Goal: Information Seeking & Learning: Compare options

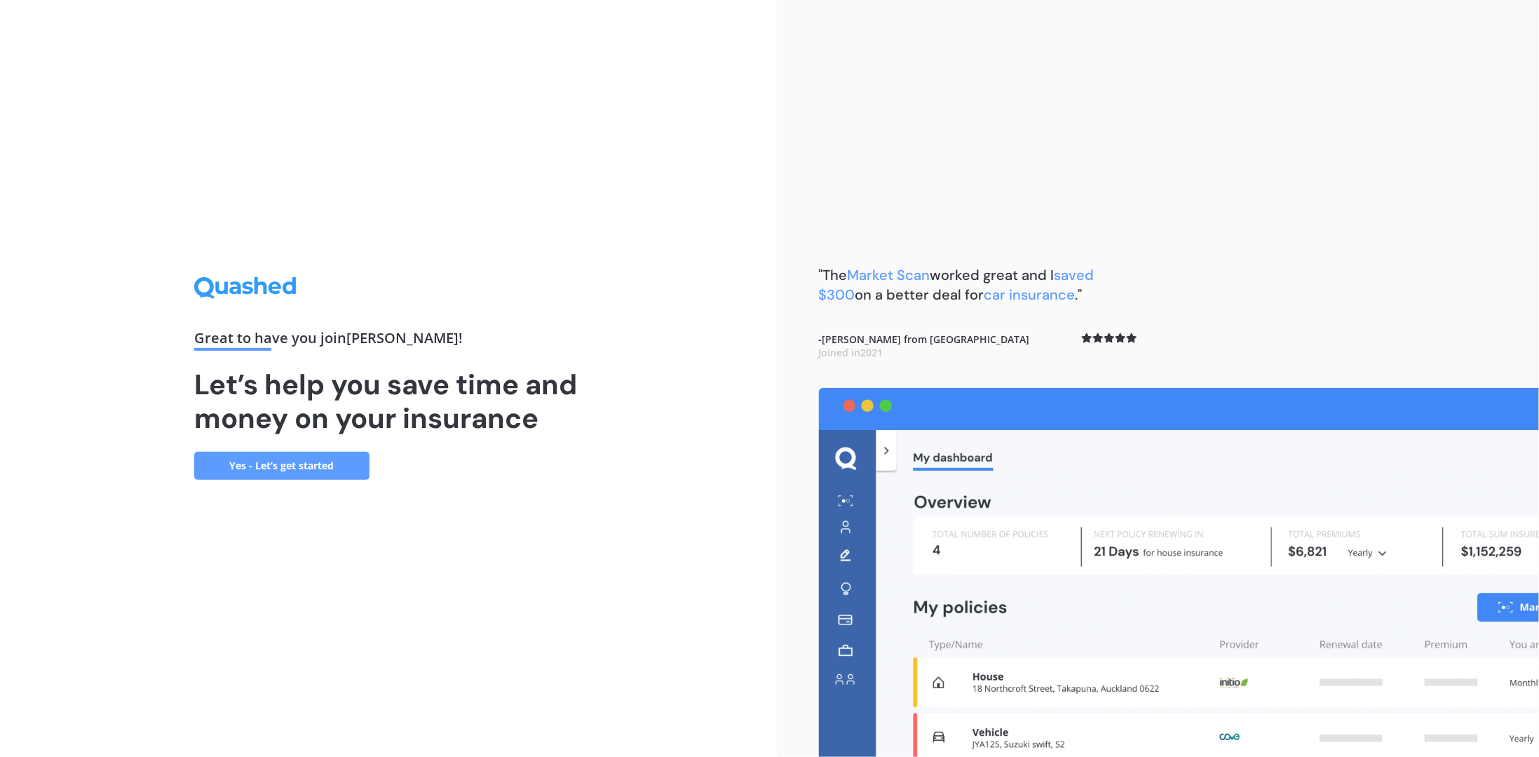
click at [515, 504] on div "Great to have you join , [PERSON_NAME] ! Let’s help you save time and money on …" at bounding box center [388, 378] width 777 height 757
click at [297, 468] on link "Yes - Let’s get started" at bounding box center [281, 466] width 175 height 28
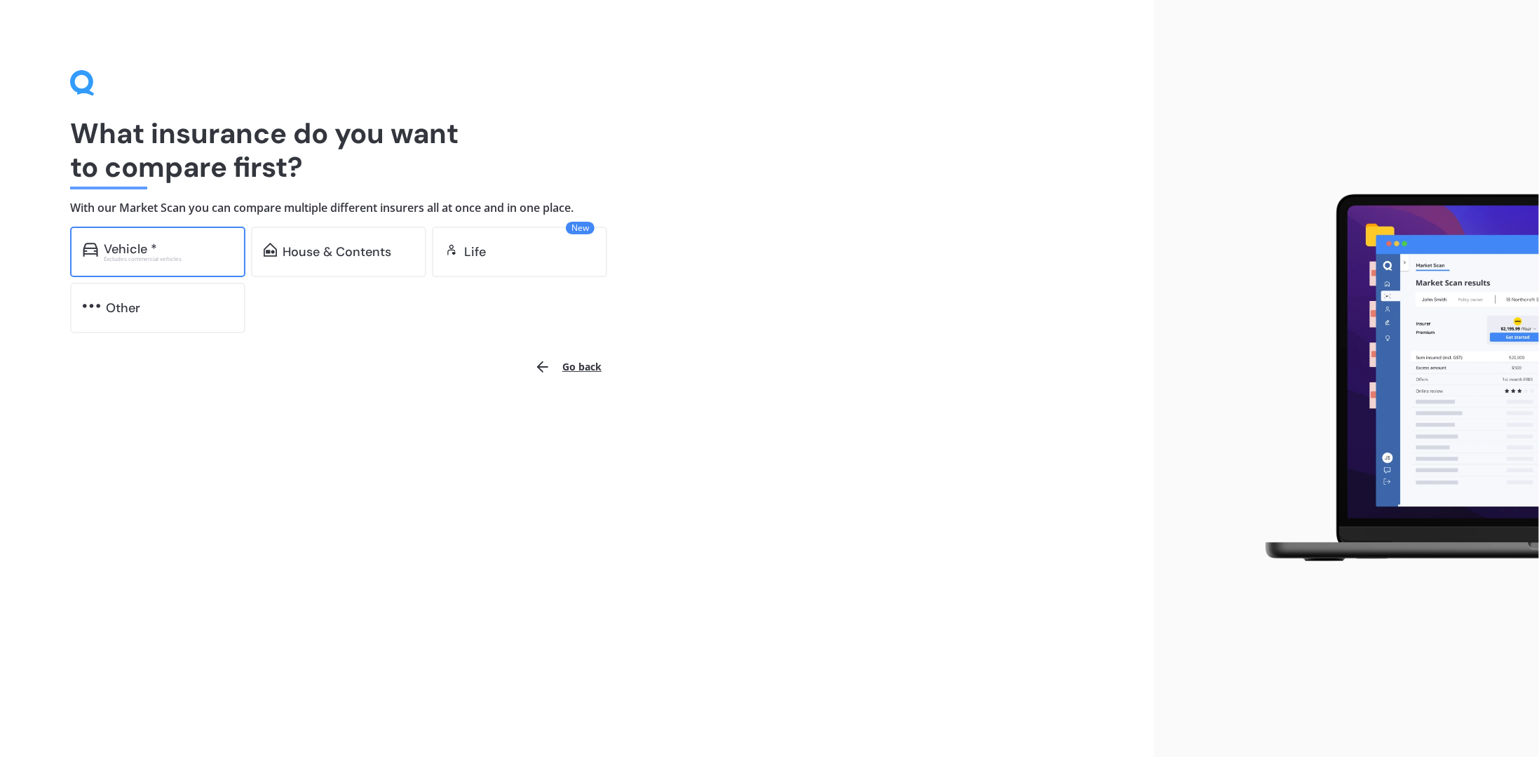
click at [143, 242] on div "Vehicle *" at bounding box center [130, 249] width 53 height 14
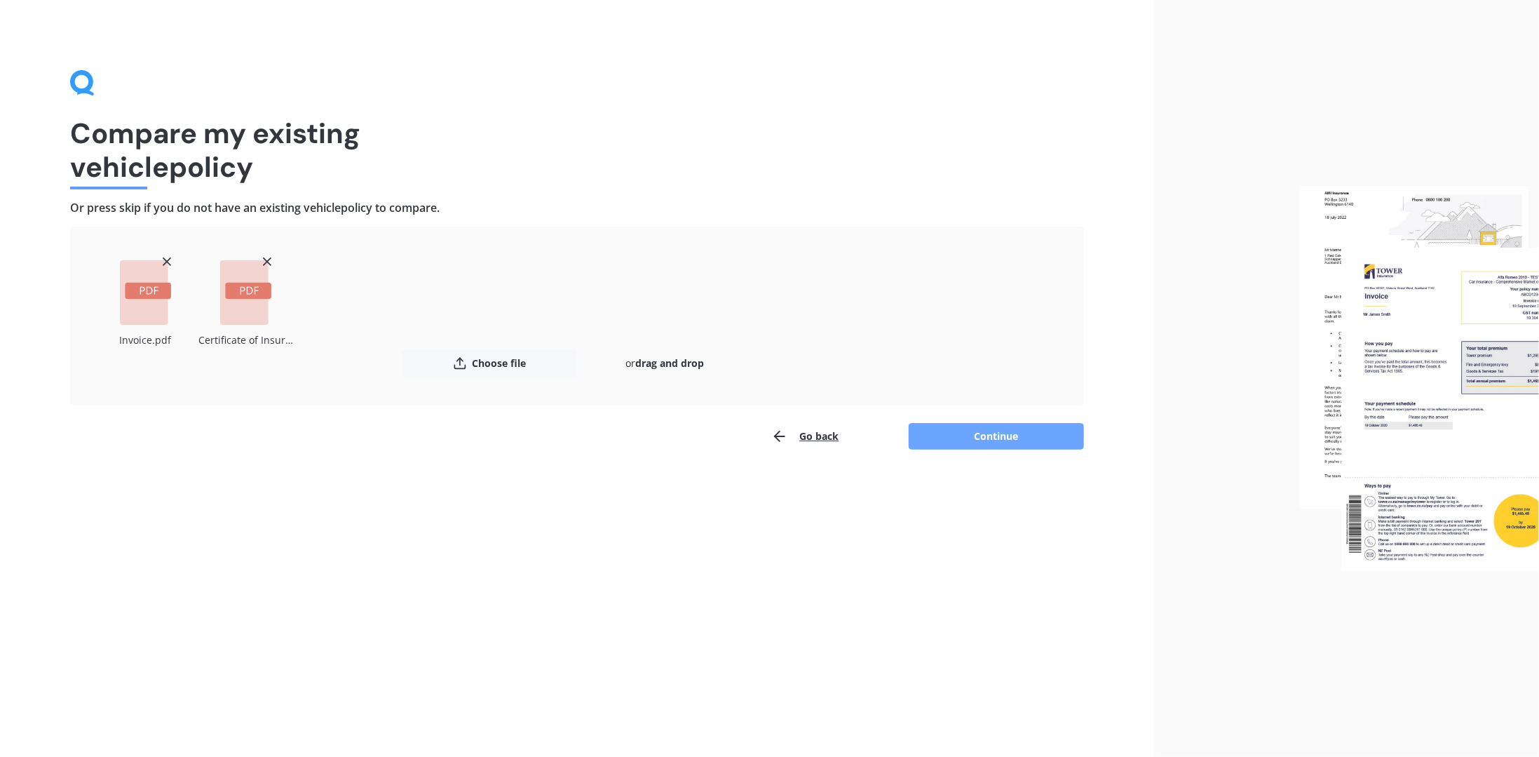
click at [1012, 447] on button "Continue" at bounding box center [996, 436] width 175 height 27
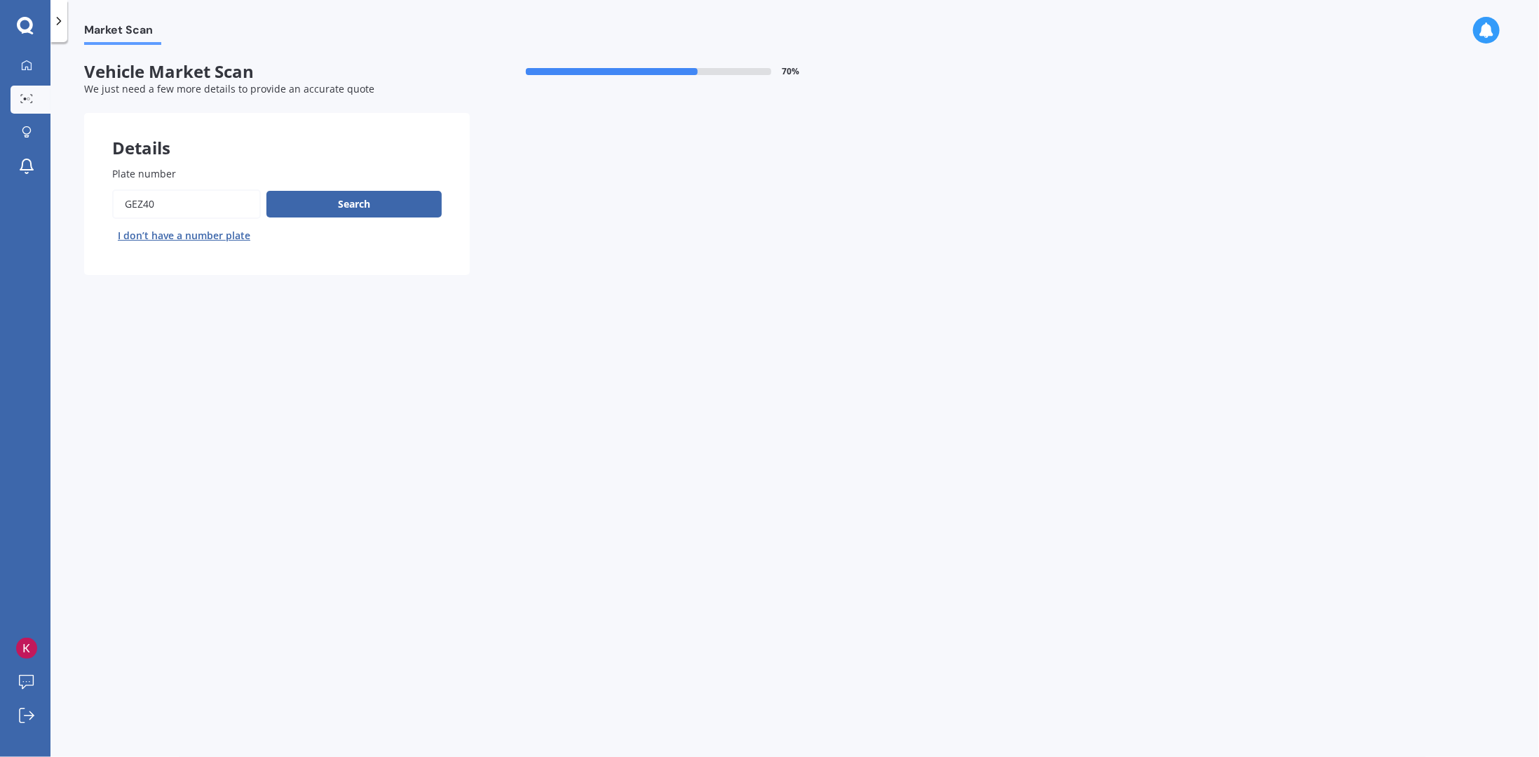
click at [193, 376] on div "Market Scan Vehicle Market Scan 70 % We just need a few more details to provide…" at bounding box center [794, 402] width 1489 height 714
click at [178, 210] on input "Plate number" at bounding box center [186, 203] width 149 height 29
click at [353, 203] on button "Search" at bounding box center [353, 204] width 175 height 27
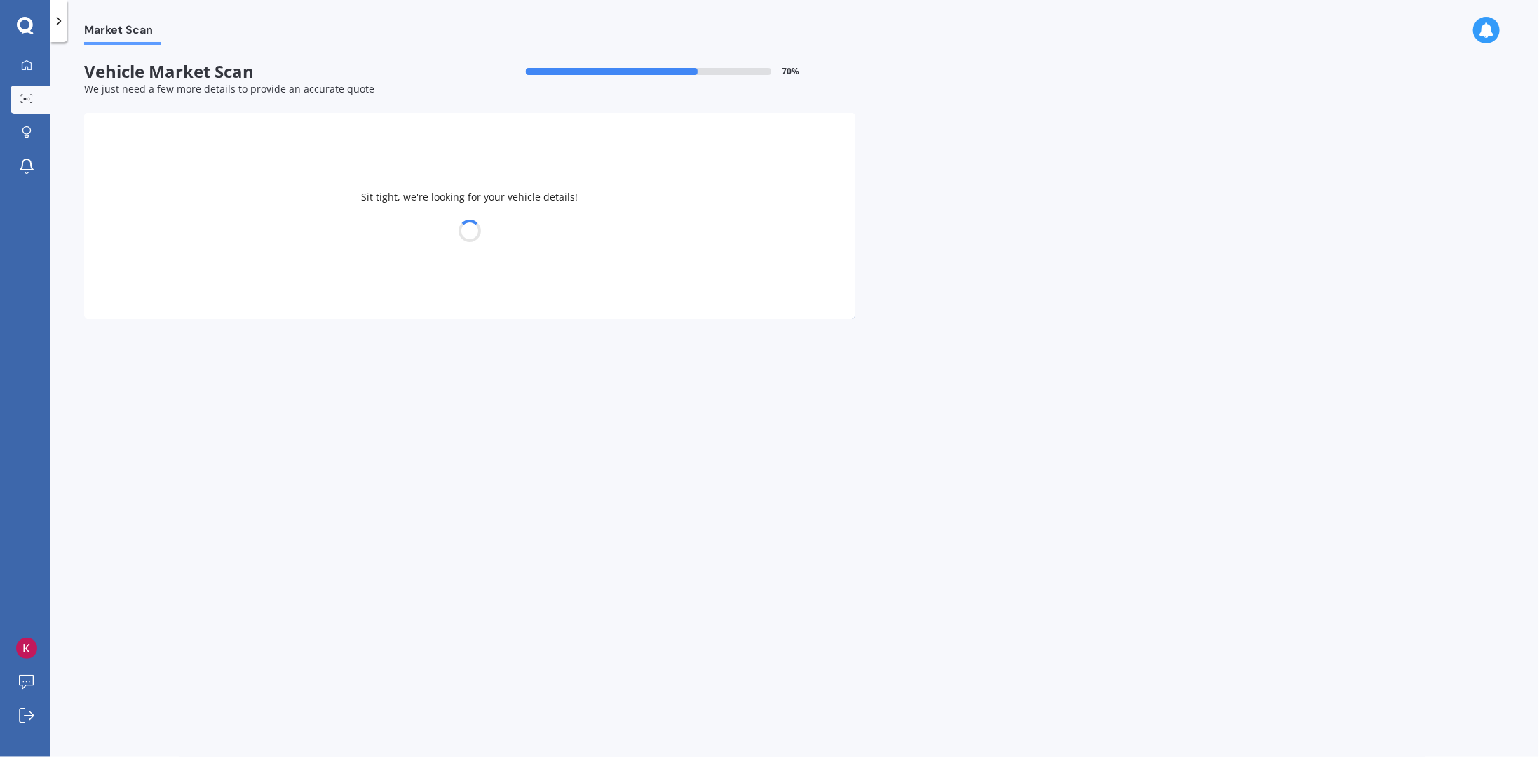
select select "SUBARU"
select select "IMPREZA"
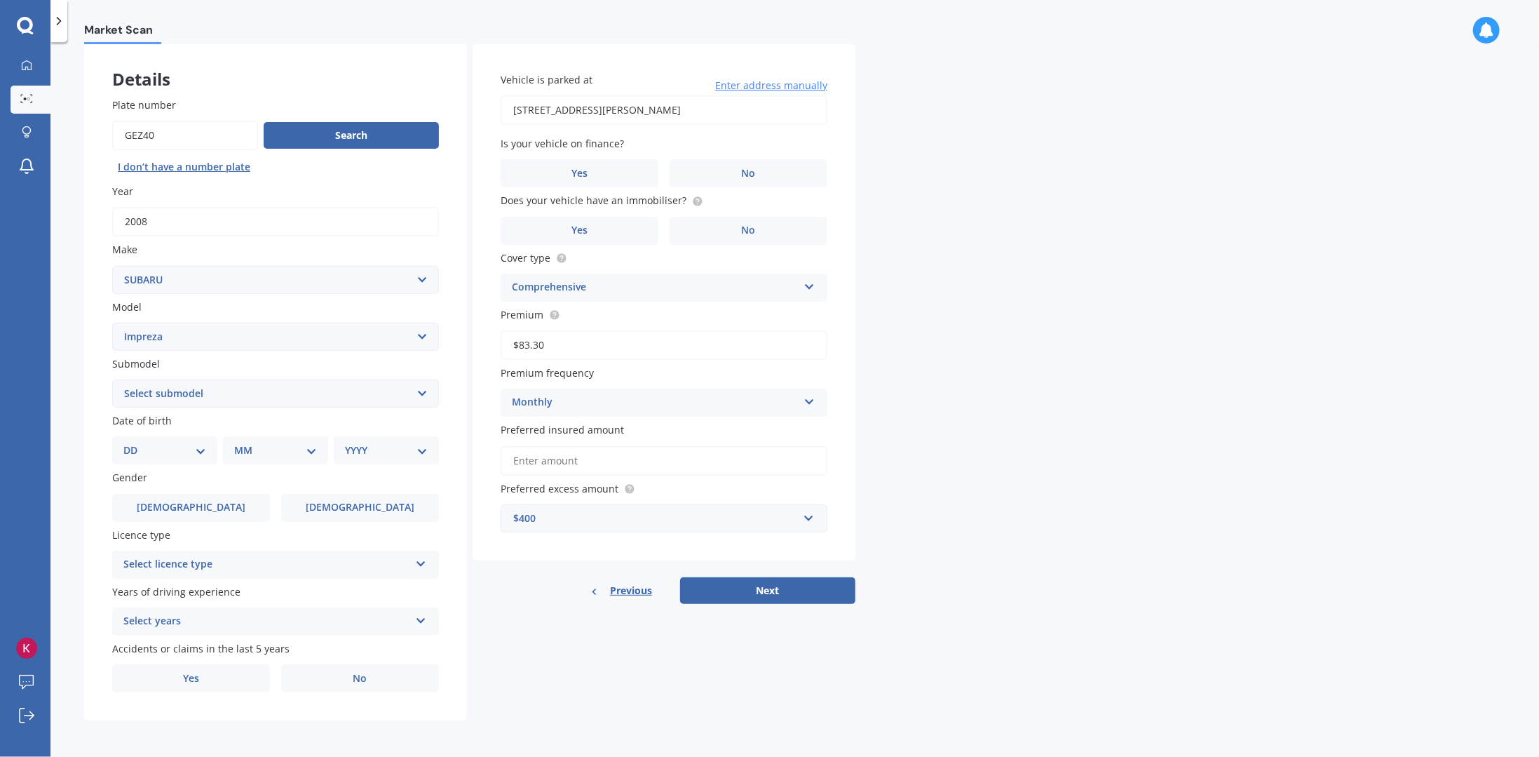
scroll to position [71, 0]
click at [422, 564] on icon at bounding box center [421, 561] width 12 height 10
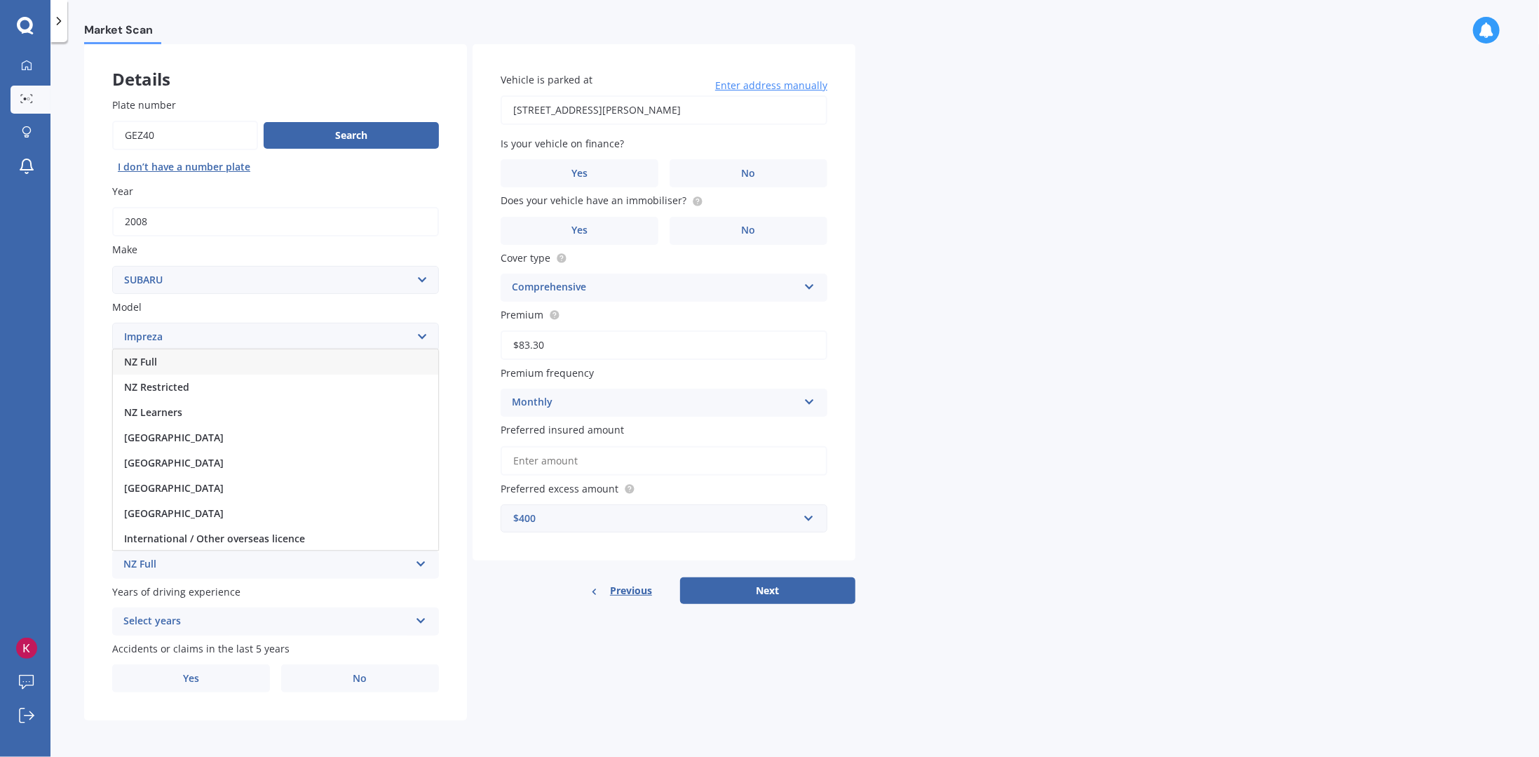
click at [290, 360] on div "NZ Full" at bounding box center [275, 361] width 325 height 25
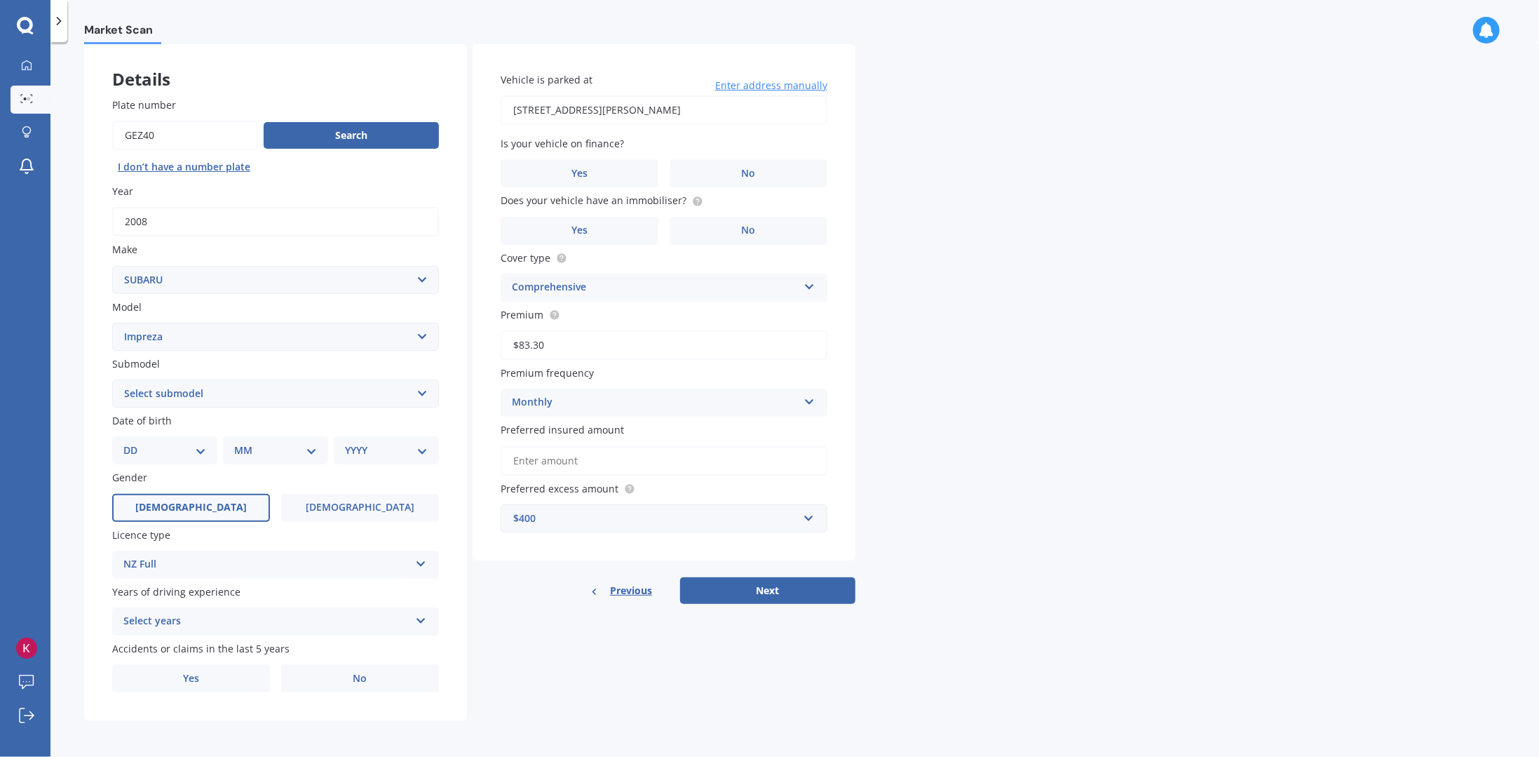
click at [200, 507] on span "[DEMOGRAPHIC_DATA]" at bounding box center [190, 507] width 111 height 12
click at [0, 0] on input "[DEMOGRAPHIC_DATA]" at bounding box center [0, 0] width 0 height 0
click at [186, 454] on select "DD 01 02 03 04 05 06 07 08 09 10 11 12 13 14 15 16 17 18 19 20 21 22 23 24 25 2…" at bounding box center [164, 449] width 83 height 15
select select "03"
click at [135, 442] on select "DD 01 02 03 04 05 06 07 08 09 10 11 12 13 14 15 16 17 18 19 20 21 22 23 24 25 2…" at bounding box center [164, 449] width 83 height 15
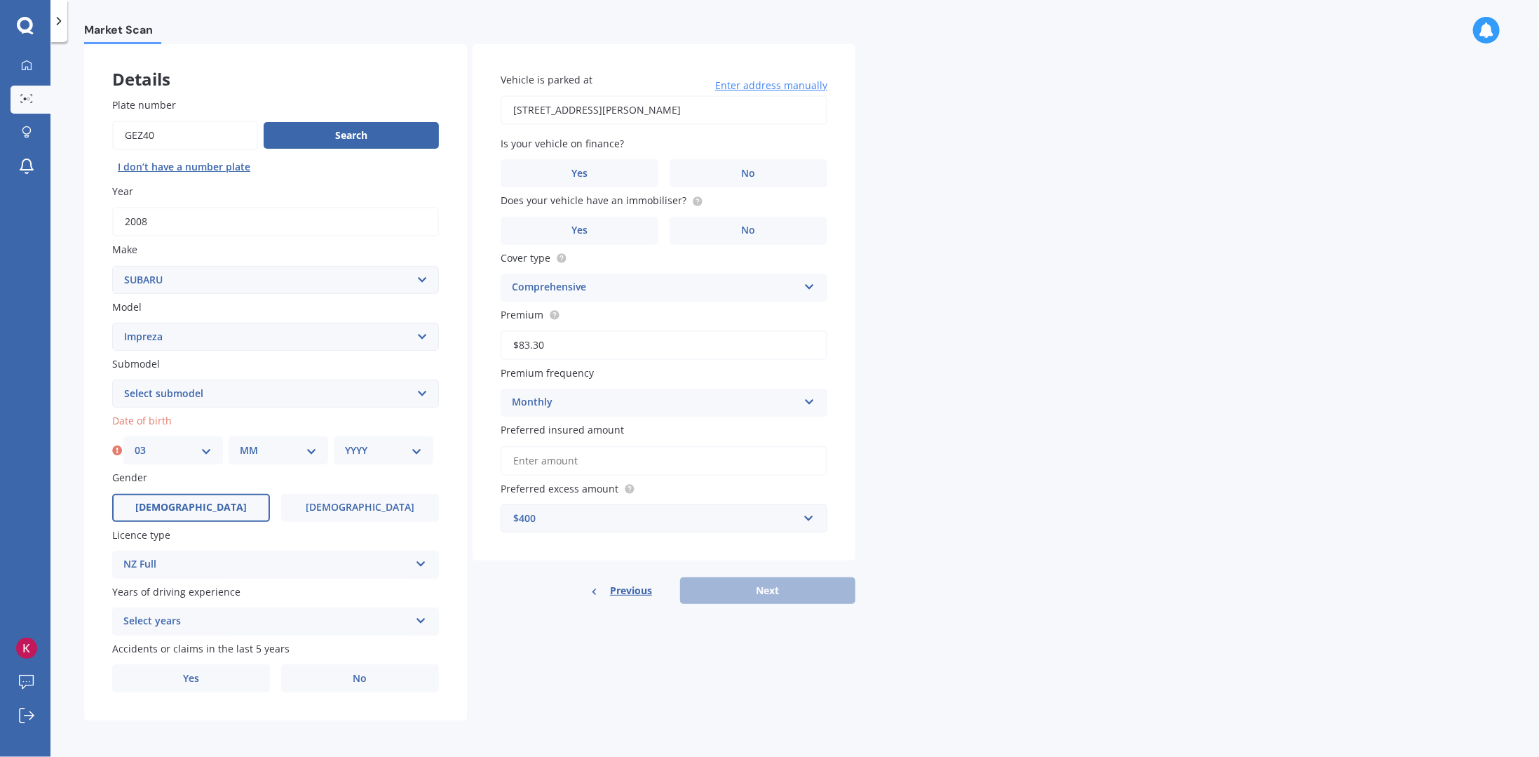
click at [269, 454] on select "MM 01 02 03 04 05 06 07 08 09 10 11 12" at bounding box center [278, 449] width 77 height 15
select select "10"
click at [240, 442] on select "MM 01 02 03 04 05 06 07 08 09 10 11 12" at bounding box center [278, 449] width 77 height 15
click at [379, 452] on select "YYYY 2025 2024 2023 2022 2021 2020 2019 2018 2017 2016 2015 2014 2013 2012 2011…" at bounding box center [383, 449] width 77 height 15
select select "1963"
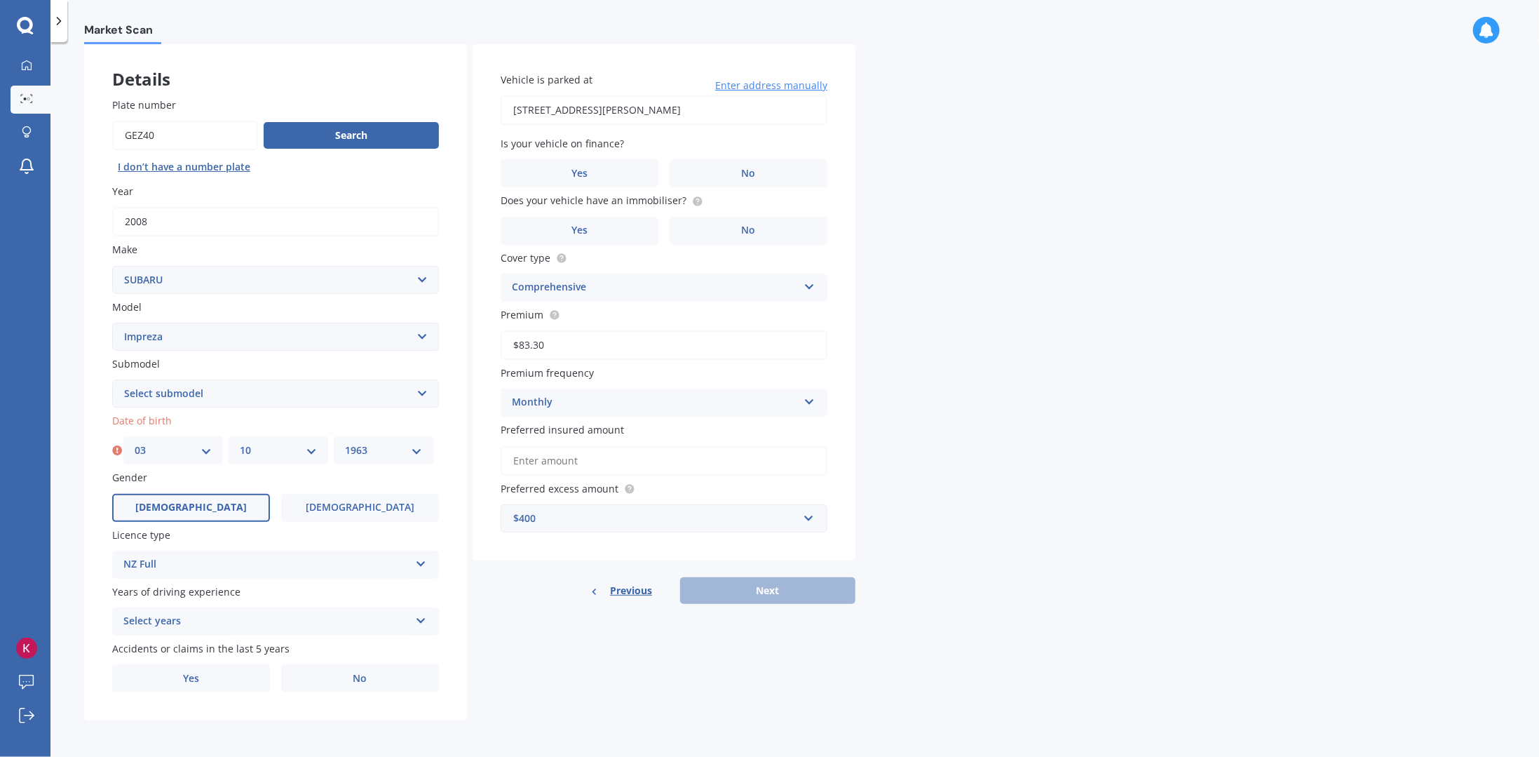
click at [345, 442] on select "YYYY 2025 2024 2023 2022 2021 2020 2019 2018 2017 2016 2015 2014 2013 2012 2011…" at bounding box center [383, 449] width 77 height 15
click at [266, 613] on div "Select years" at bounding box center [266, 621] width 286 height 17
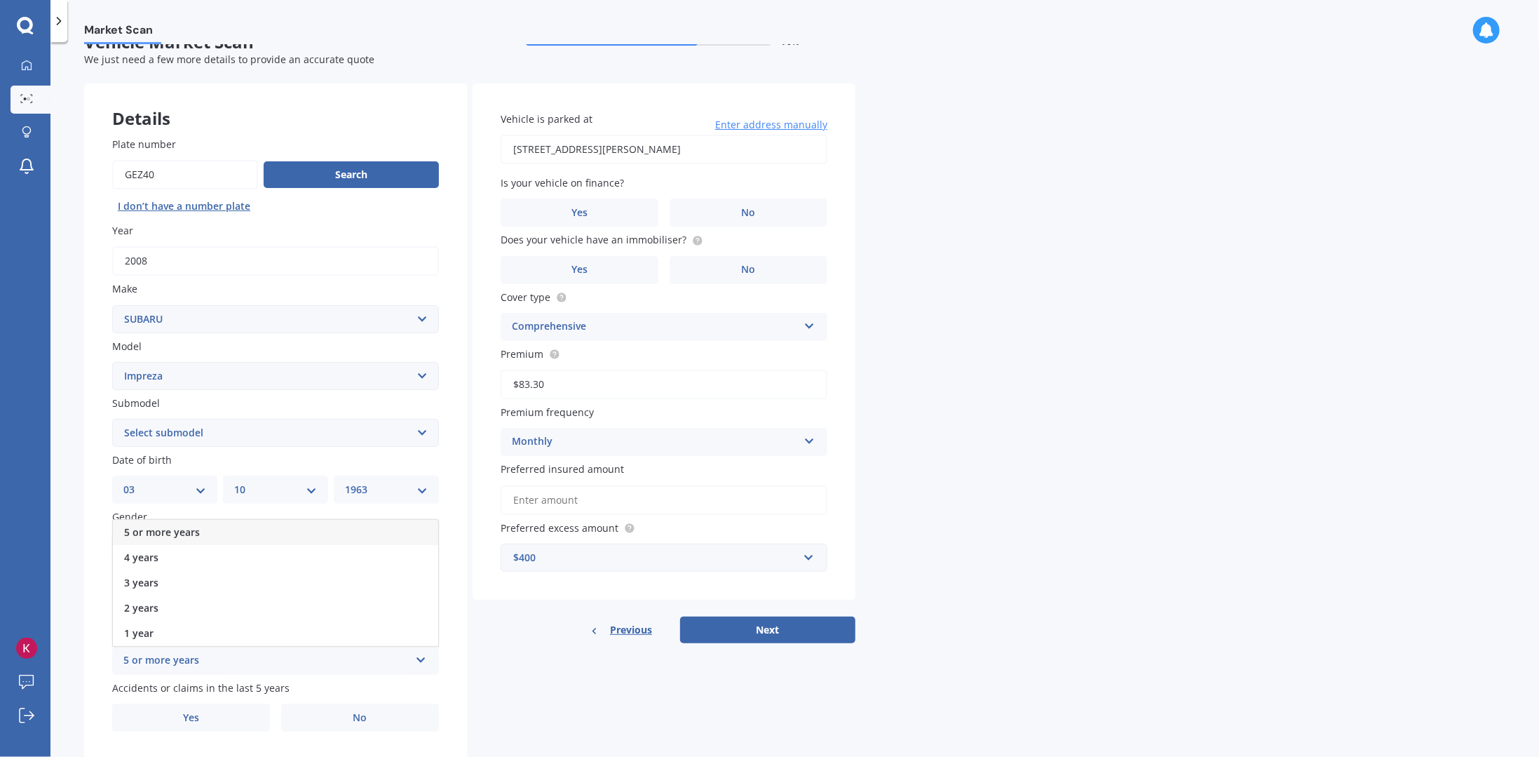
scroll to position [0, 0]
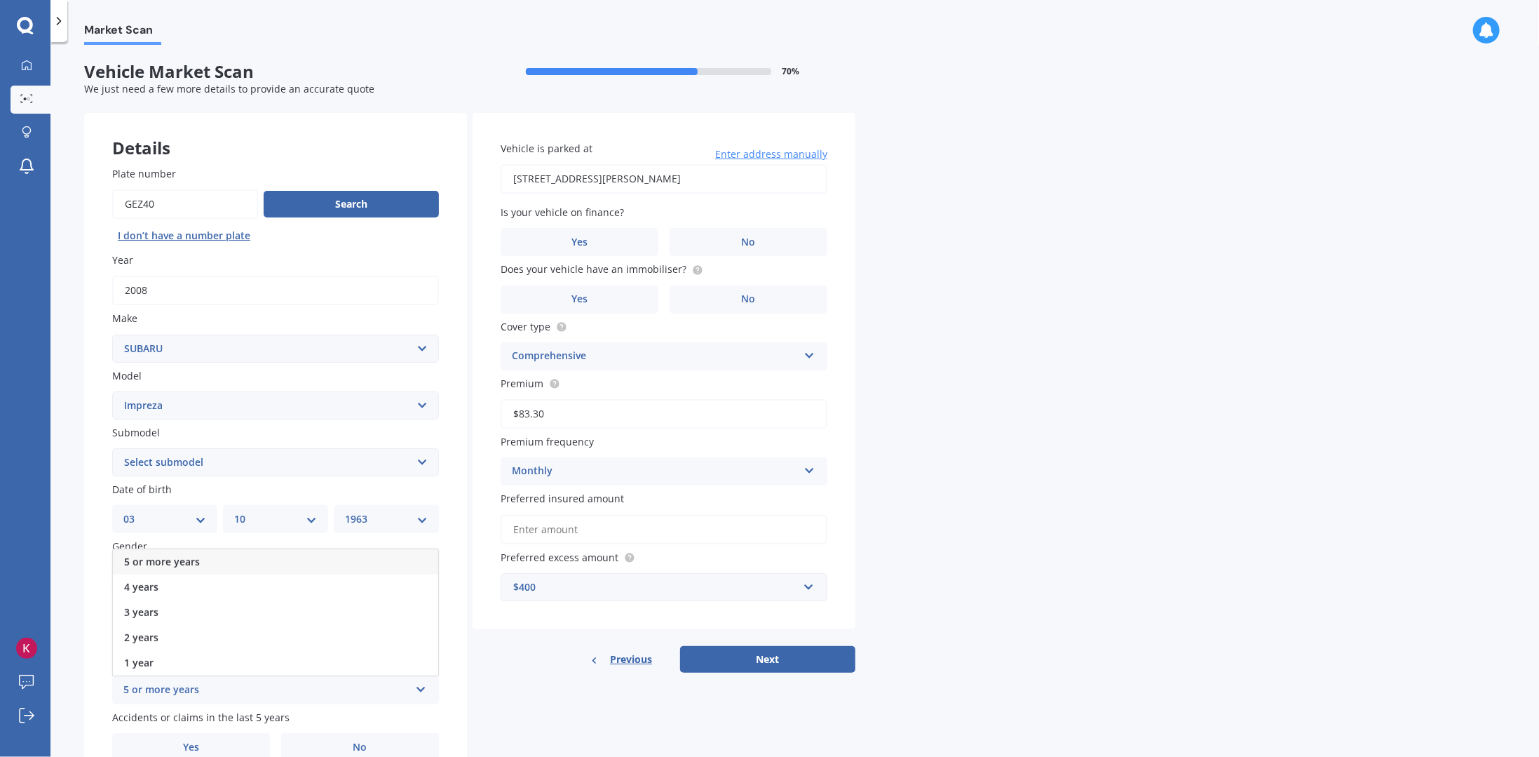
click at [217, 564] on div "5 or more years" at bounding box center [275, 561] width 325 height 25
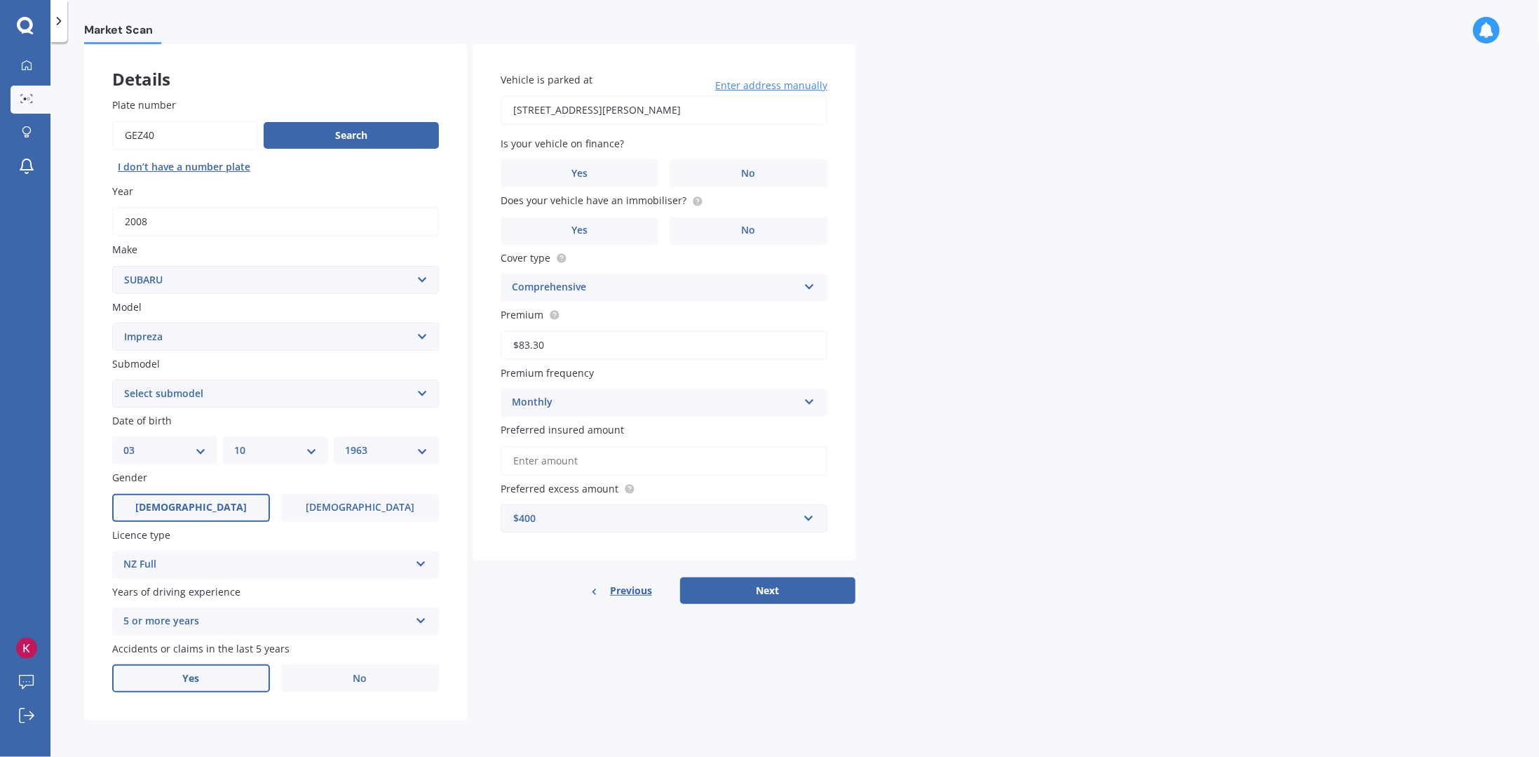
click at [216, 670] on label "Yes" at bounding box center [191, 678] width 158 height 28
click at [0, 0] on input "Yes" at bounding box center [0, 0] width 0 height 0
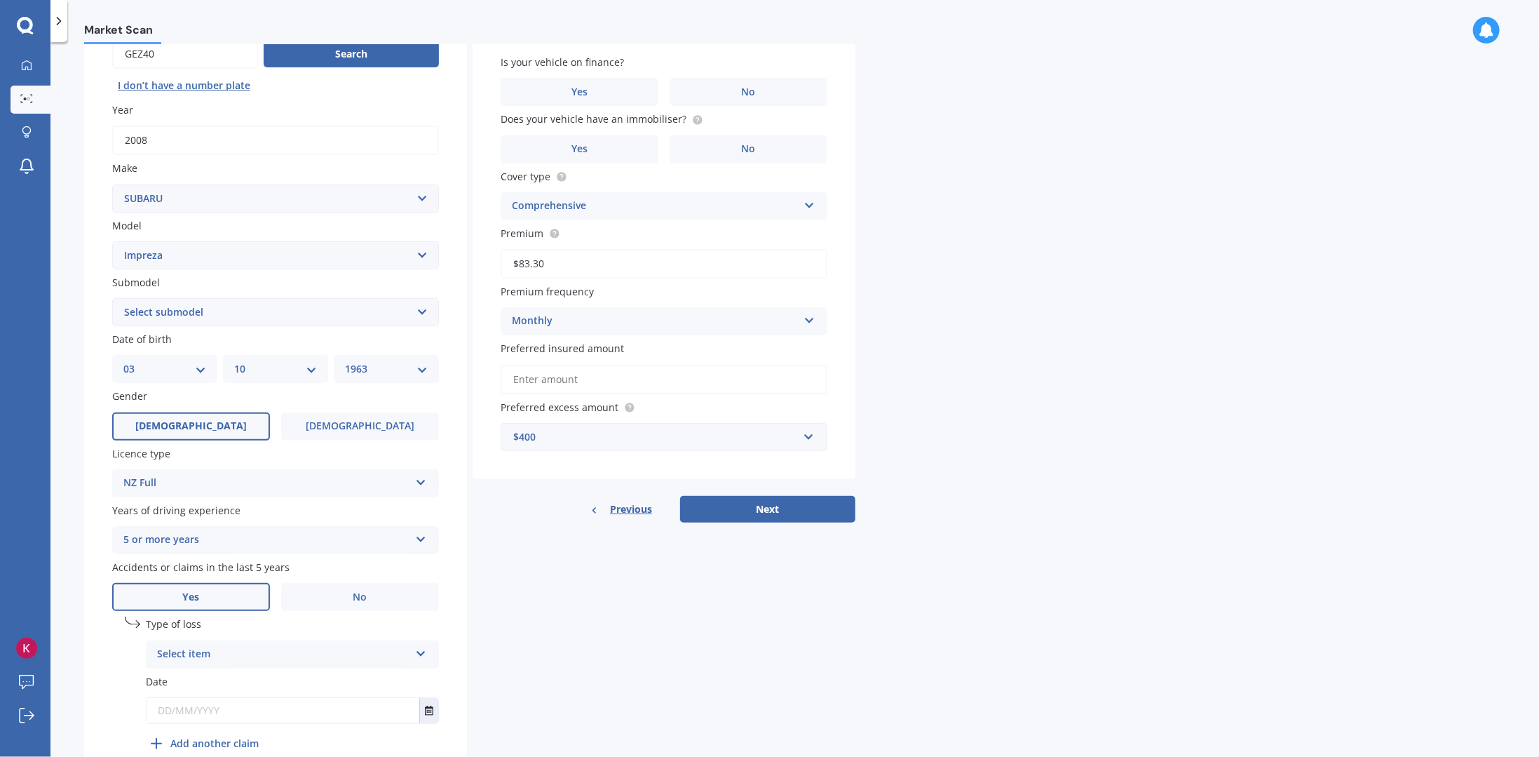
scroll to position [211, 0]
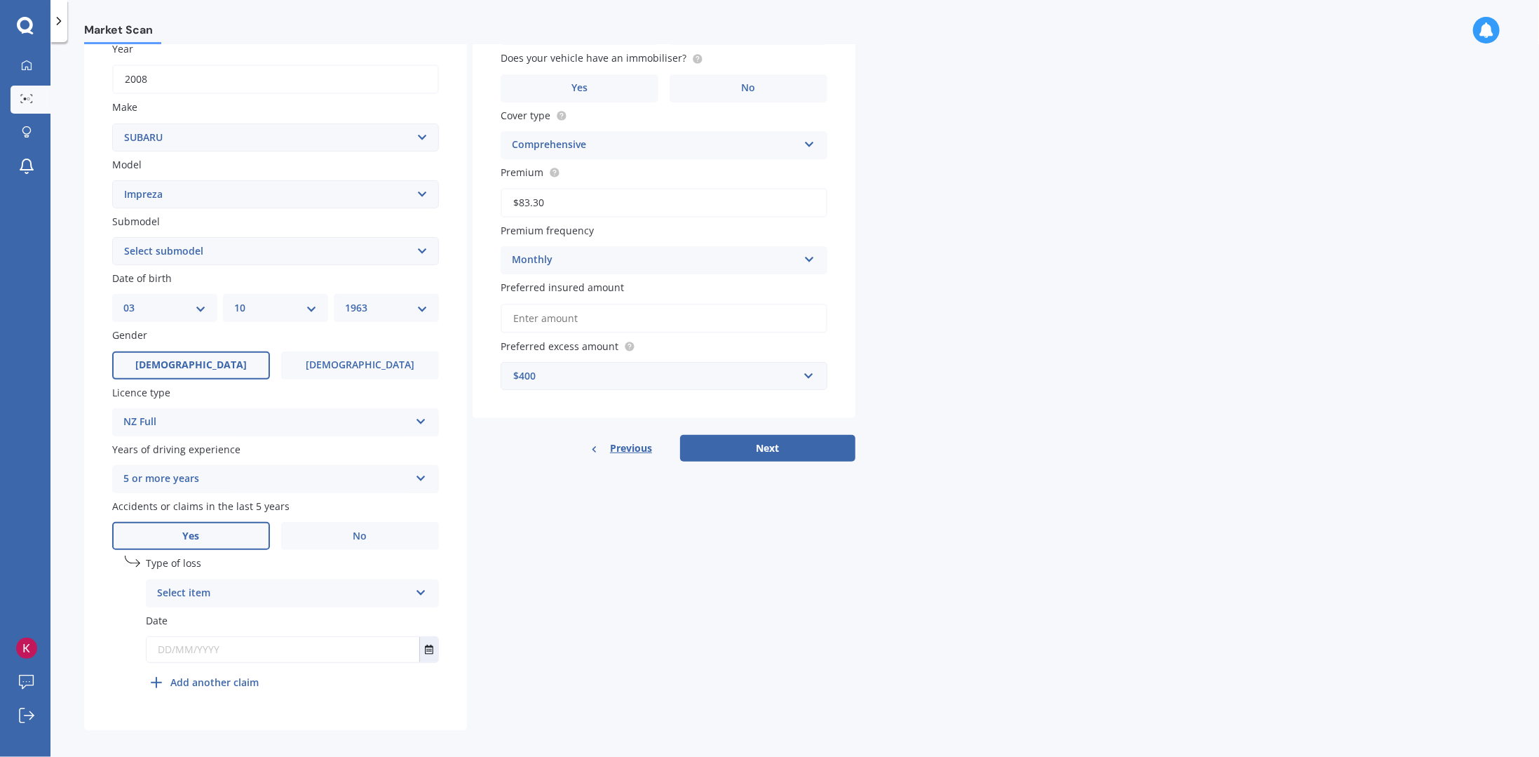
click at [389, 595] on div "Select item" at bounding box center [283, 593] width 252 height 17
click at [345, 643] on div "Not at fault accident" at bounding box center [293, 645] width 292 height 25
click at [264, 662] on input "text" at bounding box center [283, 649] width 273 height 25
type input "[DATE]"
click at [390, 721] on div "Plate number Search I don’t have a number plate Year [DATE] Make Select make AC…" at bounding box center [275, 328] width 383 height 803
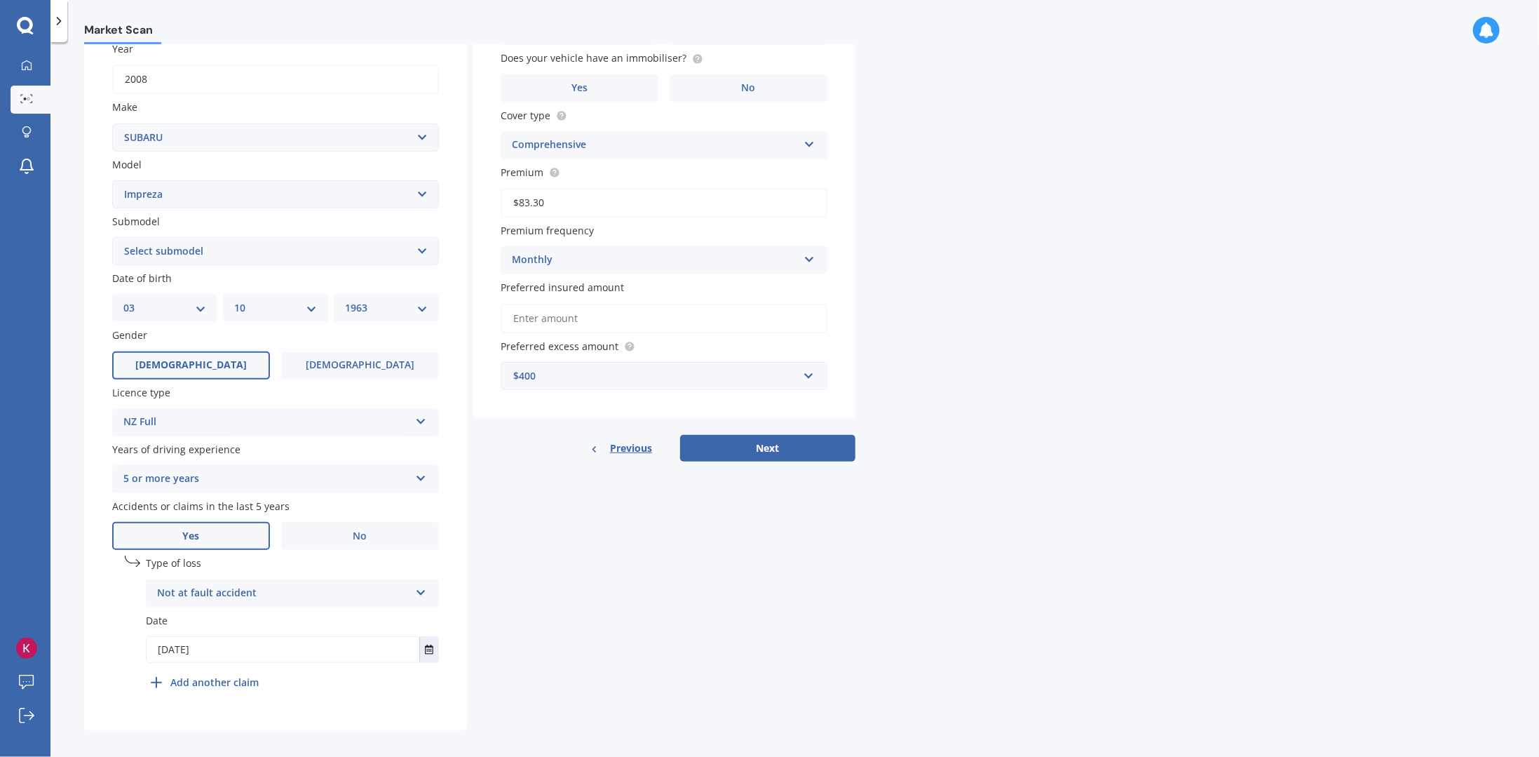
click at [167, 653] on input "[DATE]" at bounding box center [283, 649] width 273 height 25
click at [224, 688] on b "Add another claim" at bounding box center [214, 682] width 88 height 15
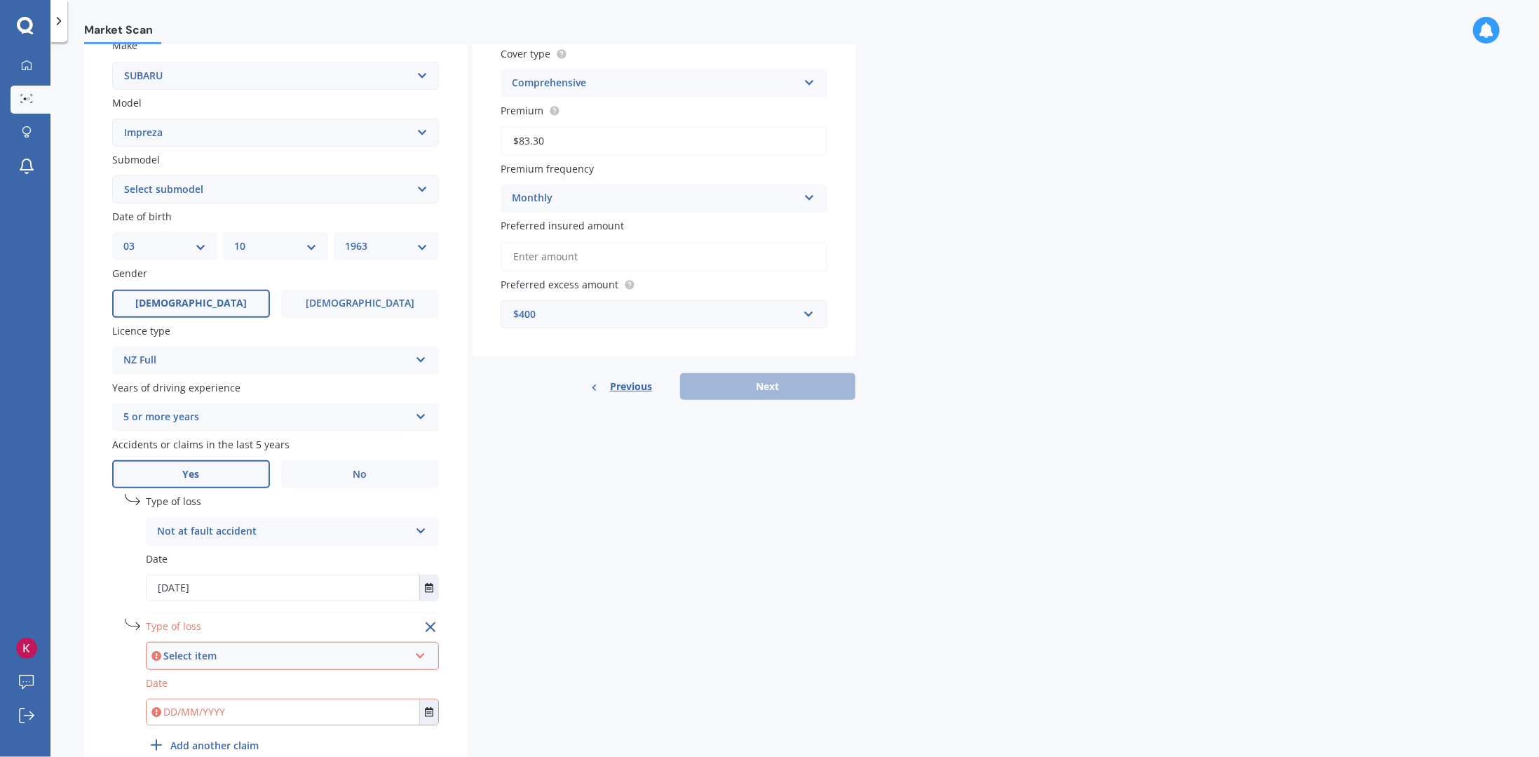
scroll to position [346, 0]
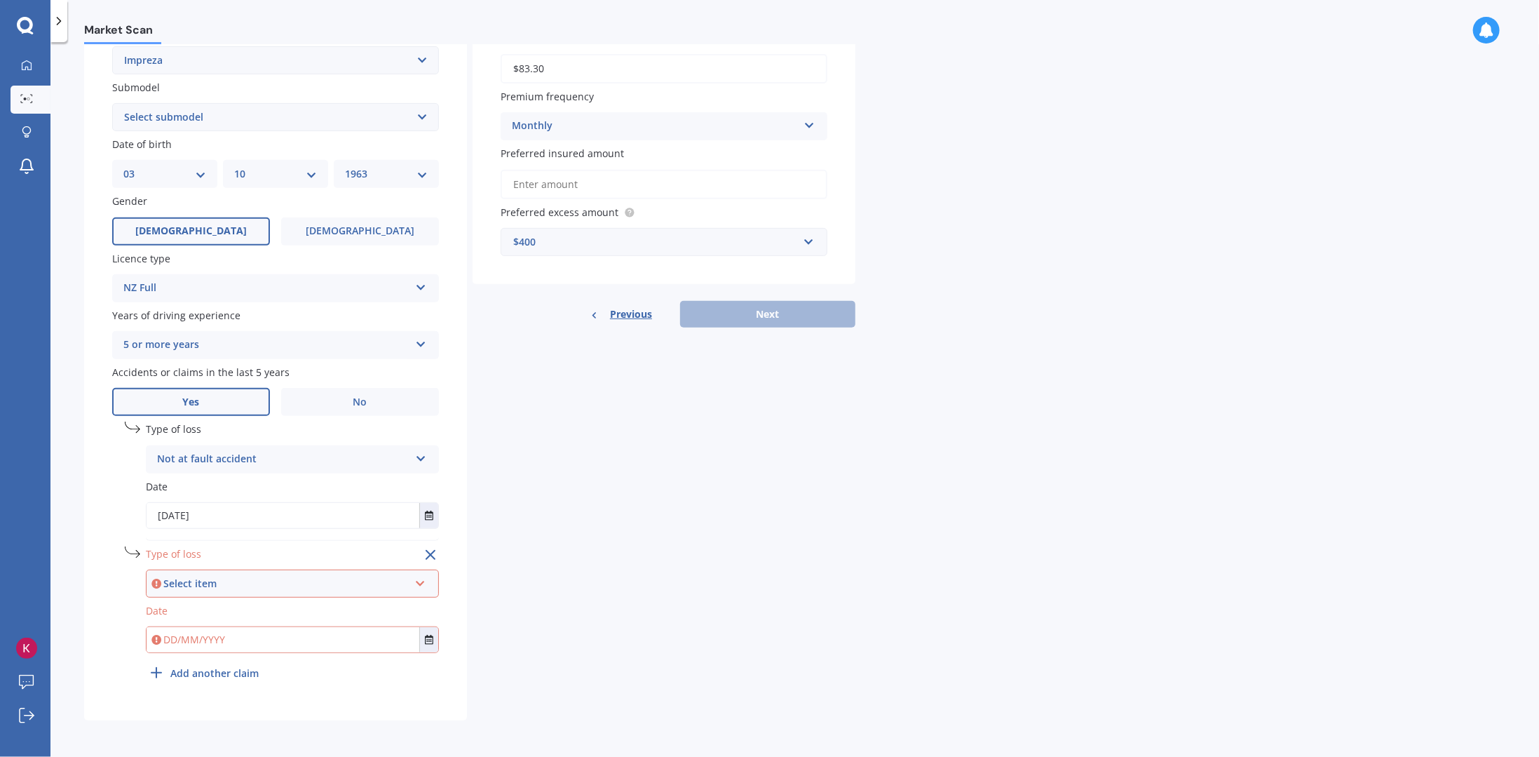
click at [272, 590] on div "Select item" at bounding box center [285, 583] width 245 height 15
click at [221, 618] on div "At fault accident" at bounding box center [292, 609] width 290 height 25
click at [219, 641] on input "text" at bounding box center [283, 639] width 273 height 25
click at [222, 642] on input "text" at bounding box center [283, 639] width 273 height 25
type input "[DATE]"
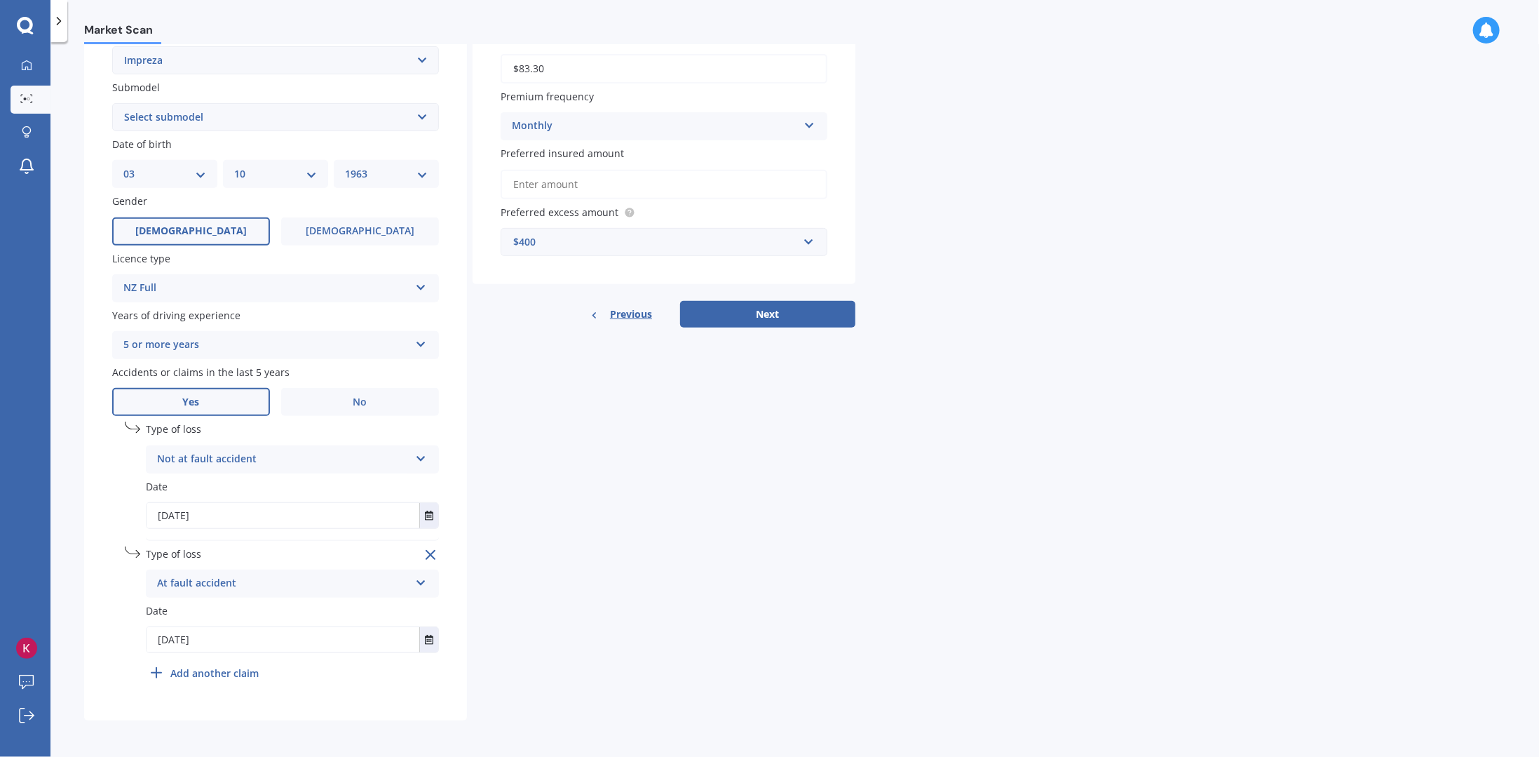
click at [698, 179] on input "Preferred insured amount" at bounding box center [664, 184] width 327 height 29
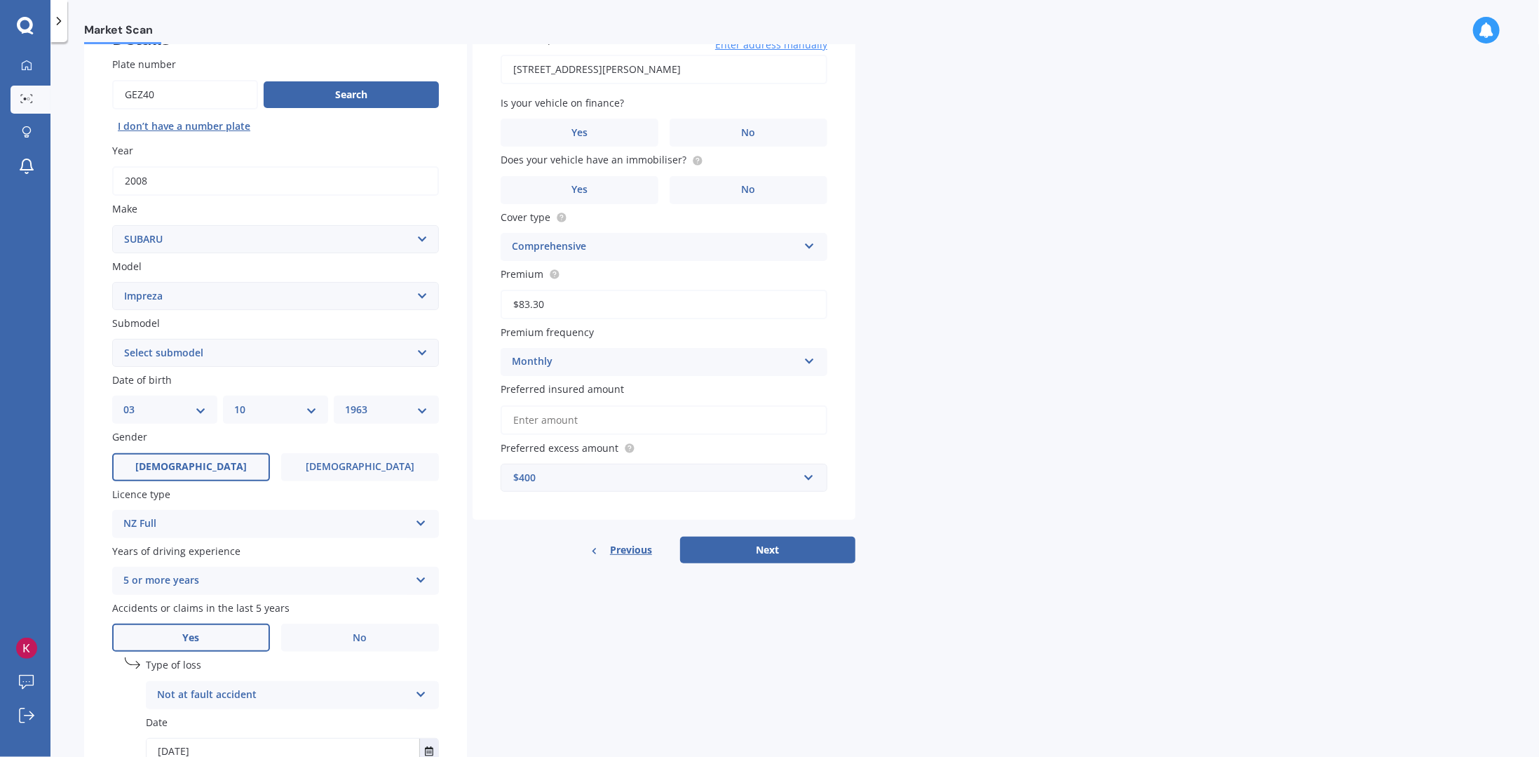
scroll to position [66, 0]
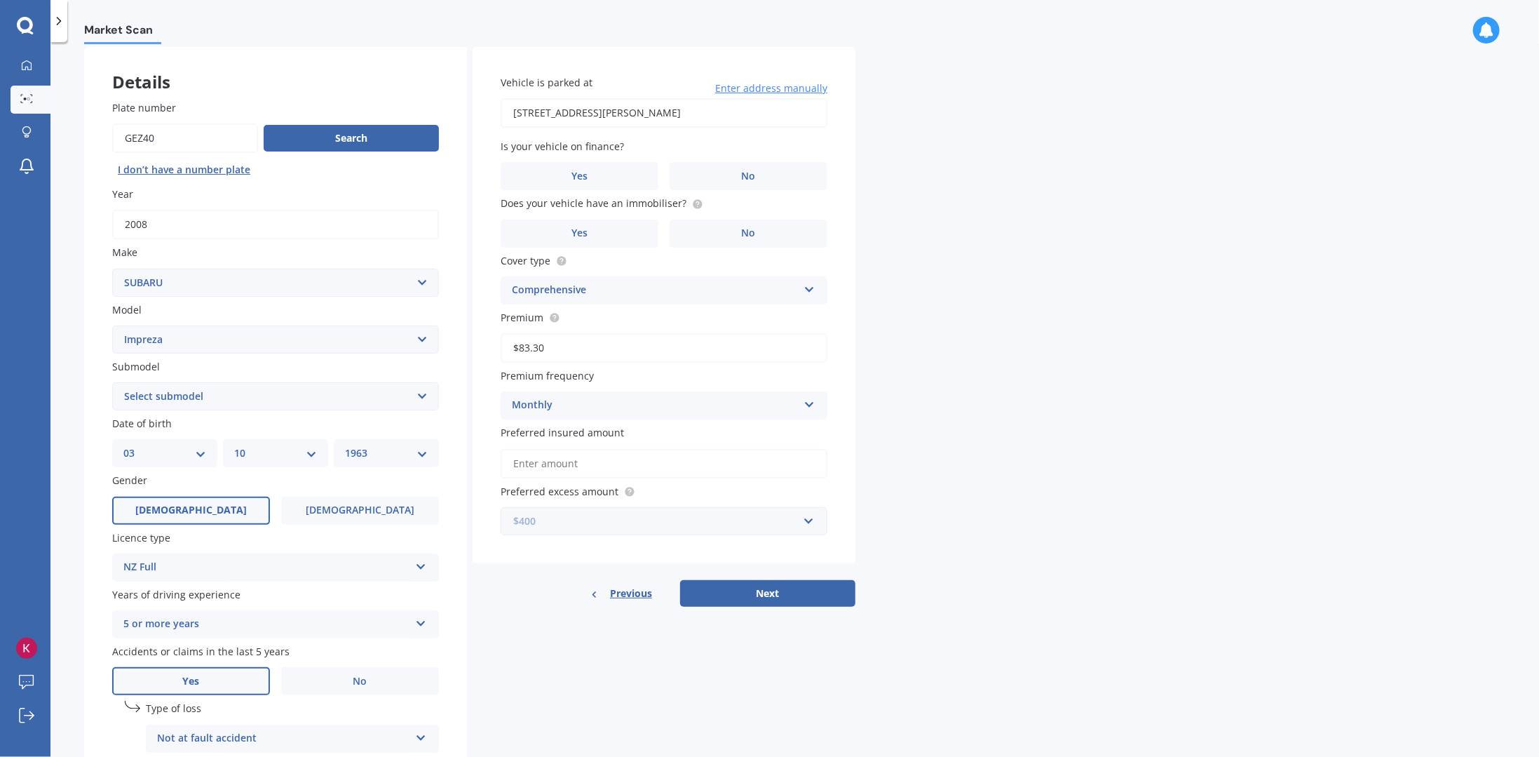
click at [806, 520] on input "text" at bounding box center [659, 521] width 314 height 27
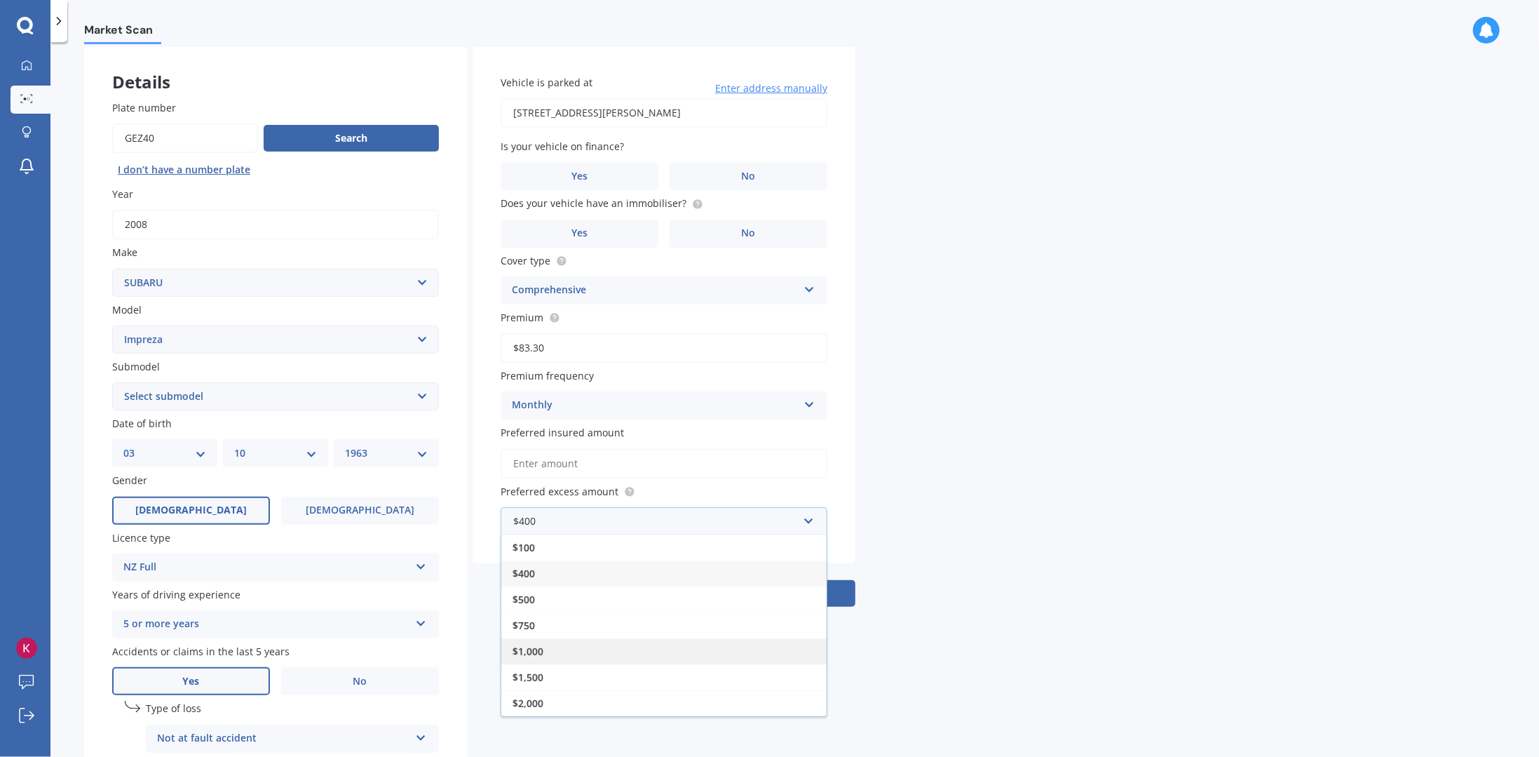
click at [540, 644] on span "$1,000" at bounding box center [528, 650] width 31 height 13
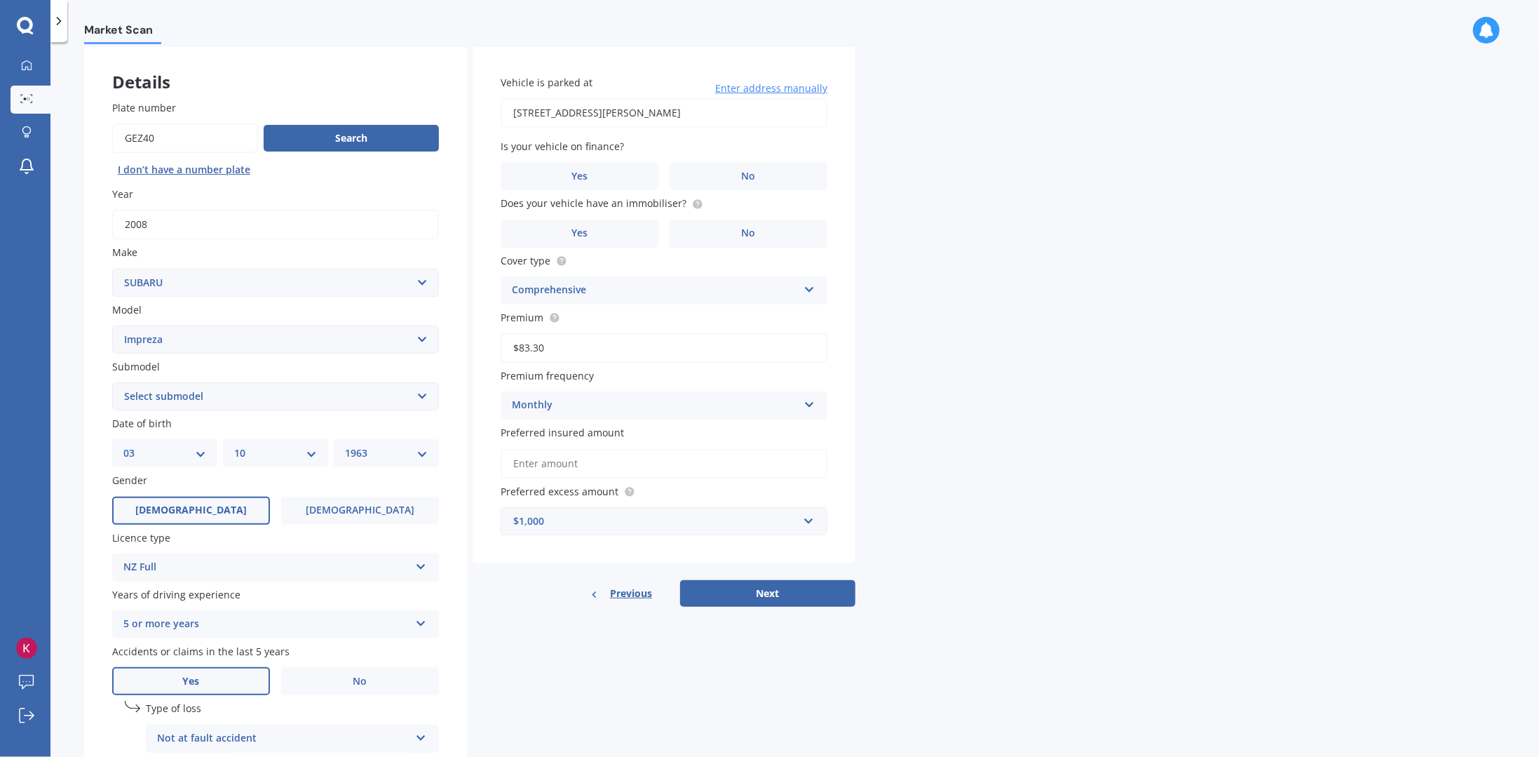
click at [575, 466] on input "Preferred insured amount" at bounding box center [664, 463] width 327 height 29
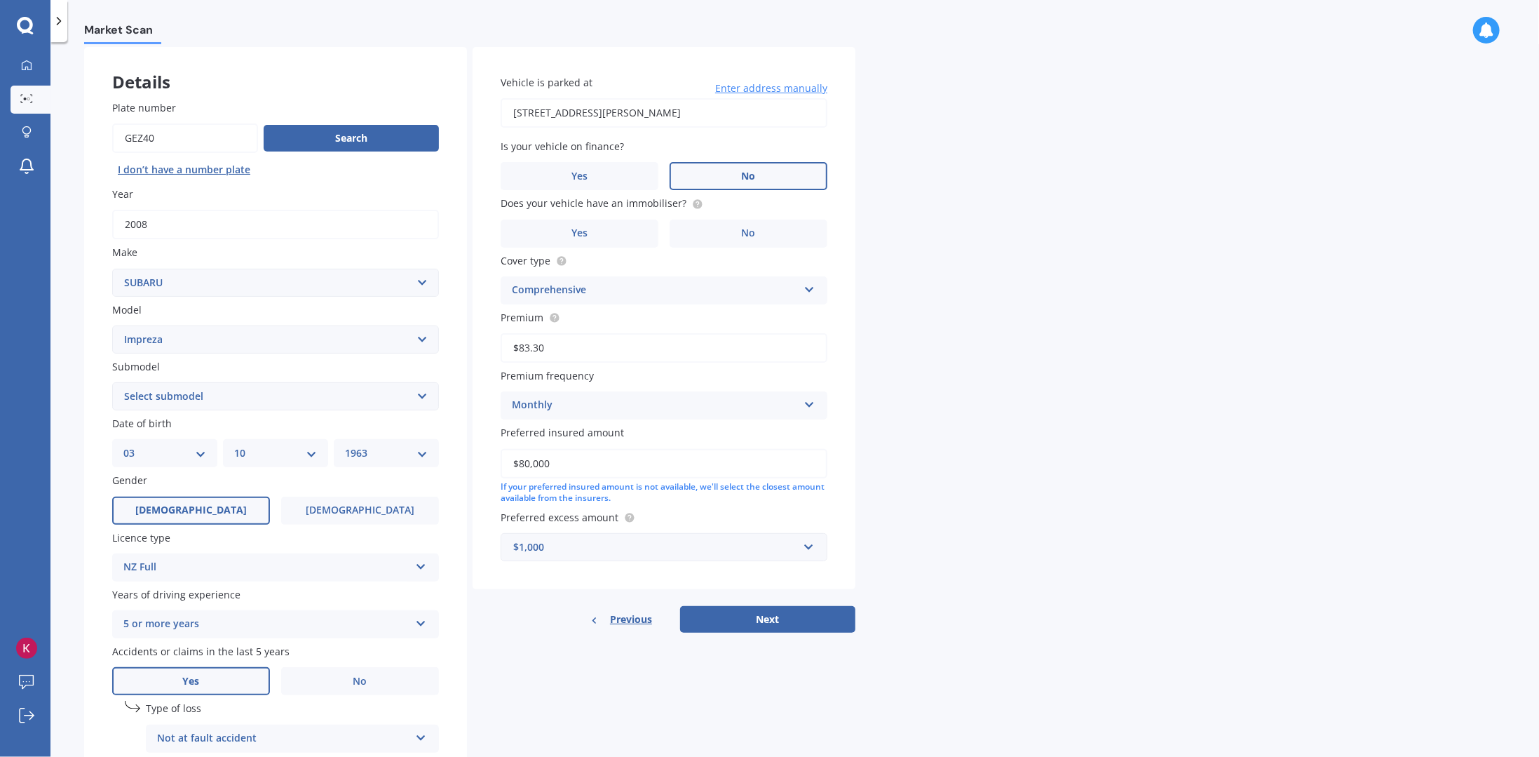
type input "$80,000"
click at [731, 172] on label "No" at bounding box center [749, 176] width 158 height 28
click at [0, 0] on input "No" at bounding box center [0, 0] width 0 height 0
click at [586, 238] on span "Yes" at bounding box center [579, 233] width 17 height 12
click at [0, 0] on input "Yes" at bounding box center [0, 0] width 0 height 0
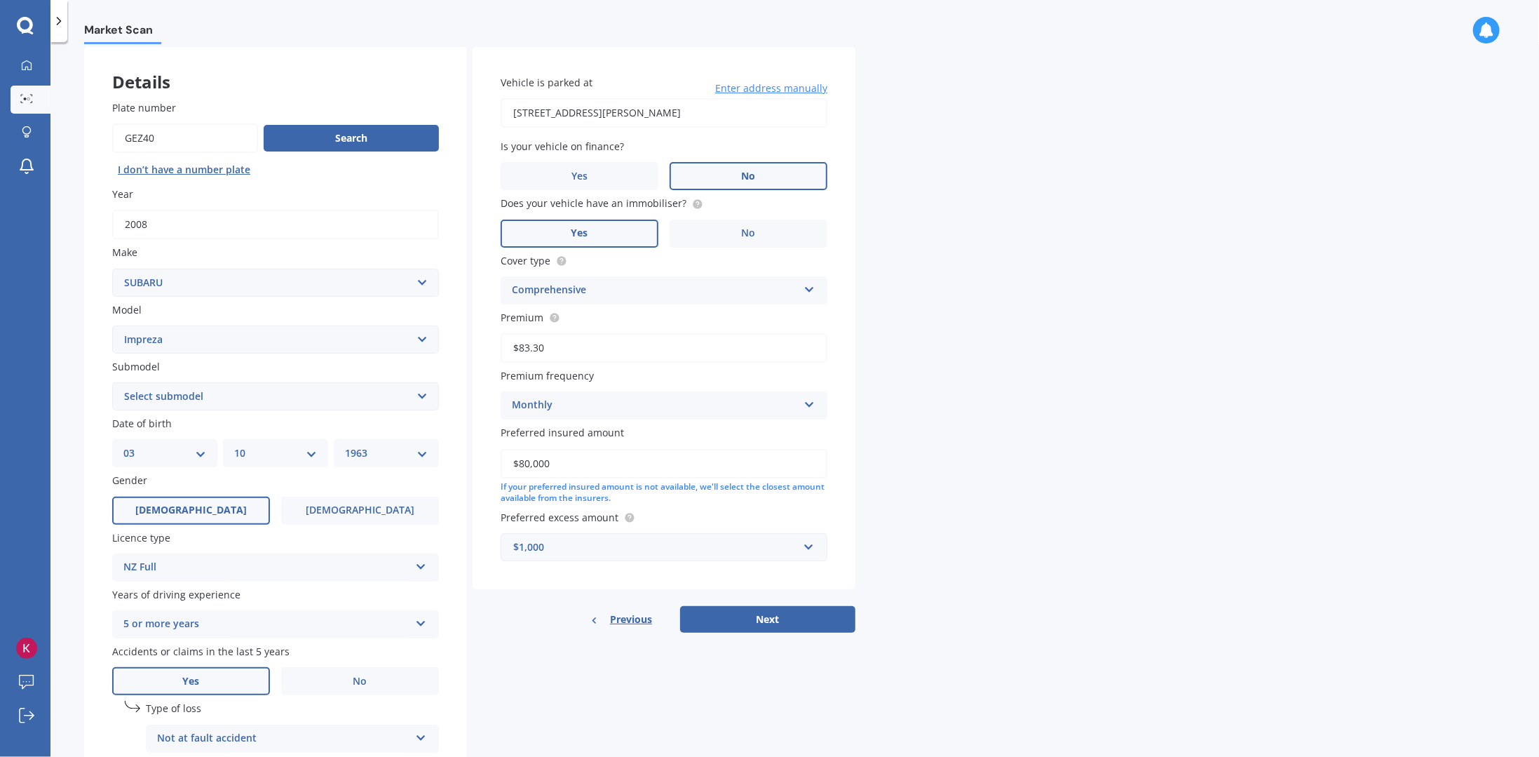
click at [818, 289] on div "Comprehensive Third Party Third Party, Fire & Theft Comprehensive" at bounding box center [664, 290] width 327 height 28
click at [649, 341] on div "Third Party, Fire & Theft" at bounding box center [663, 342] width 325 height 25
click at [1038, 318] on div "Market Scan Vehicle Market Scan 70 % We just need a few more details to provide…" at bounding box center [794, 402] width 1489 height 714
click at [813, 287] on icon at bounding box center [810, 287] width 12 height 10
click at [1032, 292] on div "Market Scan Vehicle Market Scan 70 % We just need a few more details to provide…" at bounding box center [794, 402] width 1489 height 714
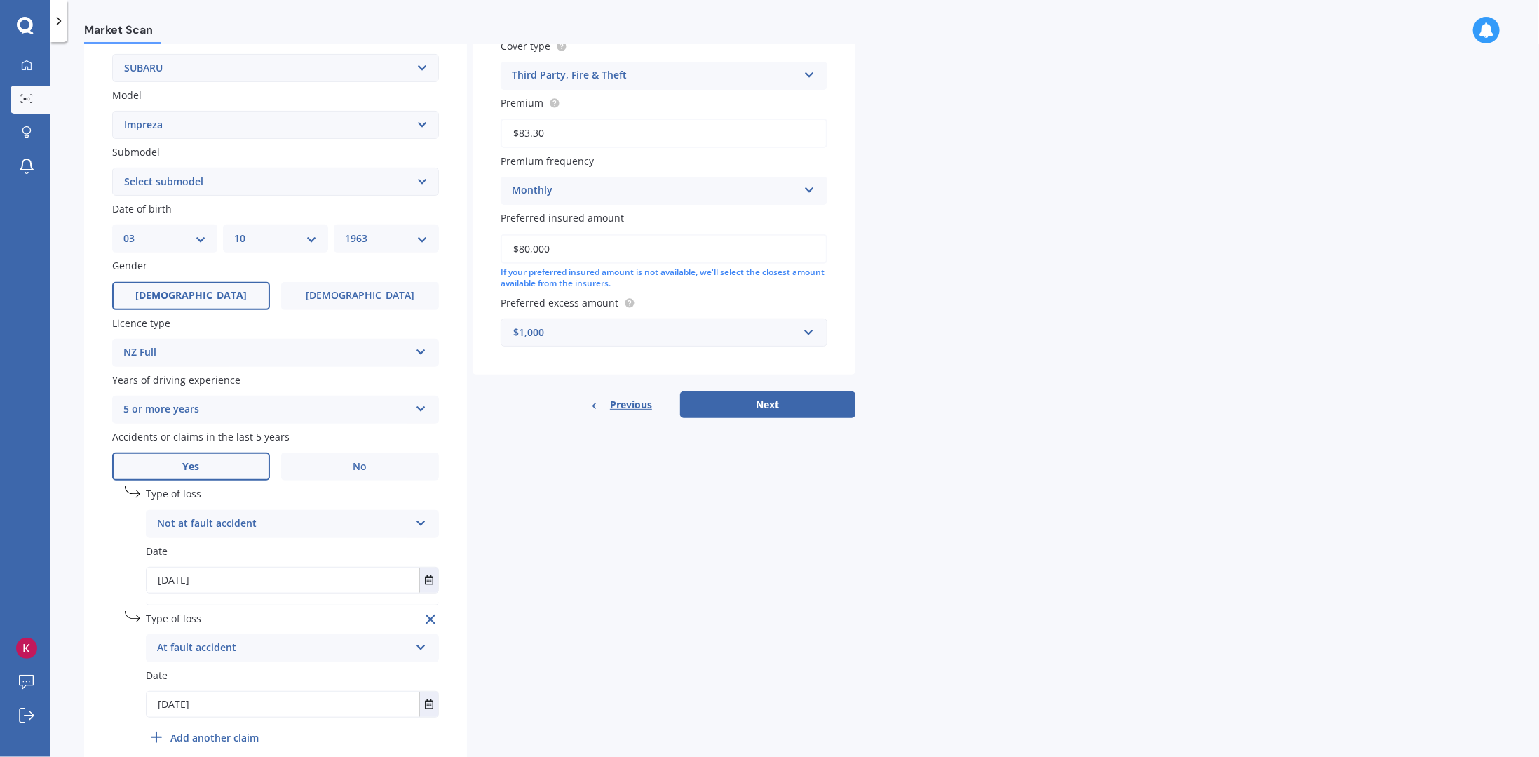
scroll to position [346, 0]
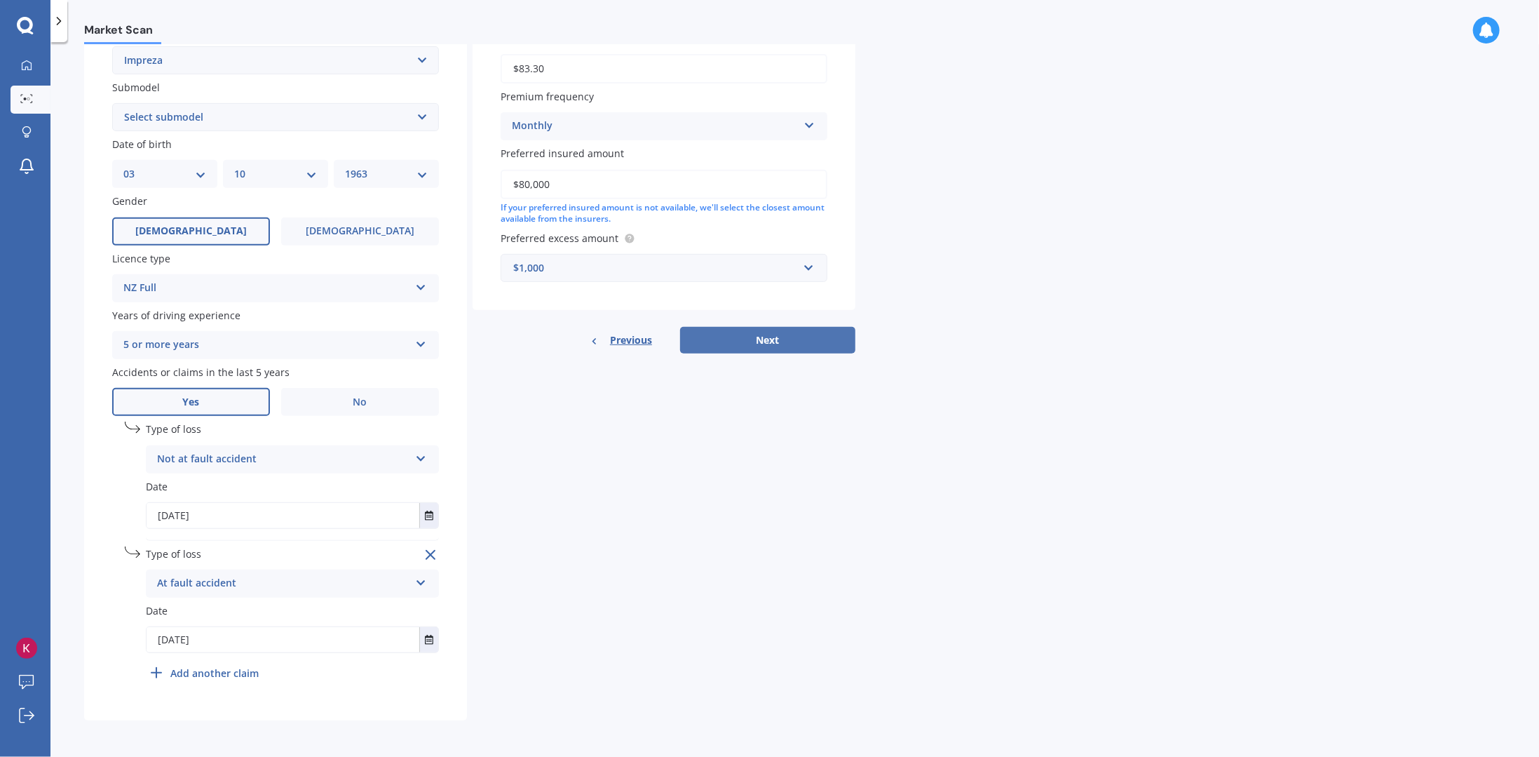
click at [780, 347] on button "Next" at bounding box center [767, 340] width 175 height 27
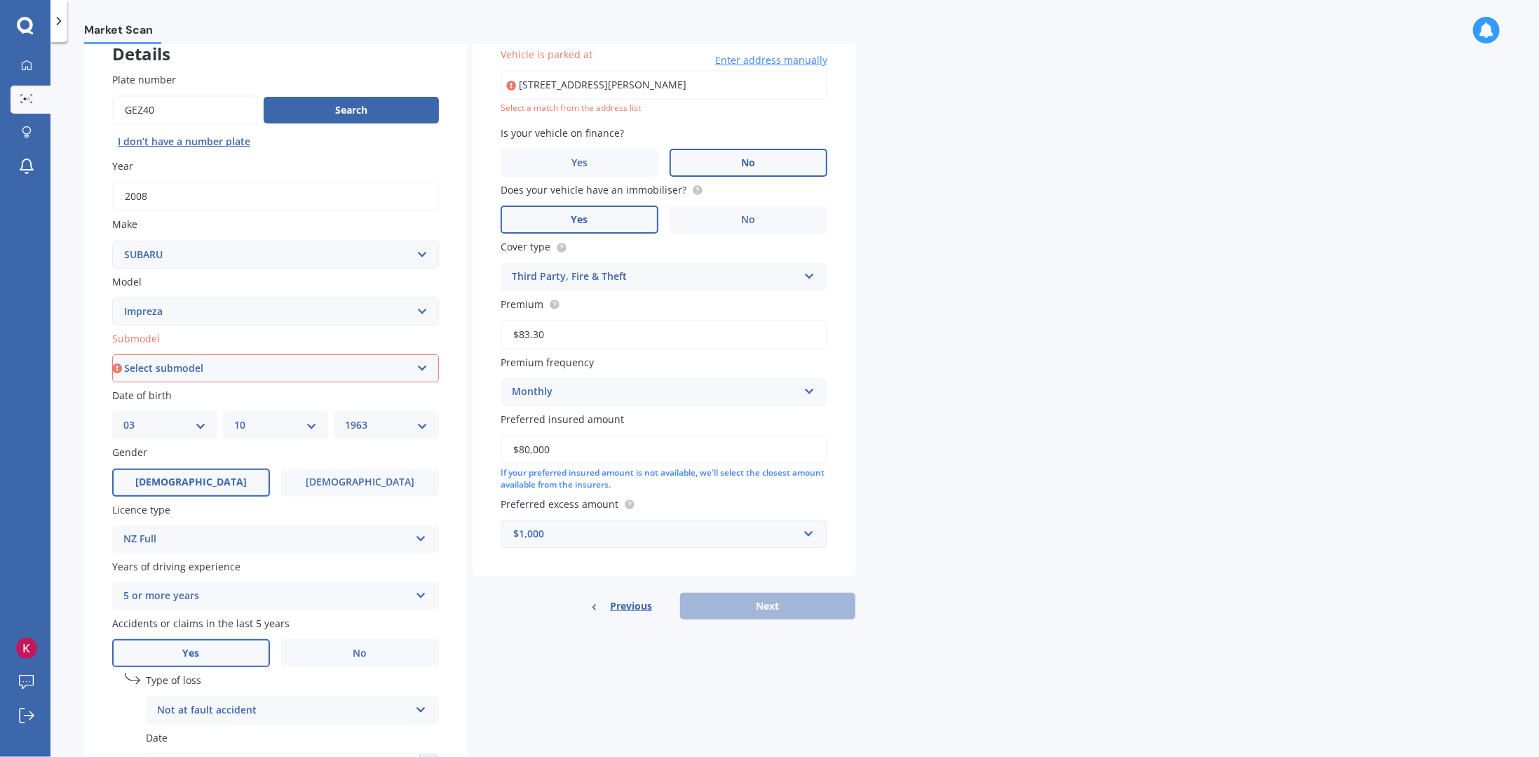
scroll to position [66, 0]
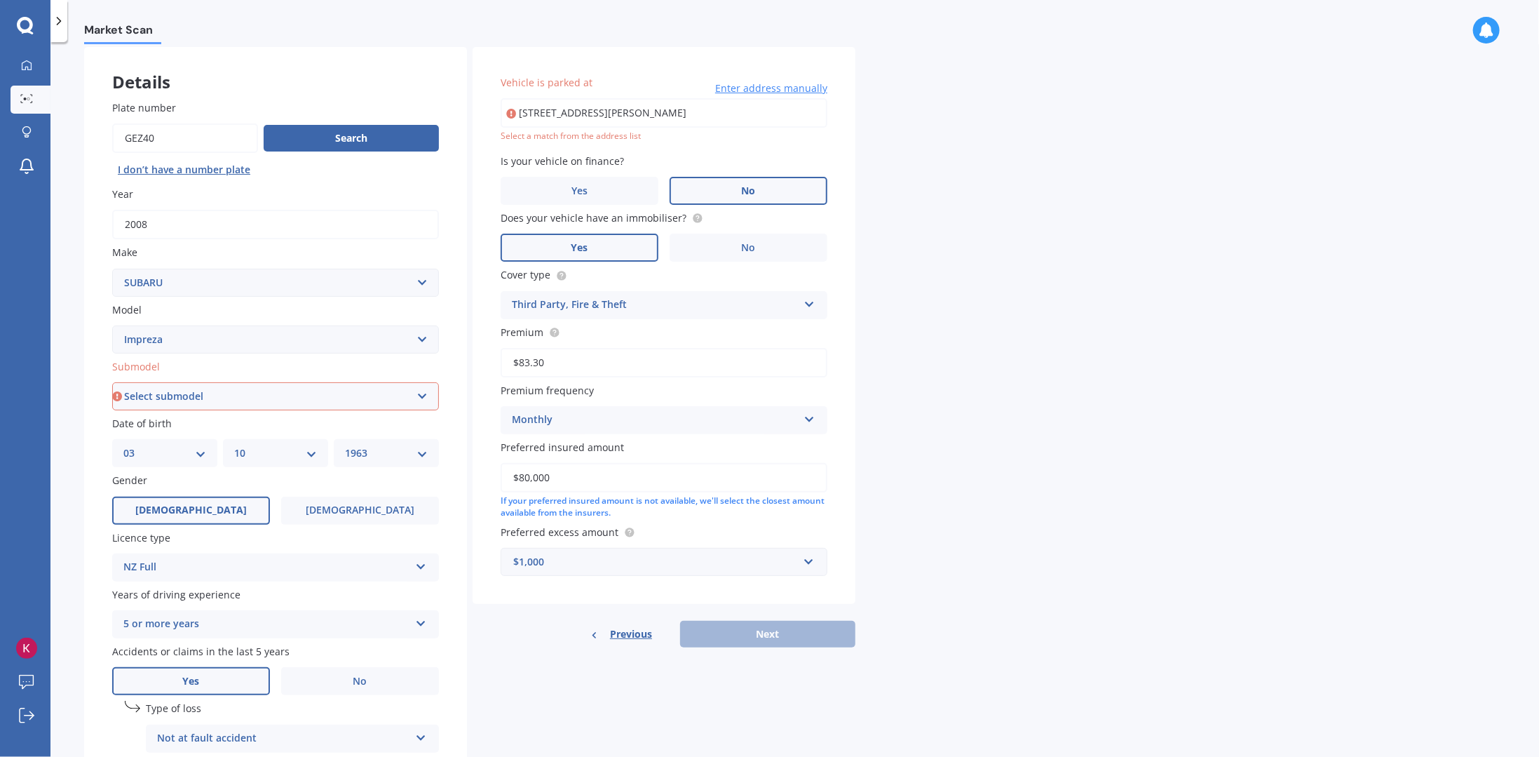
click at [254, 402] on select "Select submodel (All other turbo) 2.0i 2.0i Luxury 2.0i S Edition 2.0R 2.0R Spo…" at bounding box center [275, 396] width 327 height 28
select select "WRX MANUAL"
click at [112, 382] on select "Select submodel (All other turbo) 2.0i 2.0i Luxury 2.0i S Edition 2.0R 2.0R Spo…" at bounding box center [275, 396] width 327 height 28
type input "[STREET_ADDRESS][PERSON_NAME]"
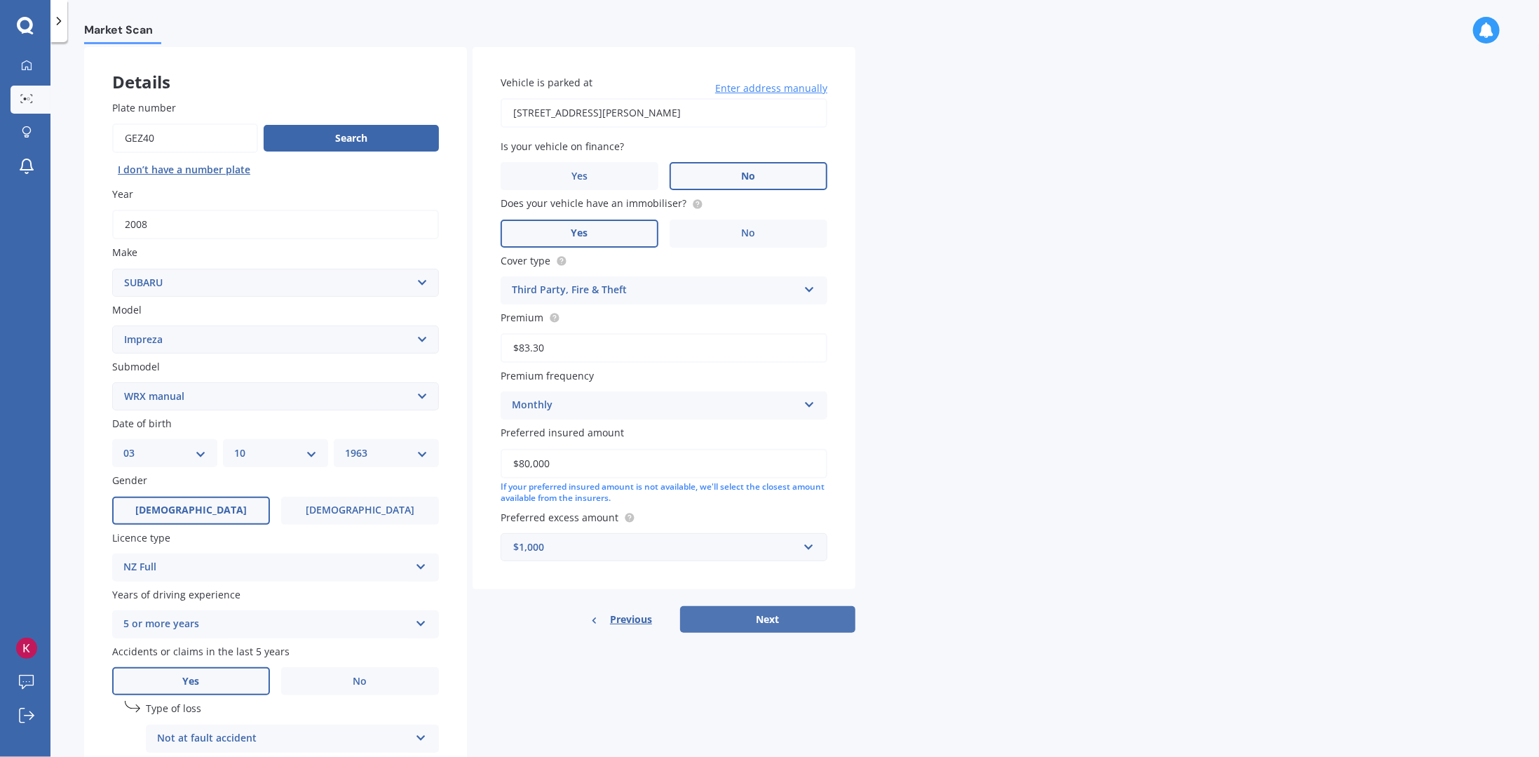
click at [767, 621] on button "Next" at bounding box center [767, 619] width 175 height 27
select select "03"
select select "10"
select select "1963"
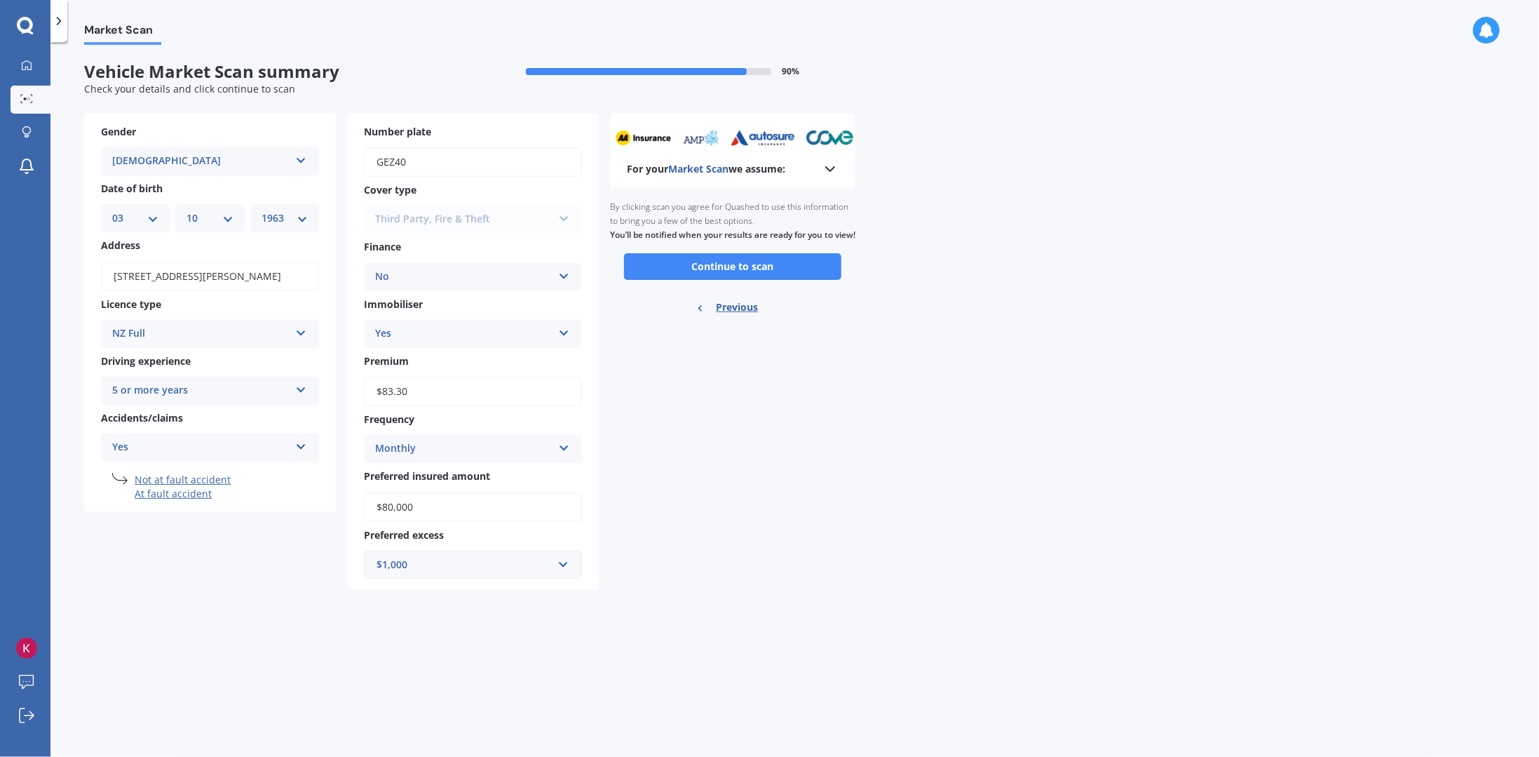
scroll to position [0, 0]
click at [468, 511] on input "$80,000" at bounding box center [473, 506] width 218 height 29
click at [390, 508] on input "$80,000" at bounding box center [473, 506] width 218 height 29
type input "$8,000"
click at [806, 462] on div "For your Market Scan we assume: Ready to go By clicking scan you agree for Quas…" at bounding box center [732, 351] width 245 height 477
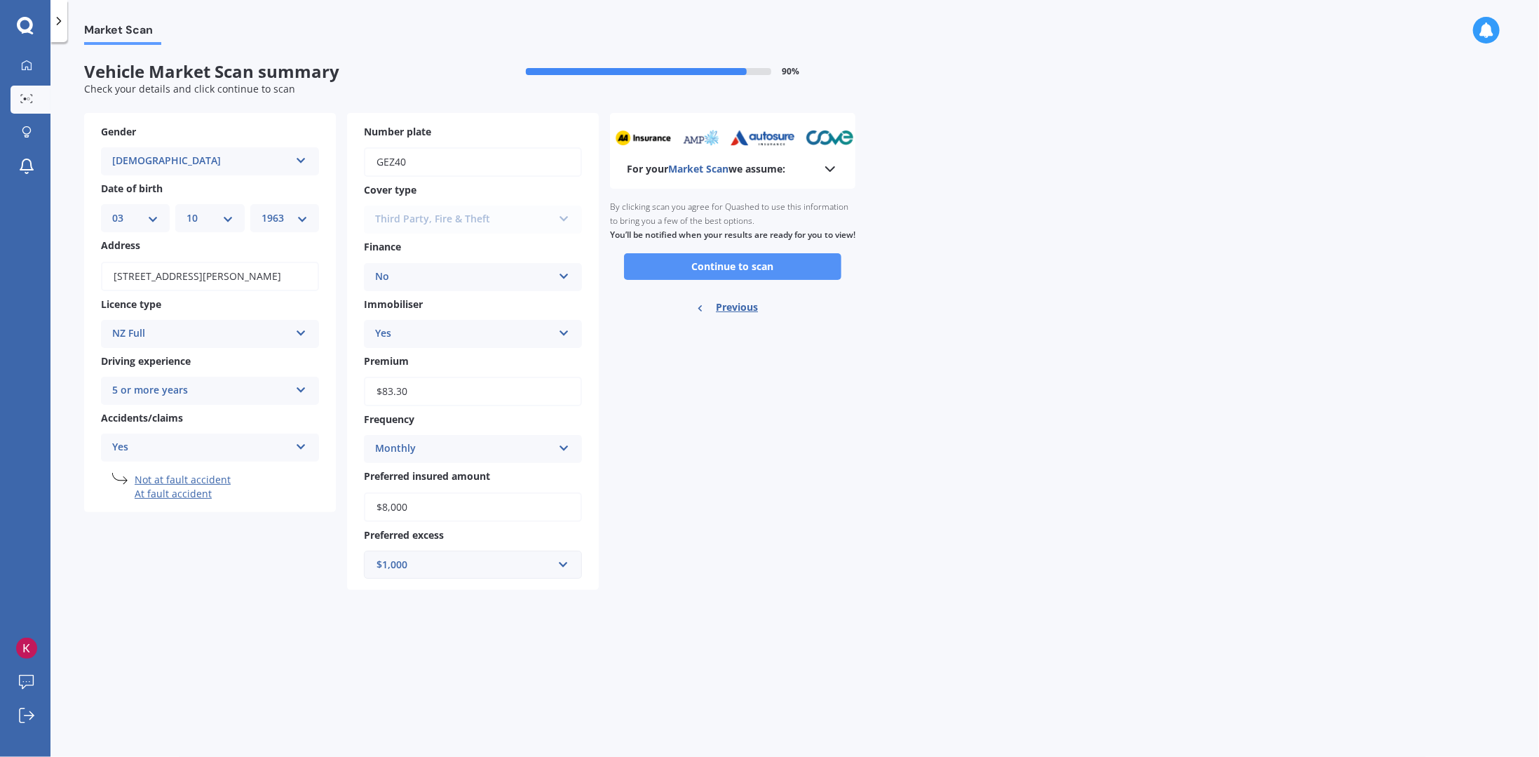
click at [736, 280] on button "Continue to scan" at bounding box center [732, 266] width 217 height 27
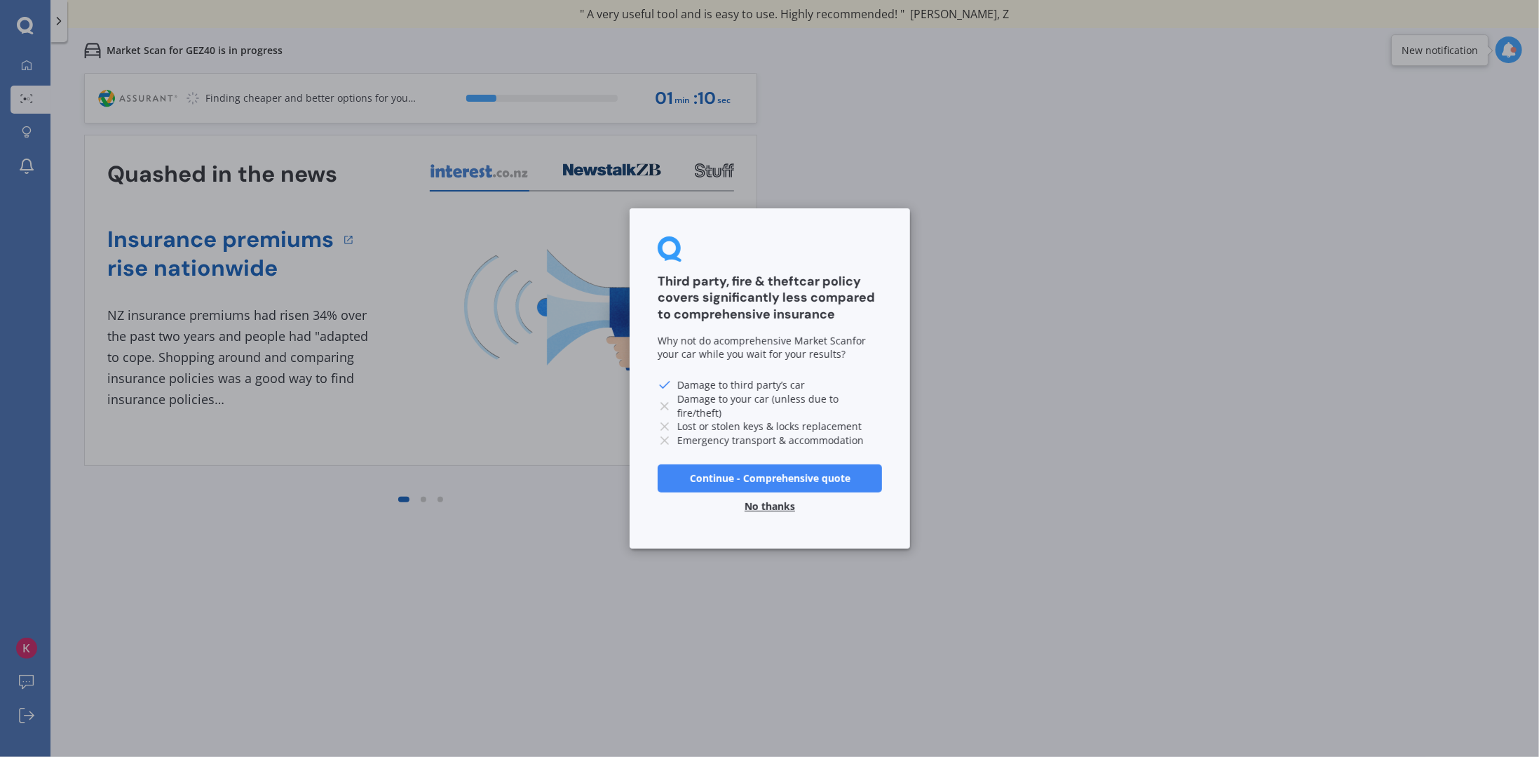
click at [797, 476] on button "Continue - Comprehensive quote" at bounding box center [770, 478] width 224 height 28
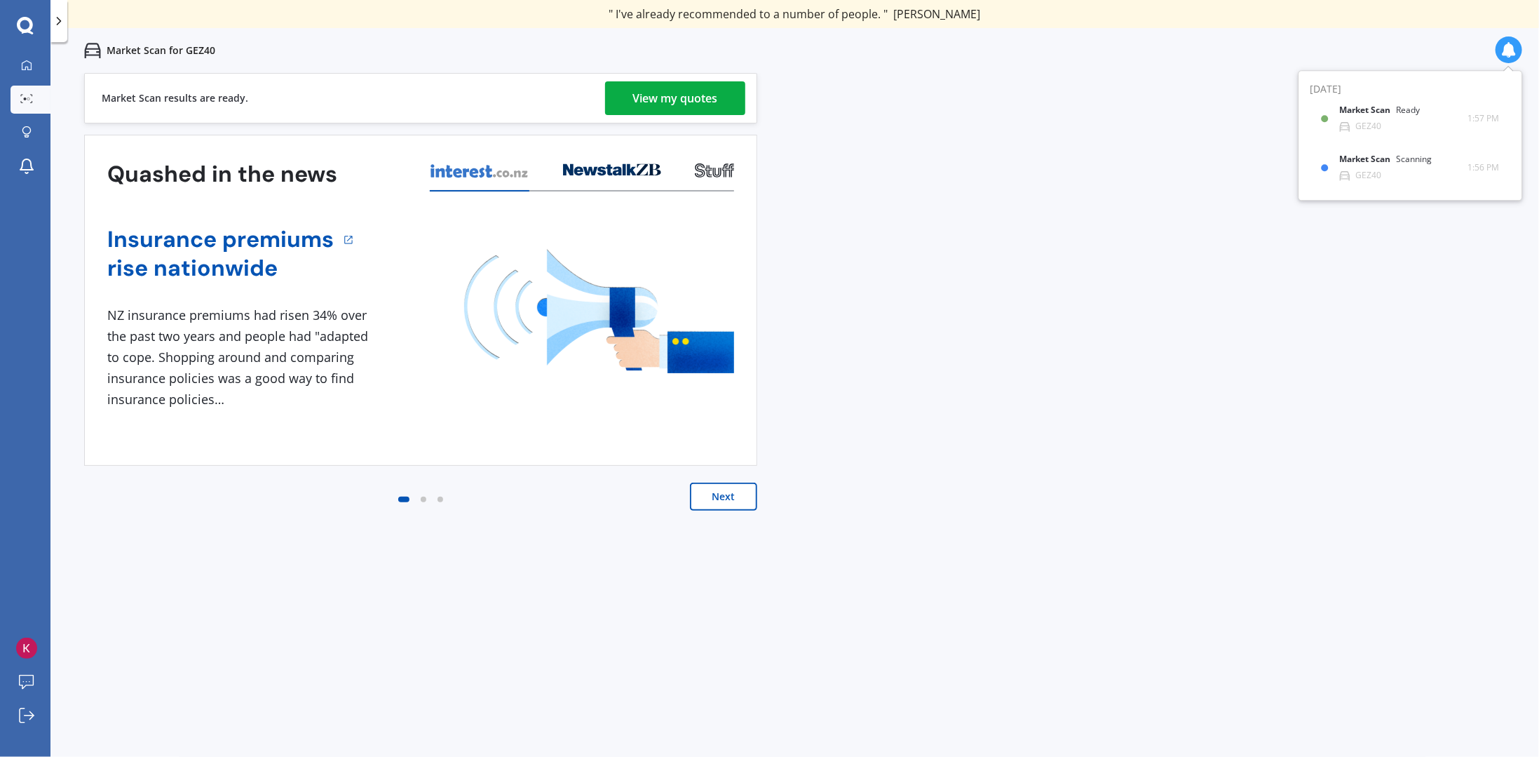
click at [663, 108] on div "View my quotes" at bounding box center [675, 98] width 85 height 34
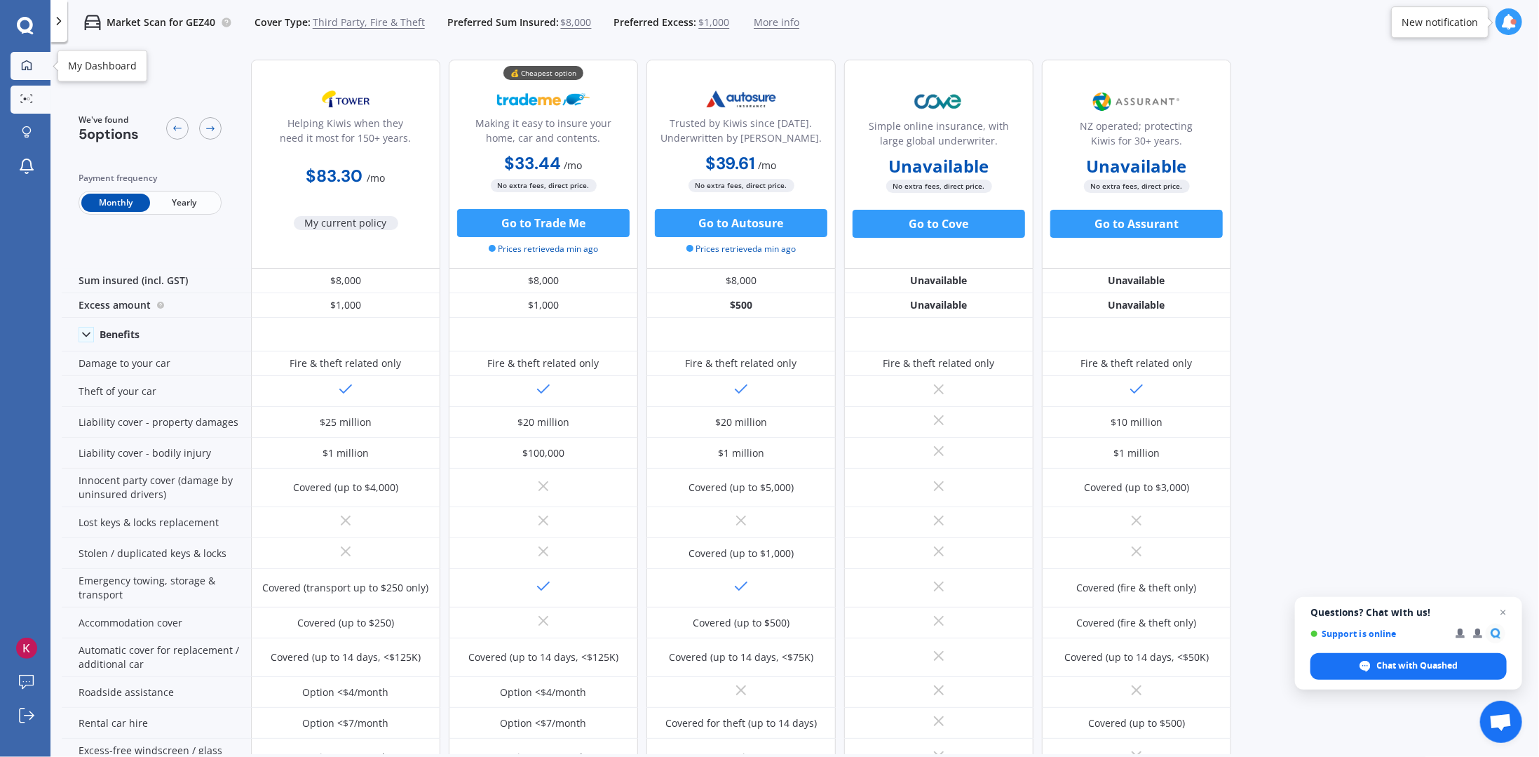
click at [24, 69] on icon at bounding box center [27, 65] width 10 height 10
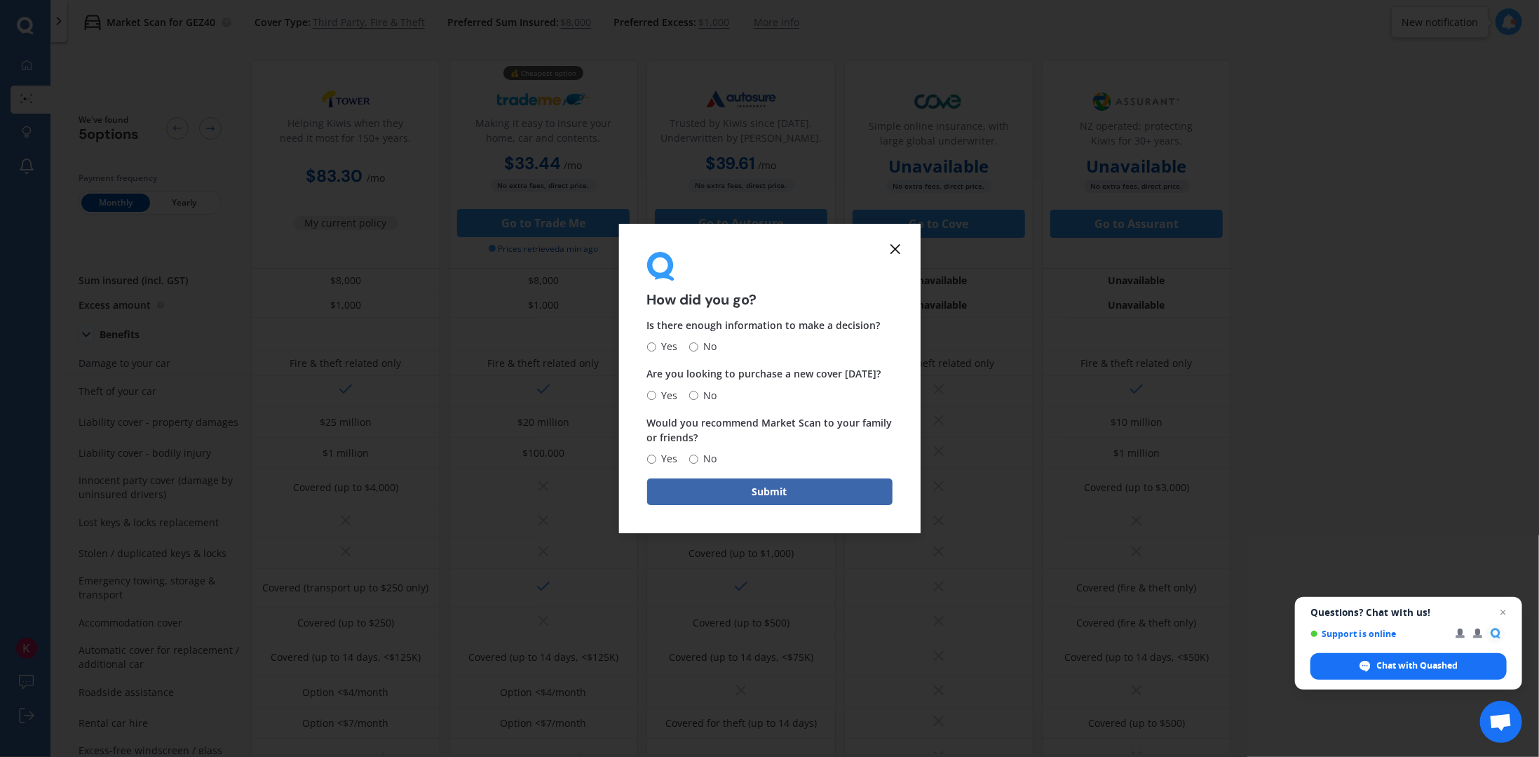
click at [645, 342] on form "How did you go? Is there enough information to make a decision? Yes No Are you …" at bounding box center [769, 379] width 301 height 310
click at [654, 346] on input "Yes" at bounding box center [651, 346] width 9 height 9
radio input "true"
click at [699, 397] on span "No" at bounding box center [707, 395] width 19 height 17
click at [698, 397] on input "No" at bounding box center [693, 395] width 9 height 9
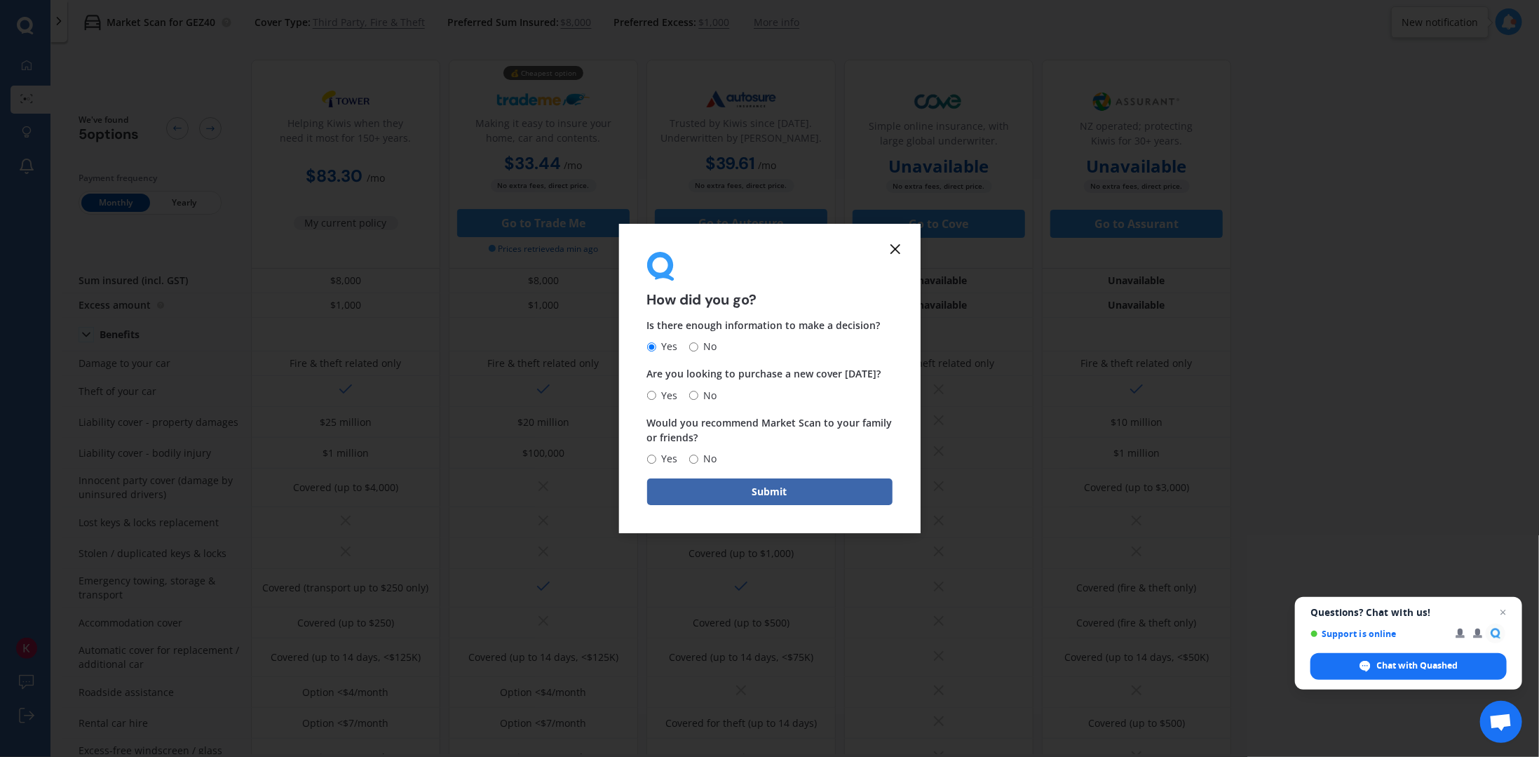
radio input "true"
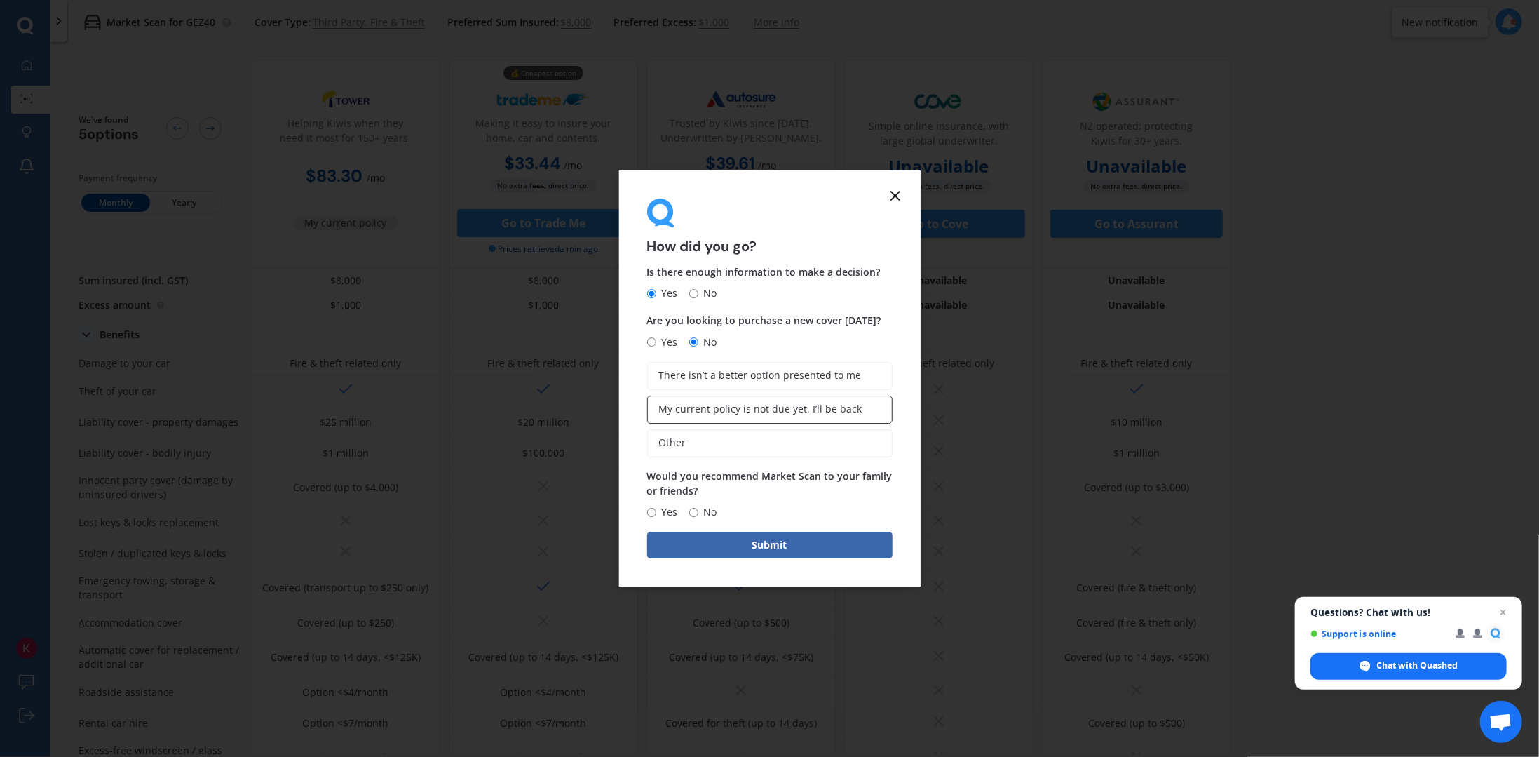
click at [755, 412] on span "My current policy is not due yet, I’ll be back" at bounding box center [760, 409] width 203 height 12
click at [0, 0] on input "My current policy is not due yet, I’ll be back" at bounding box center [0, 0] width 0 height 0
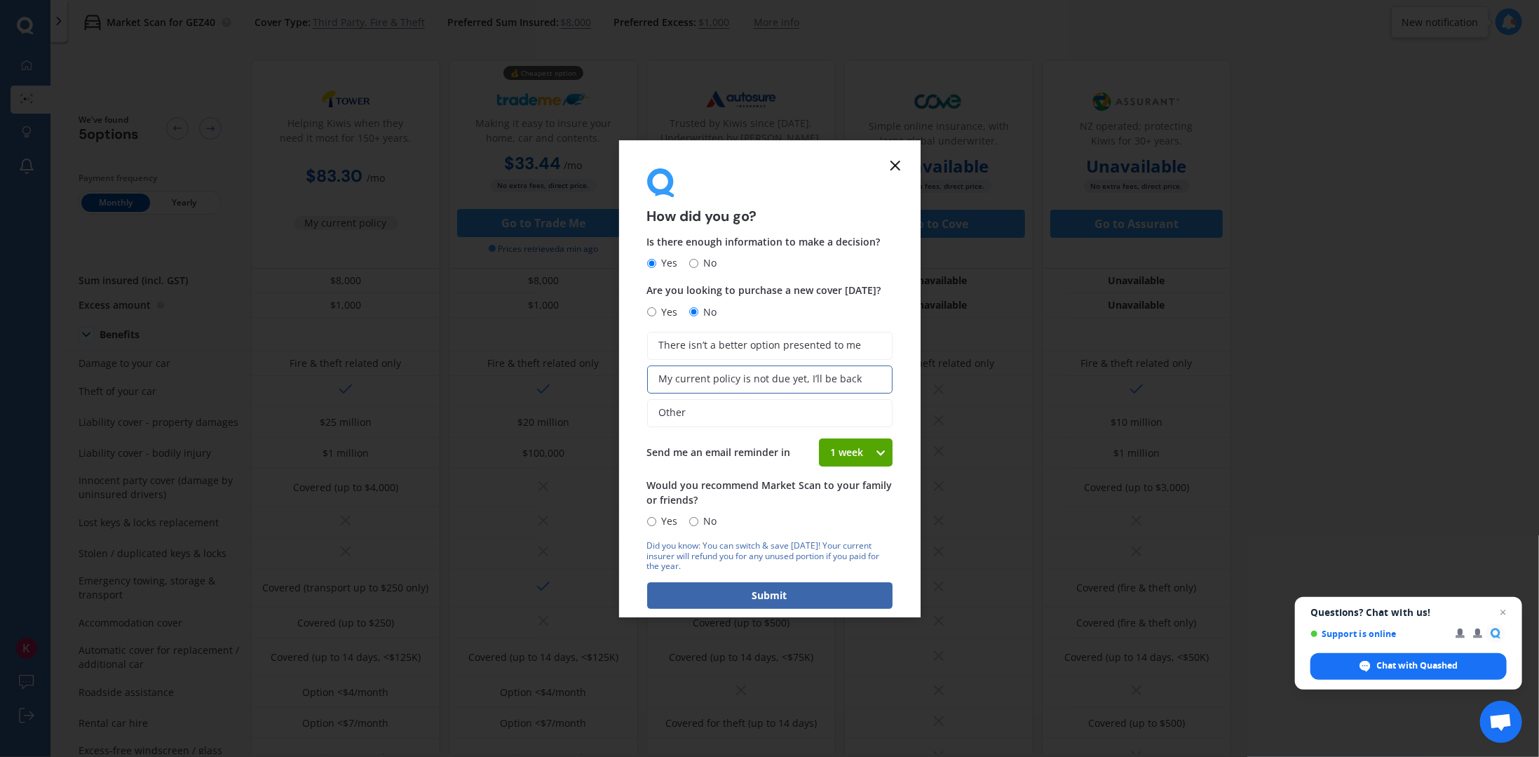
click at [864, 452] on div "1 week" at bounding box center [847, 452] width 56 height 28
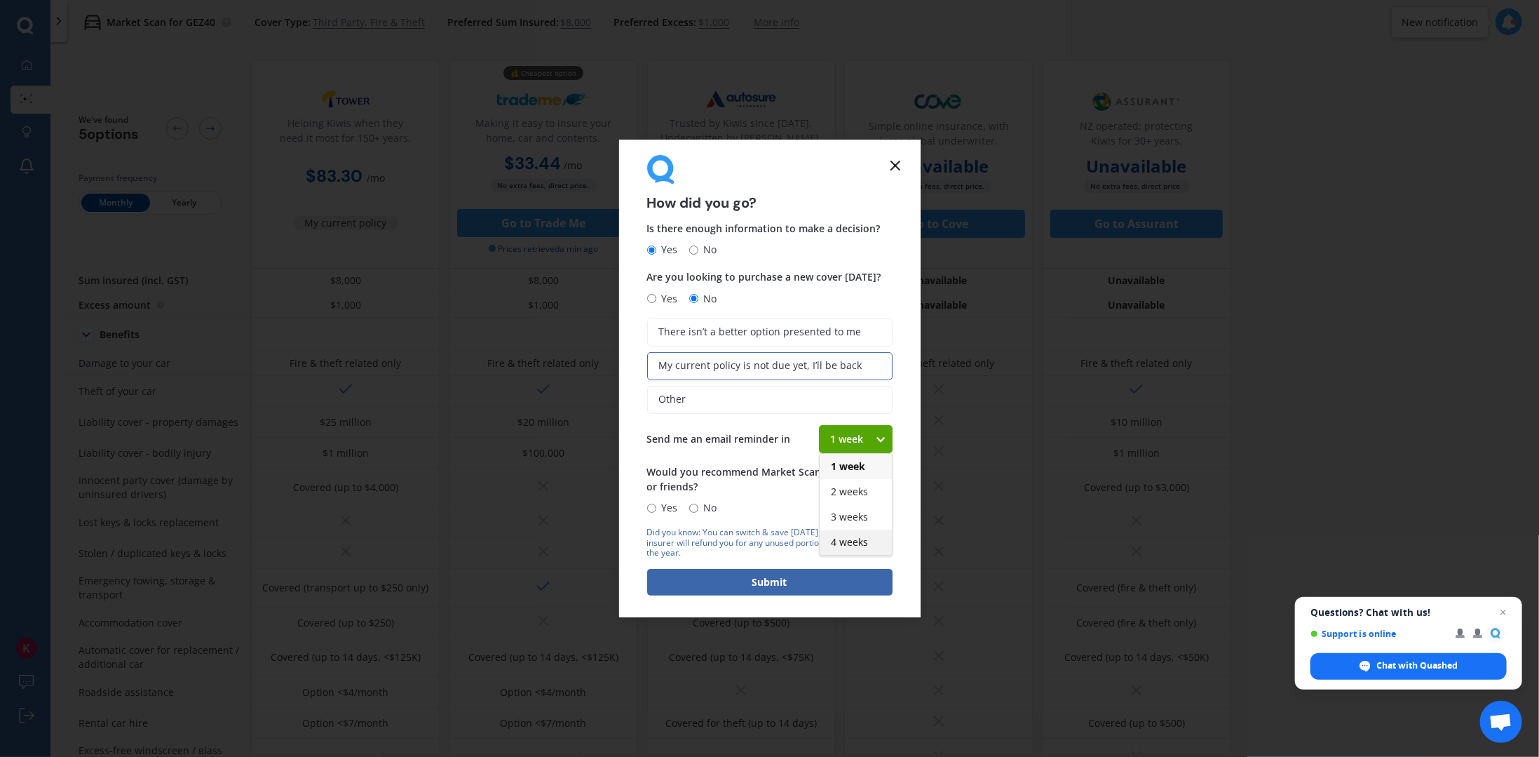
scroll to position [21, 0]
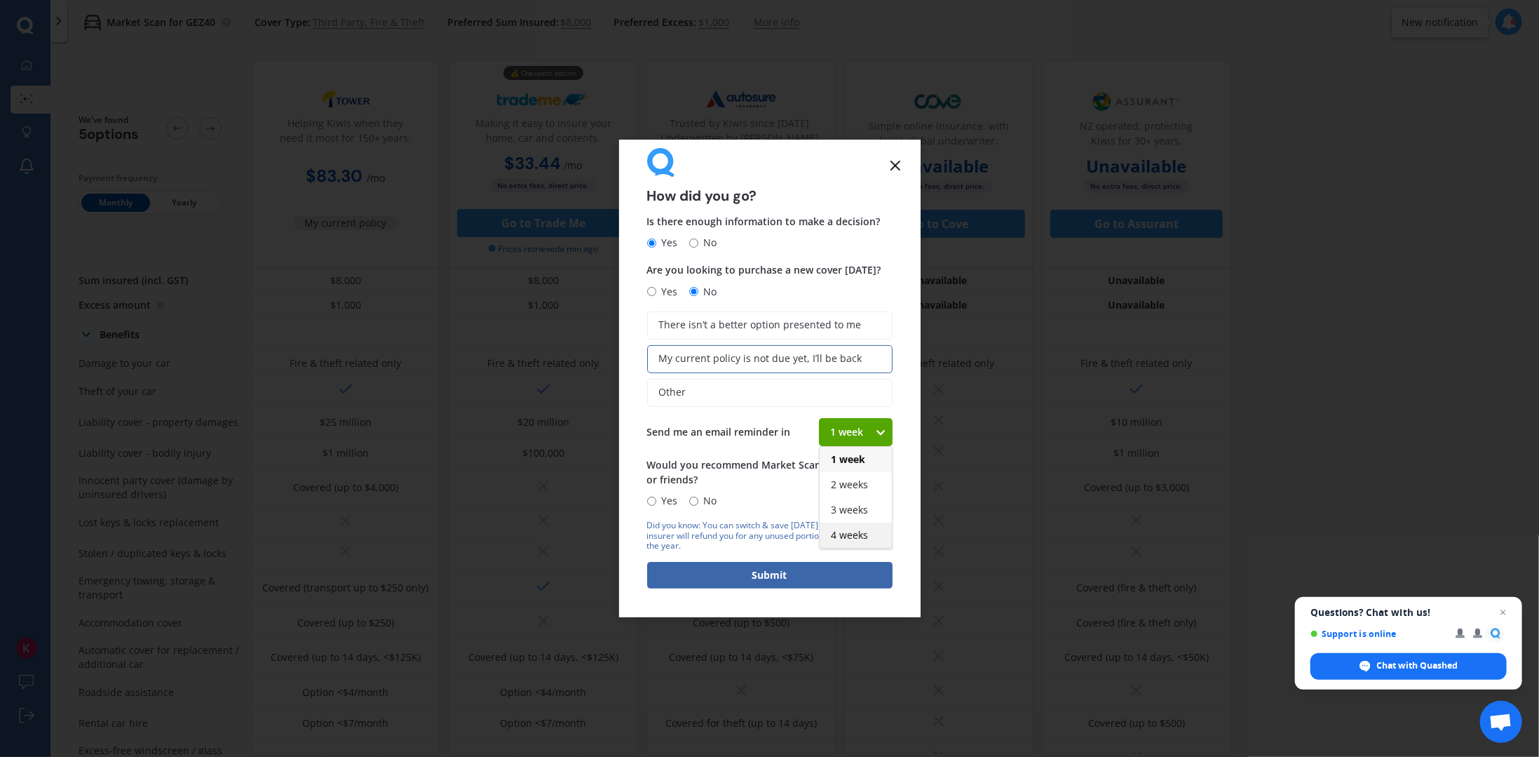
click at [858, 529] on span "4 weeks" at bounding box center [849, 534] width 37 height 13
click at [689, 496] on input "No" at bounding box center [693, 500] width 9 height 9
radio input "true"
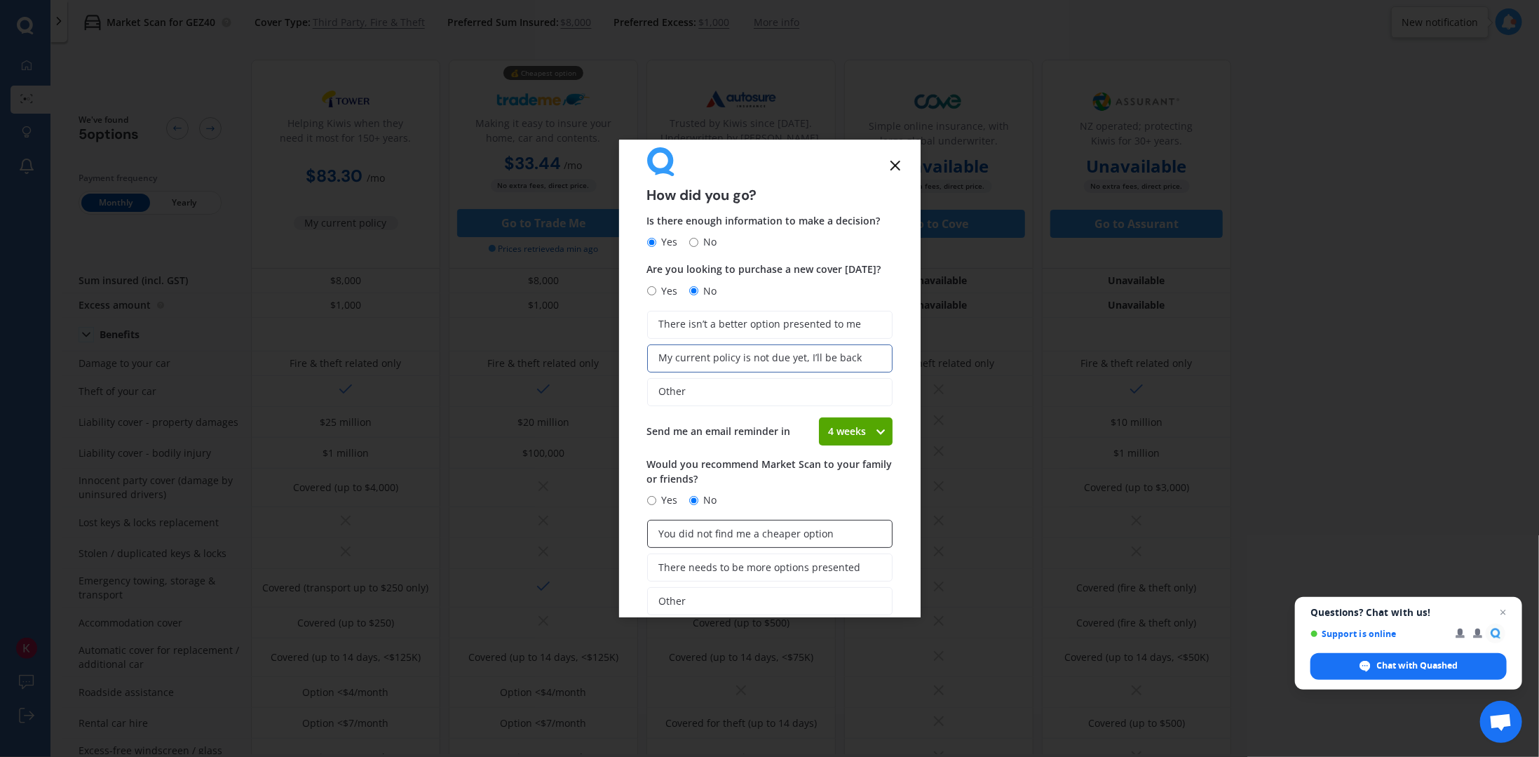
click at [806, 536] on span "You did not find me a cheaper option" at bounding box center [746, 534] width 175 height 12
click at [0, 0] on input "You did not find me a cheaper option" at bounding box center [0, 0] width 0 height 0
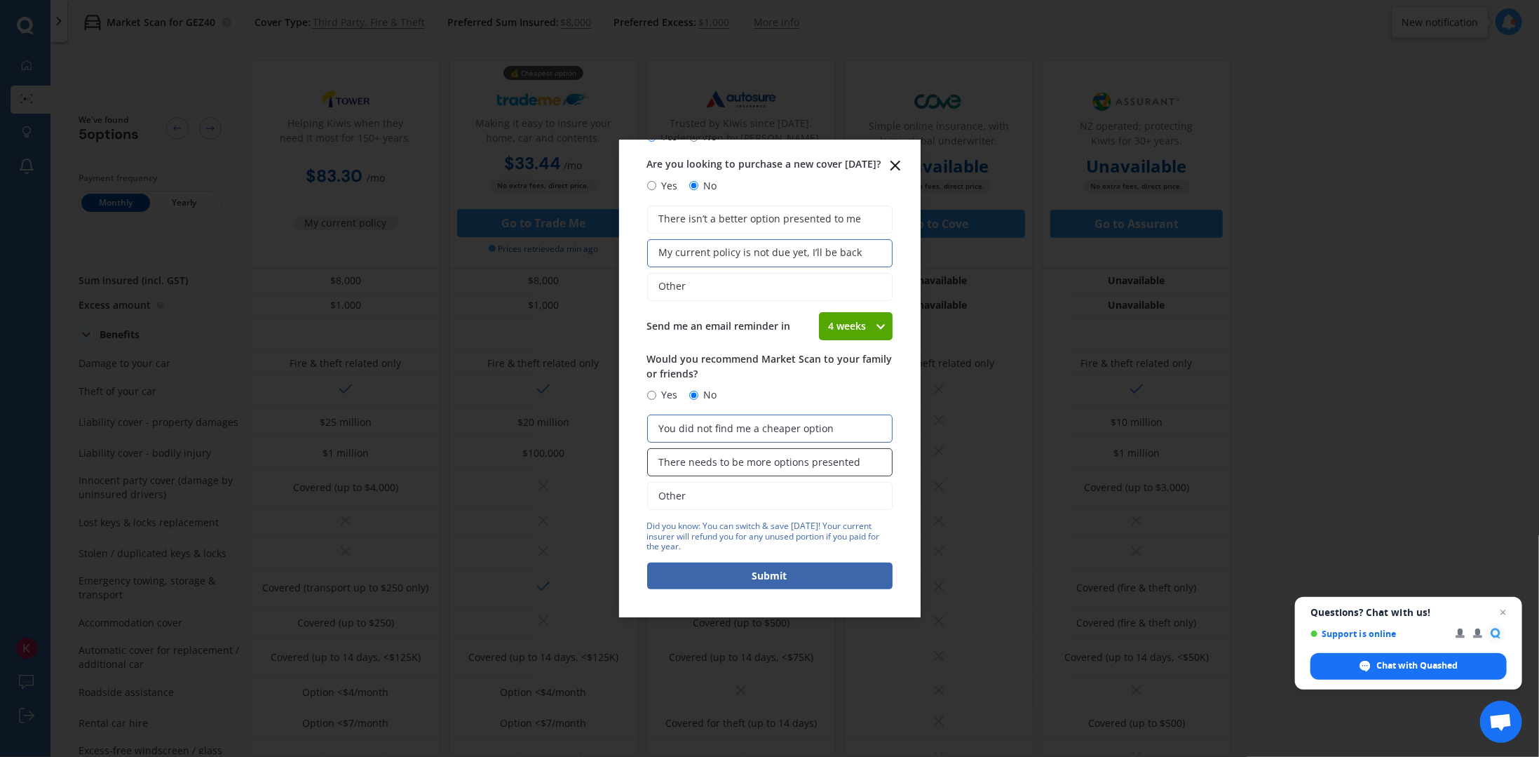
scroll to position [128, 0]
click at [741, 496] on label "Other" at bounding box center [769, 495] width 245 height 28
click at [0, 0] on input "Other" at bounding box center [0, 0] width 0 height 0
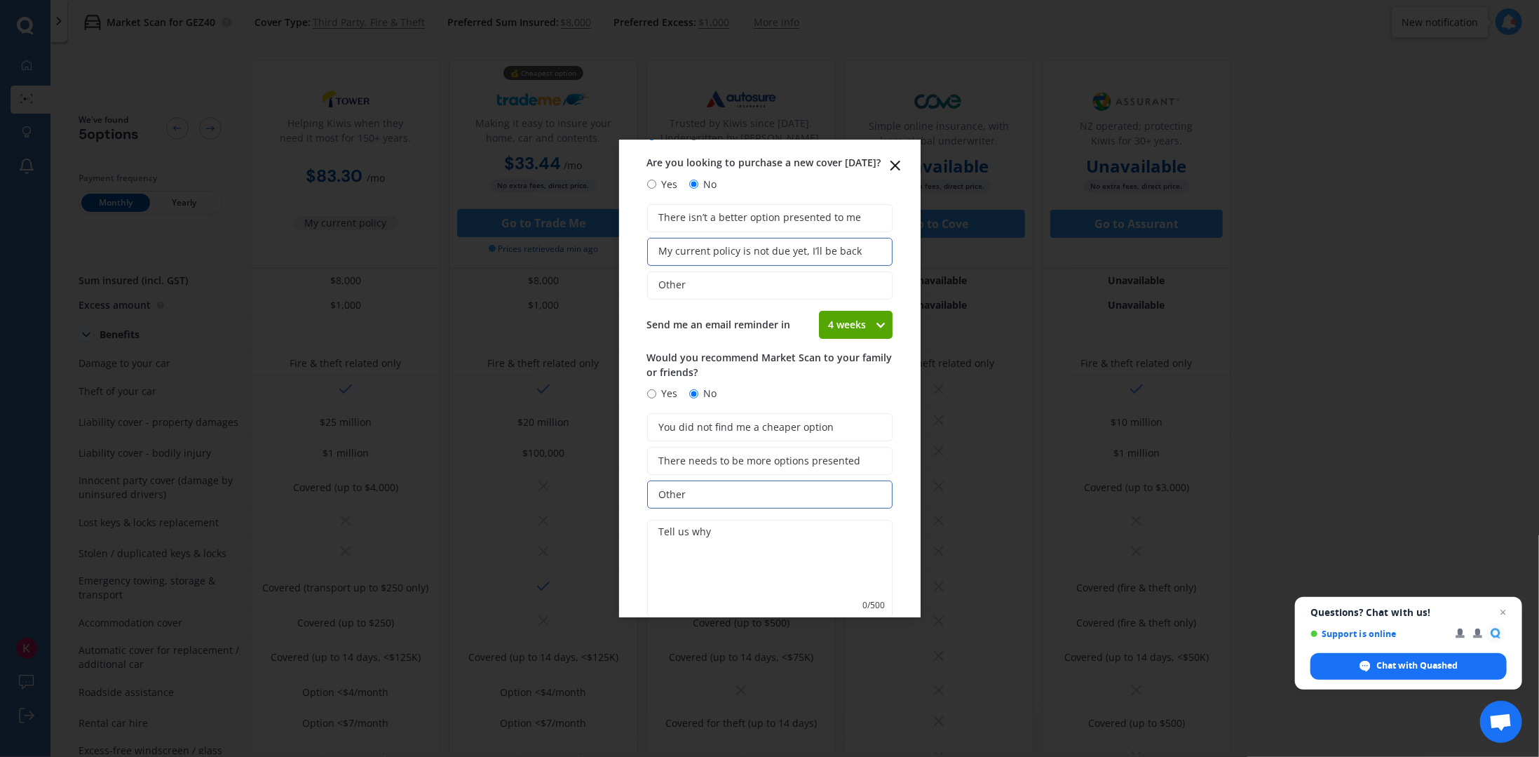
click at [728, 540] on textarea at bounding box center [769, 569] width 245 height 98
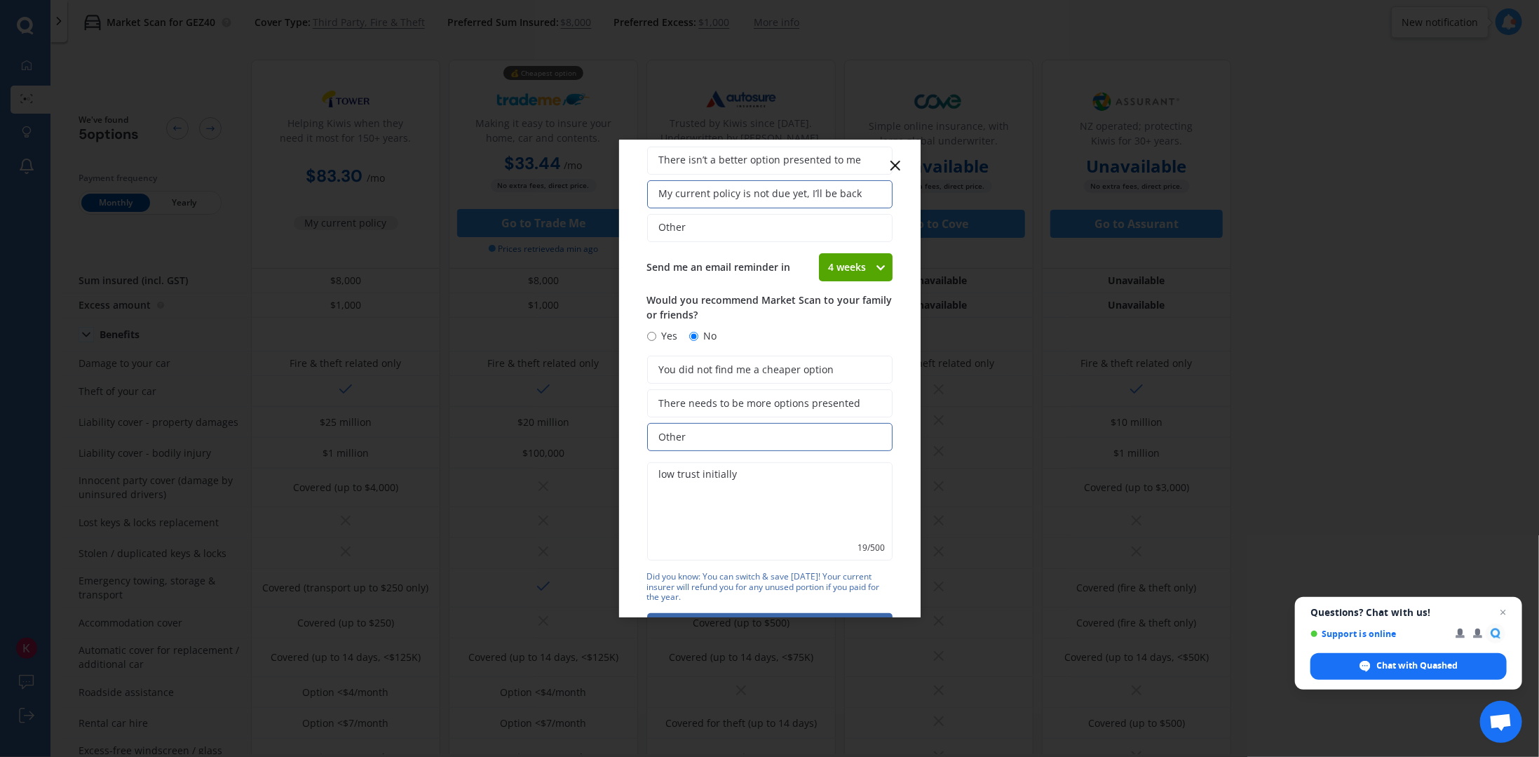
scroll to position [237, 0]
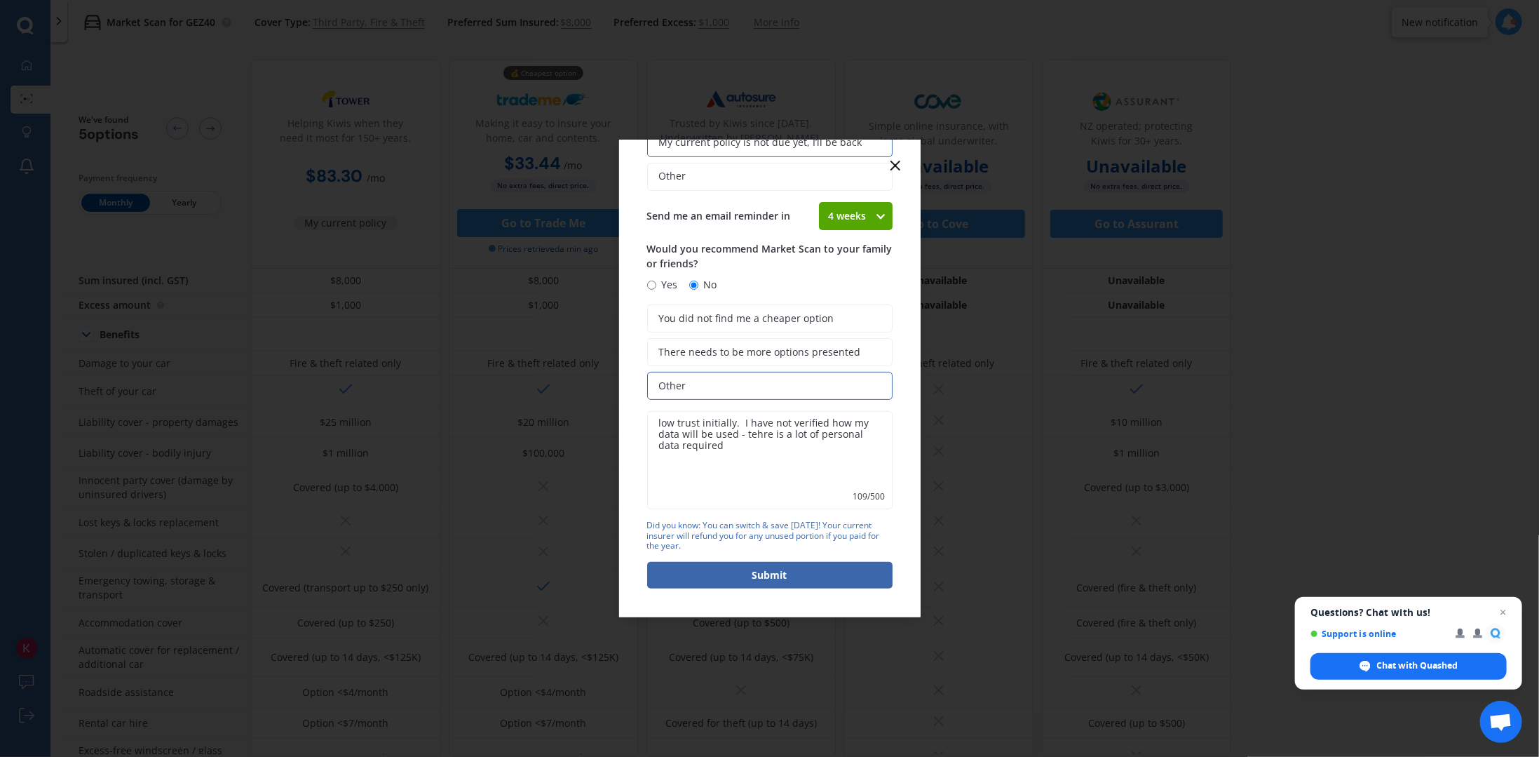
click at [750, 432] on textarea "low trust initially. I have not verified how my data will be used - tehre is a …" at bounding box center [769, 460] width 245 height 98
type textarea "low trust initially. I have not verified how my data will be used - there is a …"
click at [766, 576] on button "Submit" at bounding box center [769, 575] width 245 height 27
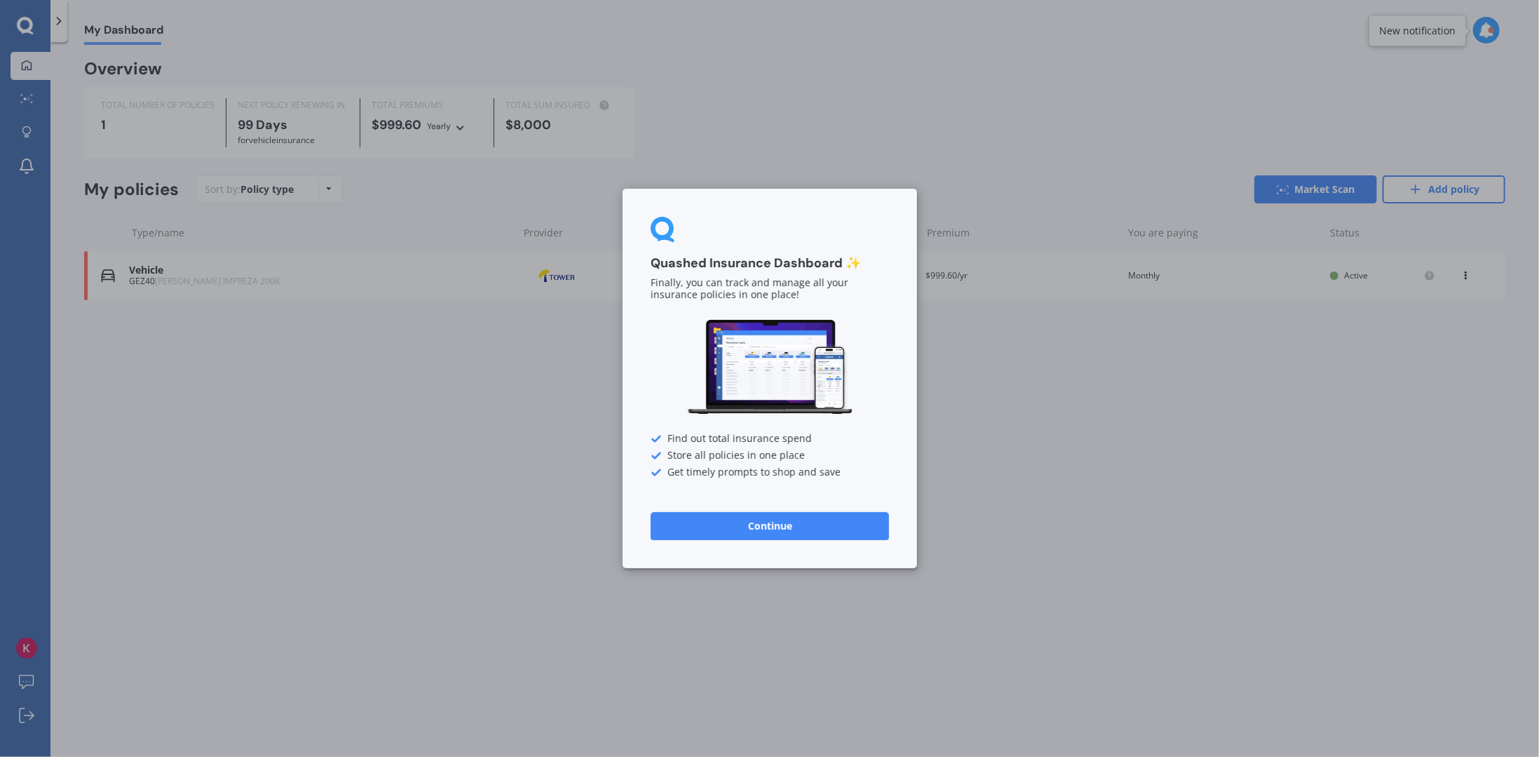
click at [29, 59] on div "Quashed Insurance Dashboard ✨ Finally, you can track and manage all your insura…" at bounding box center [769, 378] width 1539 height 757
click at [766, 522] on button "Continue" at bounding box center [770, 526] width 238 height 28
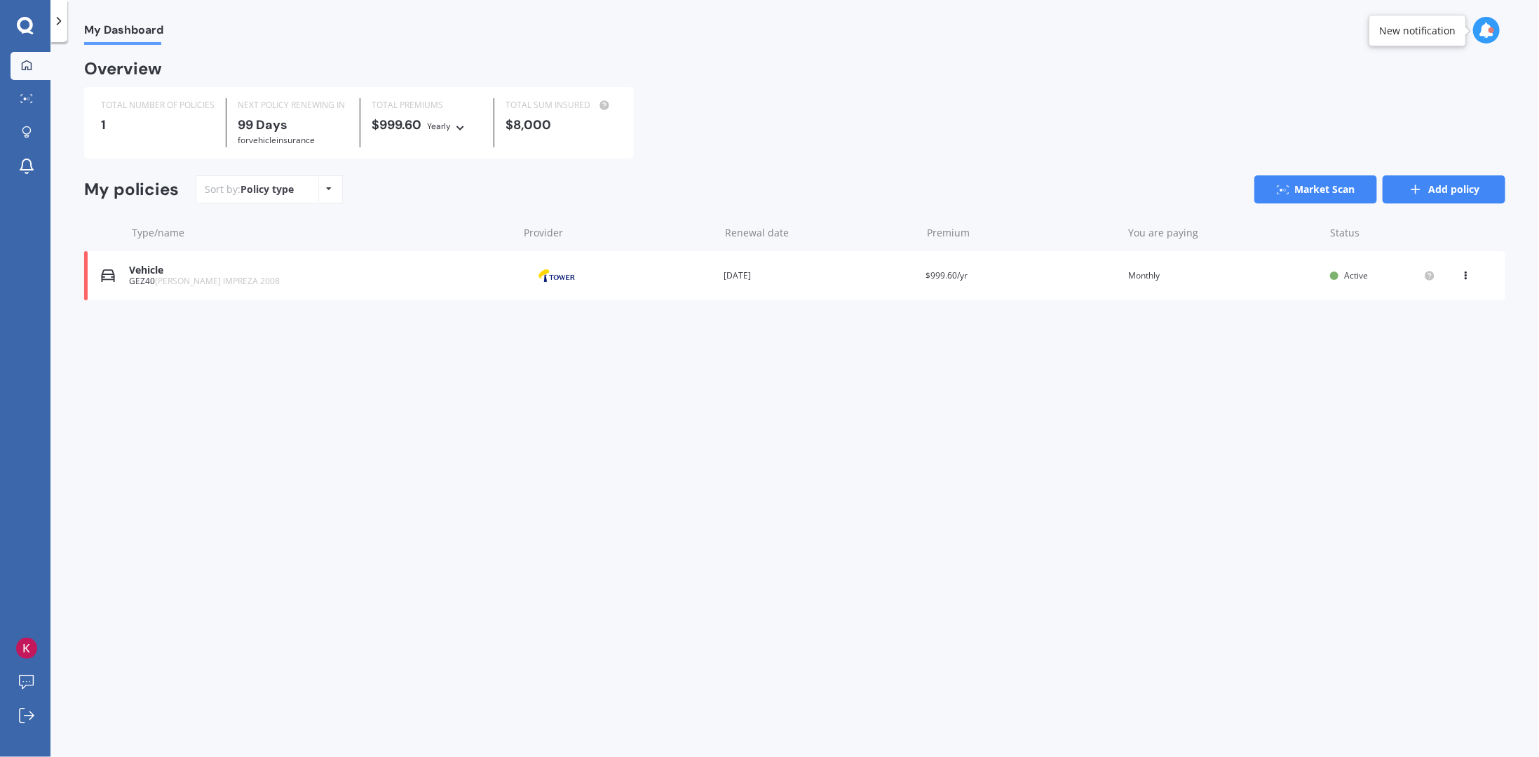
click at [1453, 191] on link "Add policy" at bounding box center [1444, 189] width 123 height 28
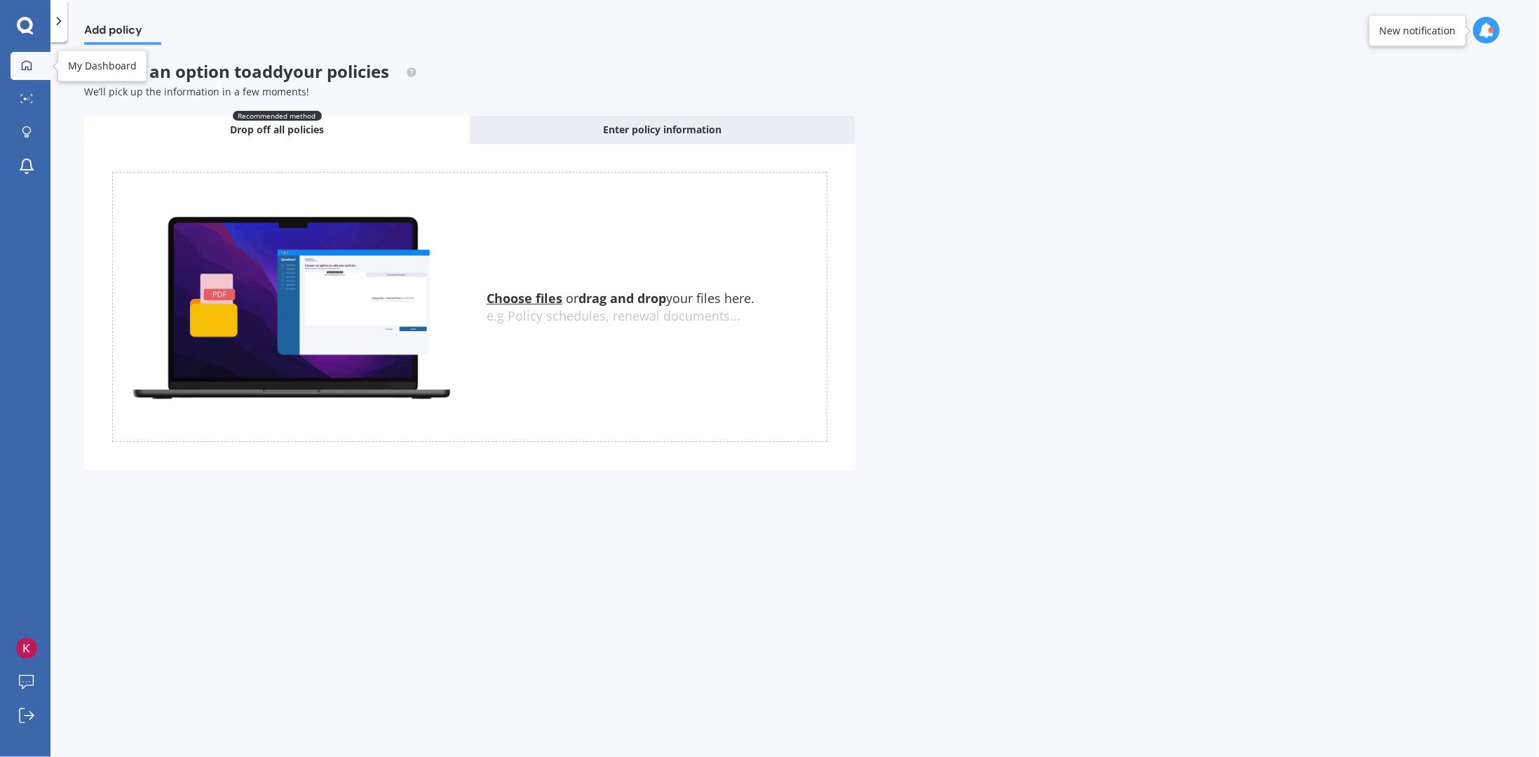
click at [18, 69] on div at bounding box center [26, 66] width 21 height 13
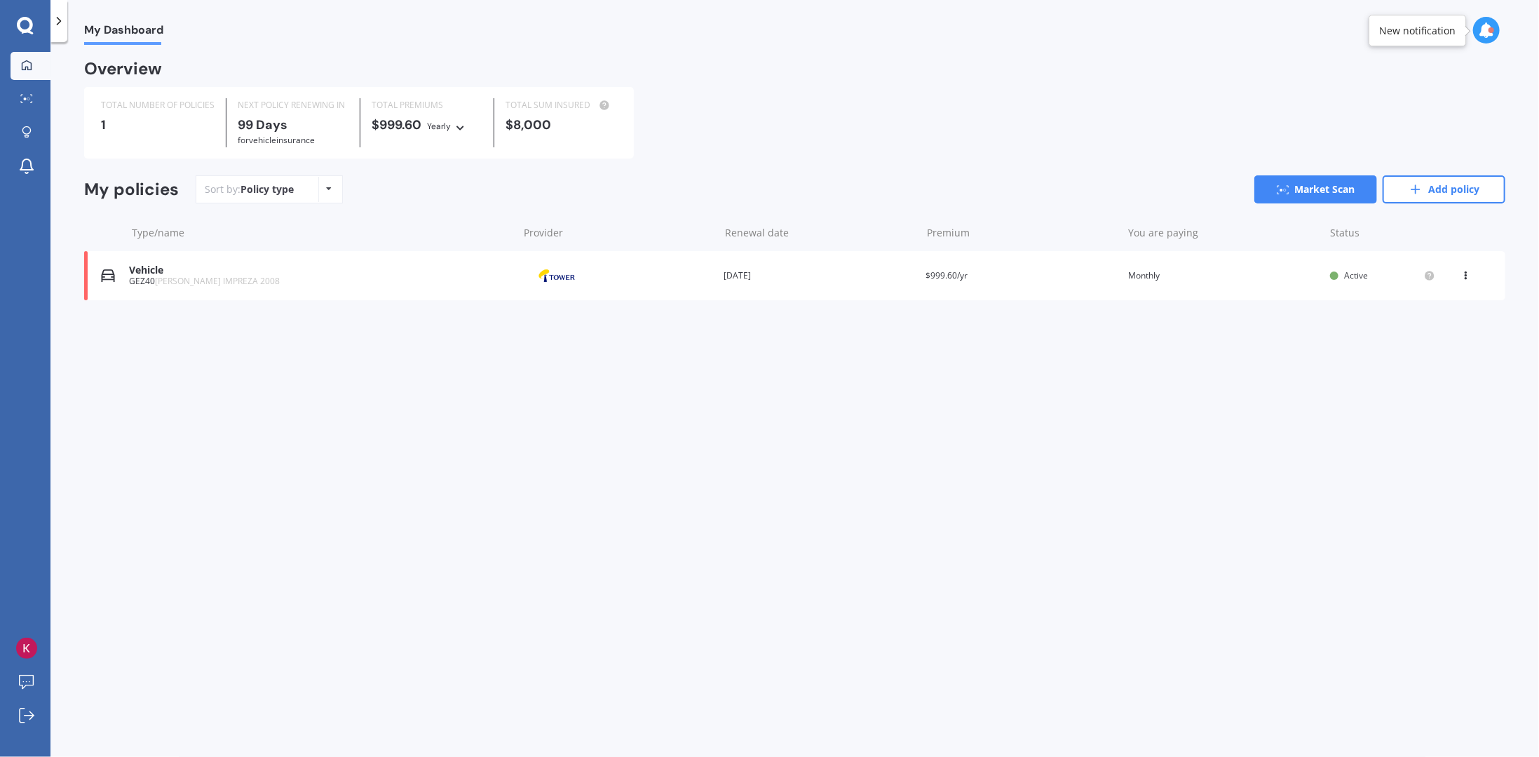
click at [56, 16] on icon at bounding box center [59, 21] width 14 height 14
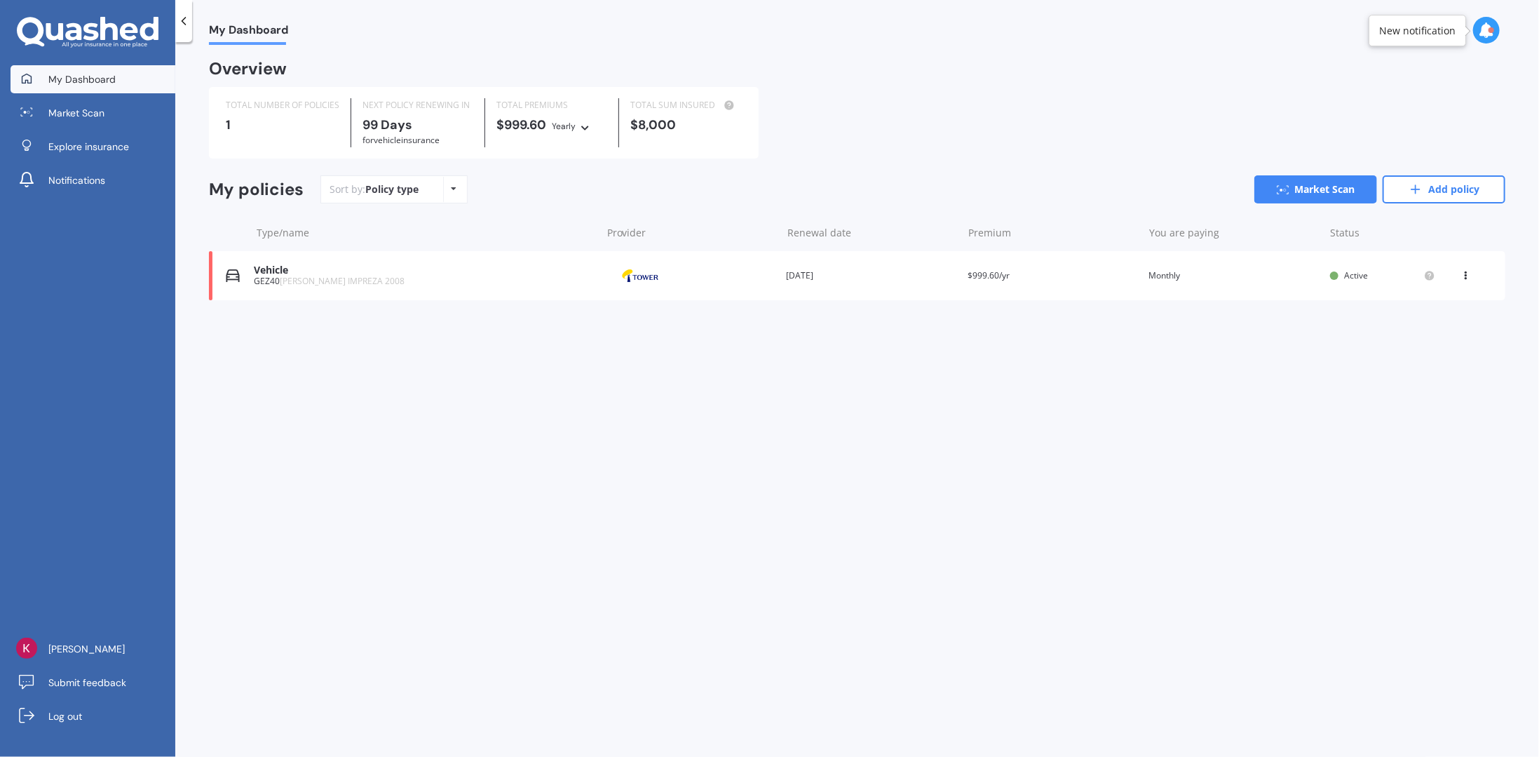
click at [436, 409] on div "My Dashboard Overview TOTAL NUMBER OF POLICIES 1 NEXT POLICY RENEWING [DATE] fo…" at bounding box center [857, 402] width 1364 height 714
click at [1444, 189] on link "Add policy" at bounding box center [1444, 189] width 123 height 28
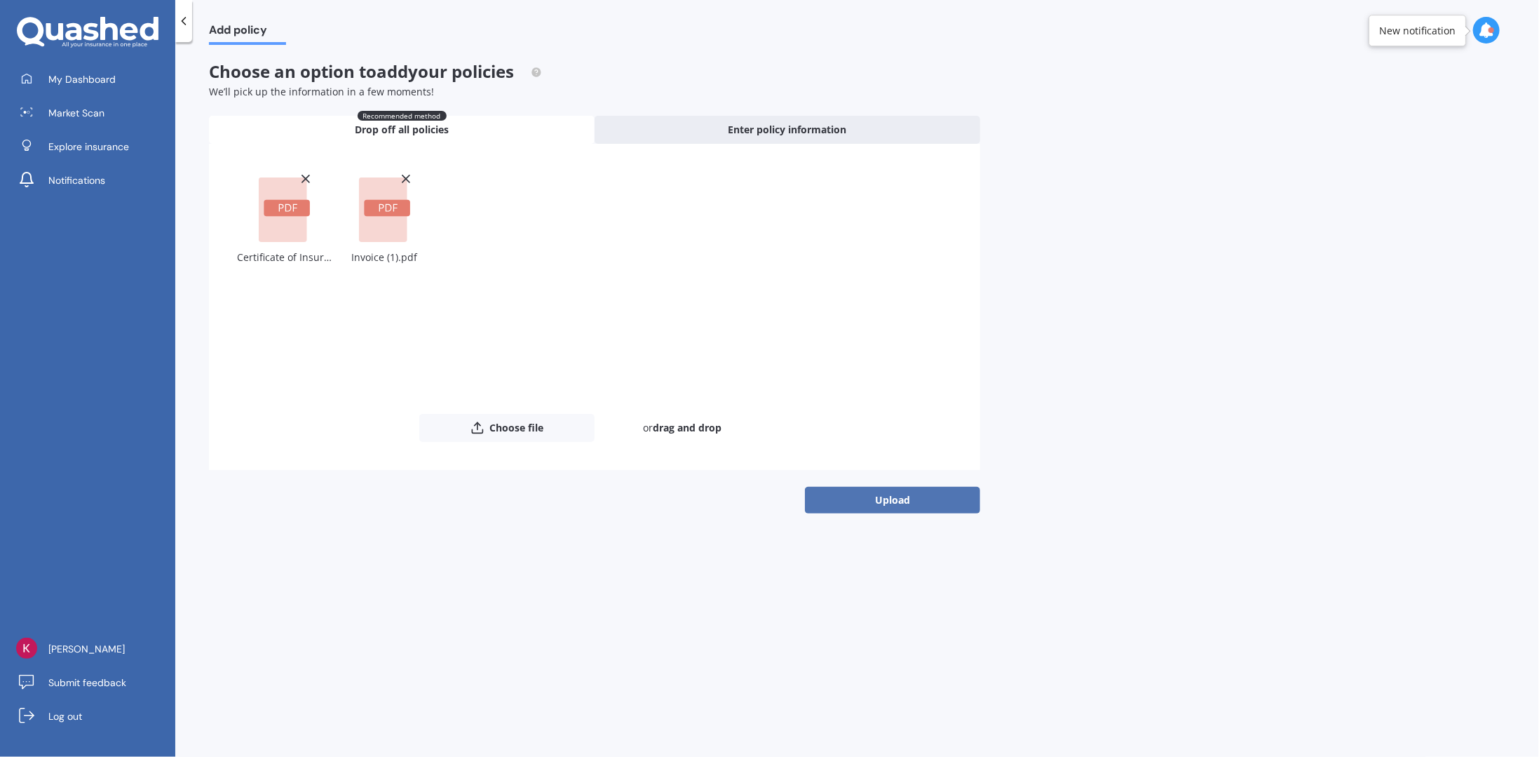
click at [893, 502] on button "Upload" at bounding box center [892, 500] width 175 height 27
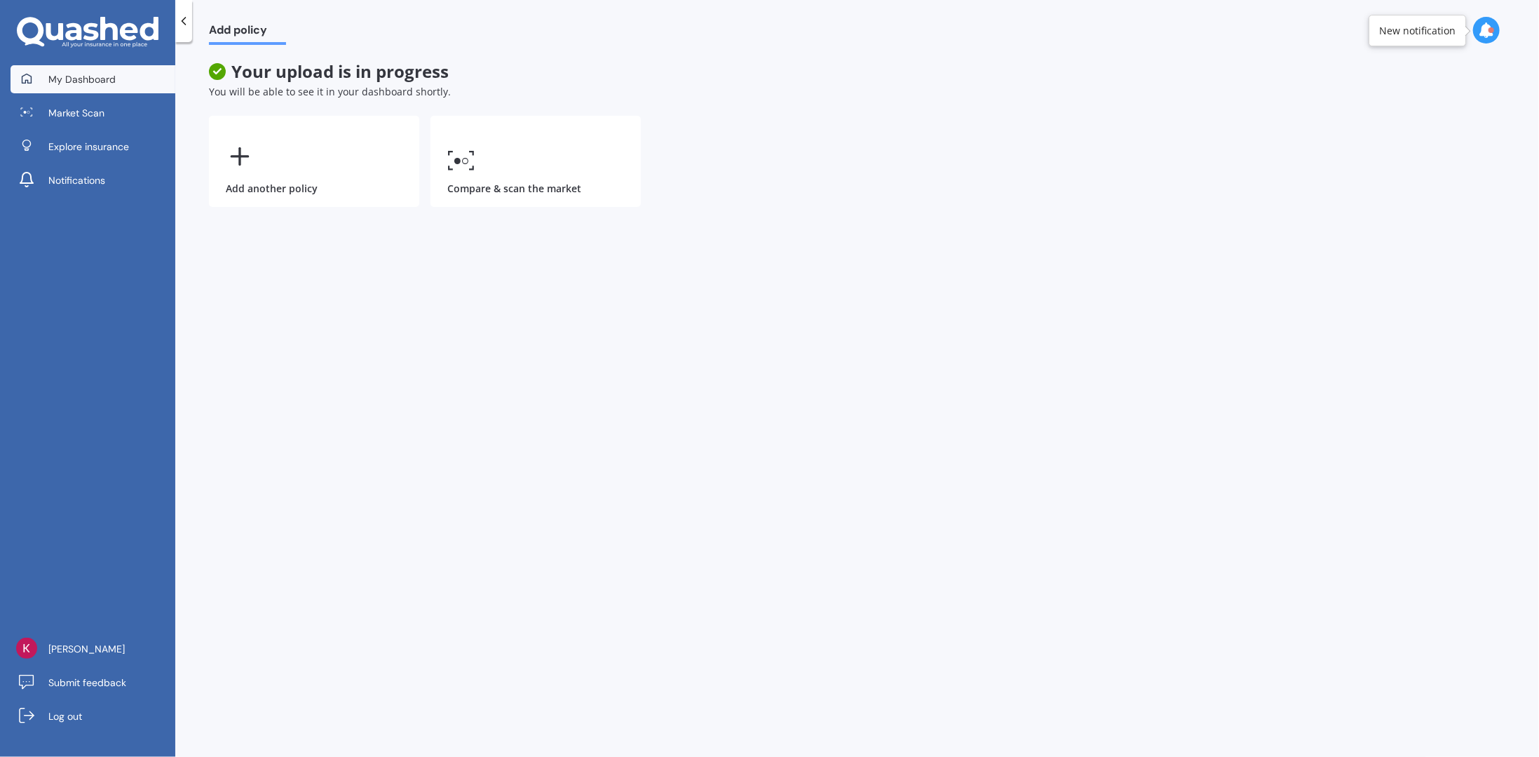
click at [85, 82] on span "My Dashboard" at bounding box center [81, 79] width 67 height 14
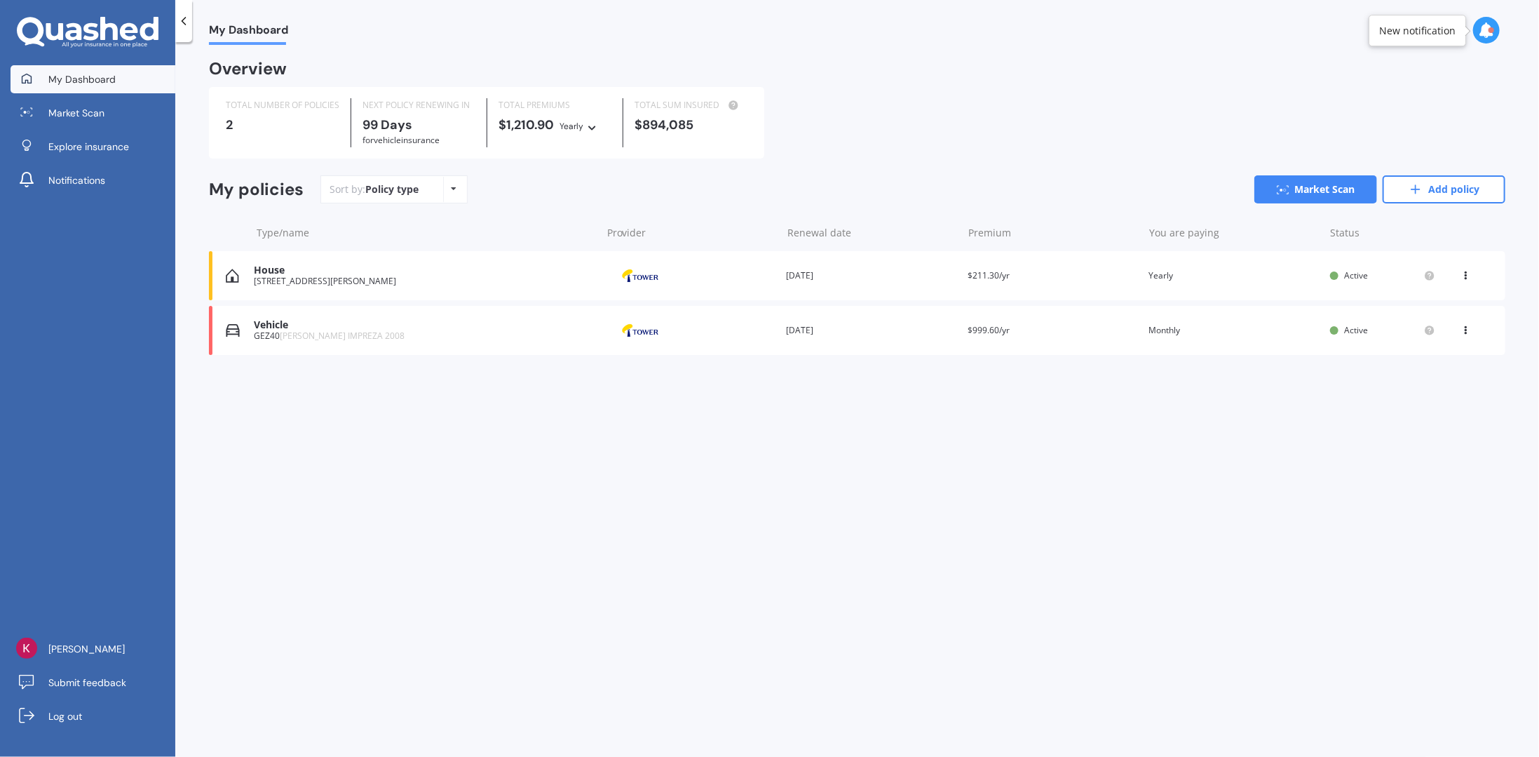
click at [379, 274] on div "House" at bounding box center [424, 270] width 340 height 12
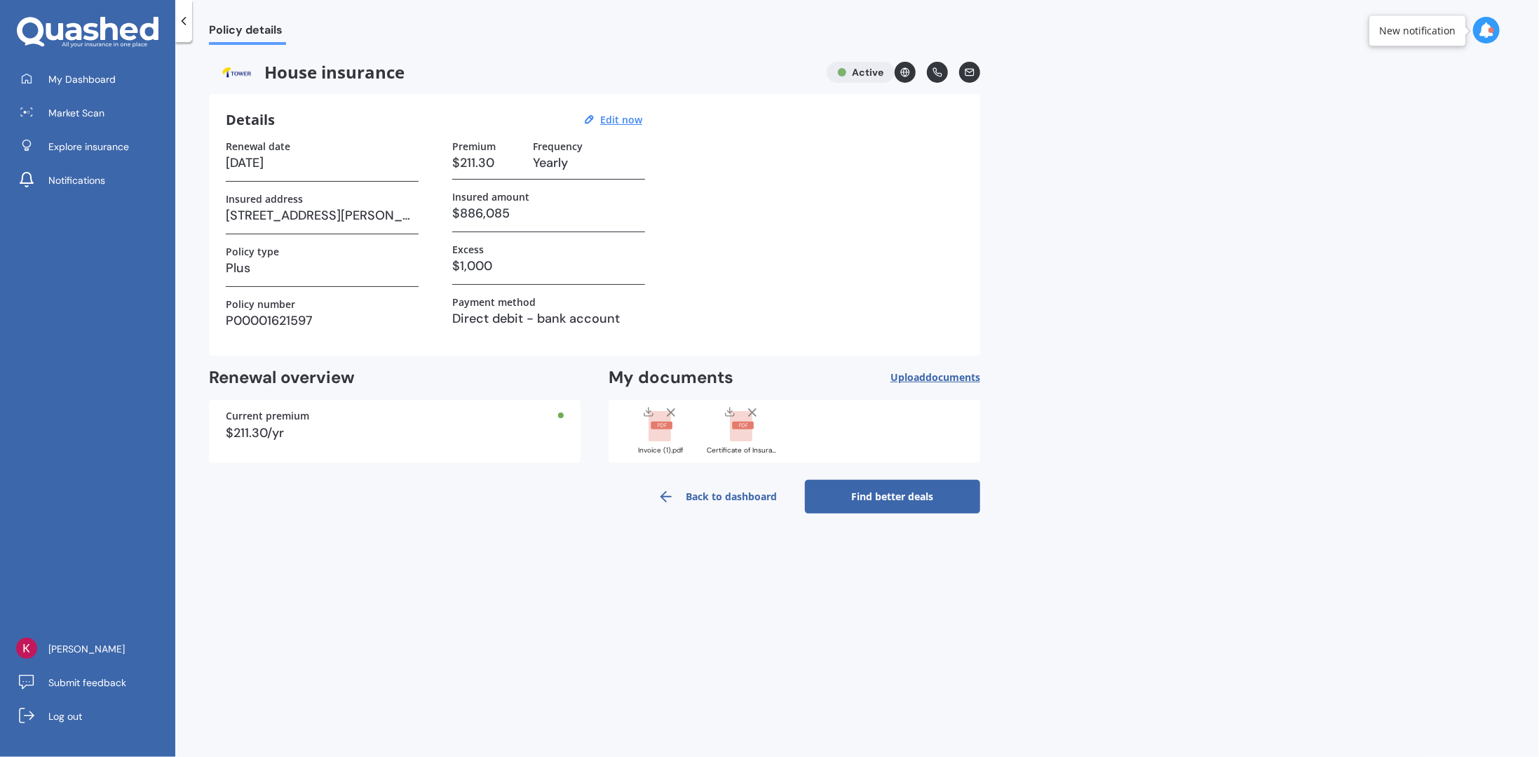
click at [548, 163] on h3 "Yearly" at bounding box center [589, 162] width 112 height 21
click at [618, 114] on u "Edit now" at bounding box center [621, 119] width 42 height 13
select select "14"
select select "01"
select select "2026"
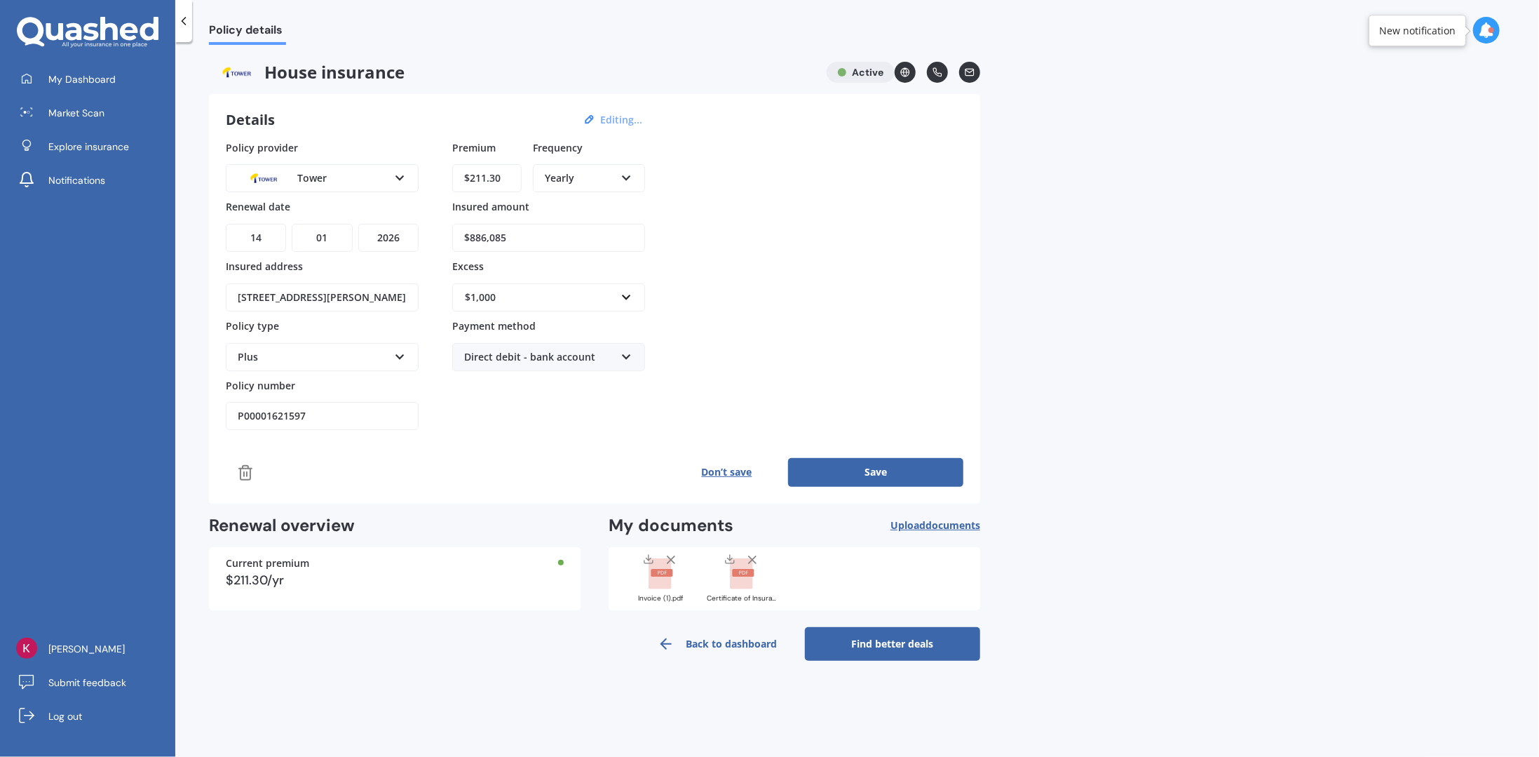
click at [627, 173] on icon at bounding box center [627, 175] width 12 height 10
click at [586, 283] on div "Monthly" at bounding box center [588, 280] width 109 height 25
click at [374, 707] on div "Policy details House insurance Active Details Editing... Policy provider Tower …" at bounding box center [857, 402] width 1364 height 714
click at [872, 644] on link "Find better deals" at bounding box center [892, 644] width 175 height 34
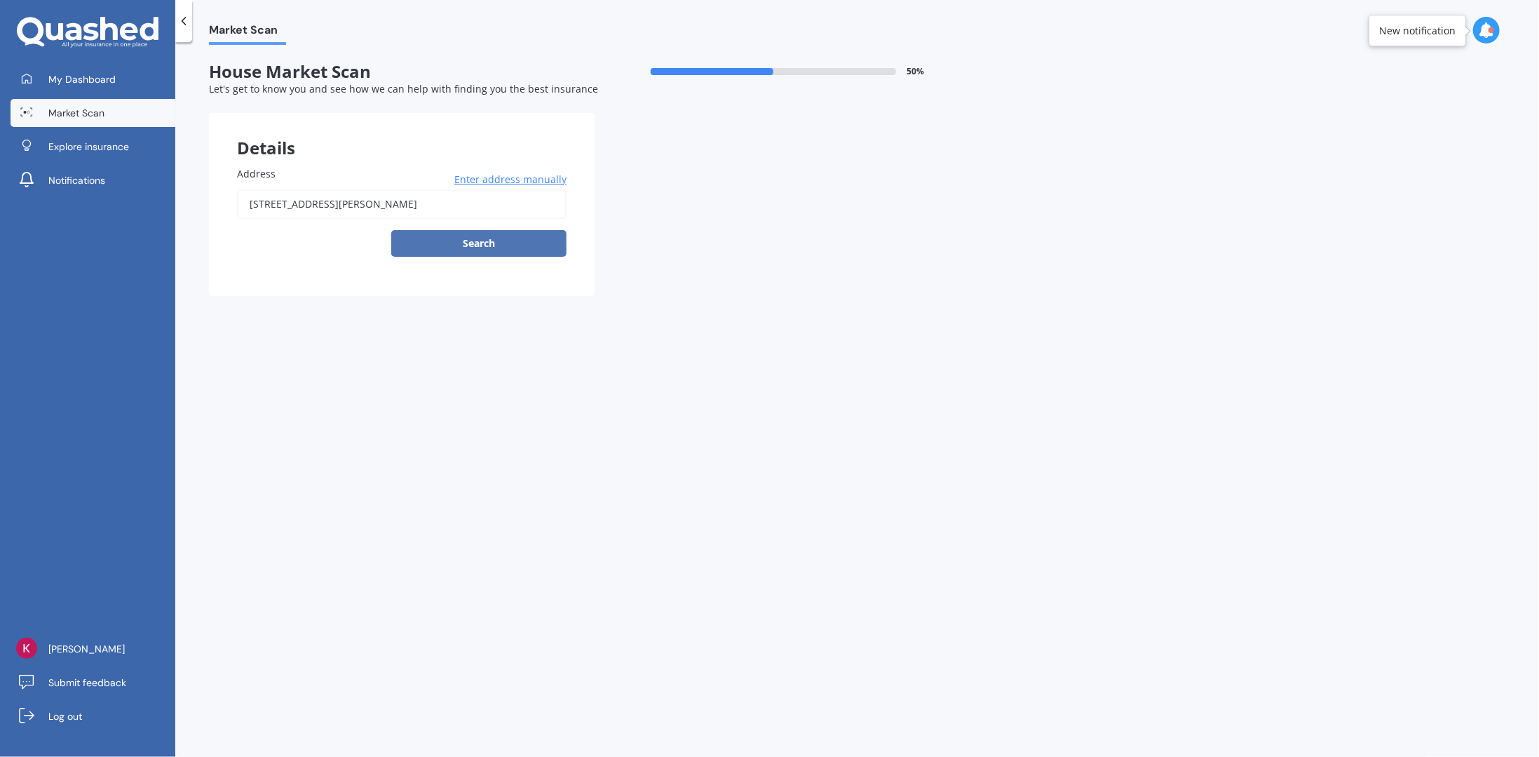
click at [452, 242] on button "Search" at bounding box center [478, 243] width 175 height 27
drag, startPoint x: 370, startPoint y: 203, endPoint x: 620, endPoint y: 204, distance: 249.6
click at [620, 204] on div "Details Address [STREET_ADDRESS][PERSON_NAME] Enter address manually Search Sel…" at bounding box center [594, 204] width 771 height 183
type input "[STREET_ADDRESS][PERSON_NAME]"
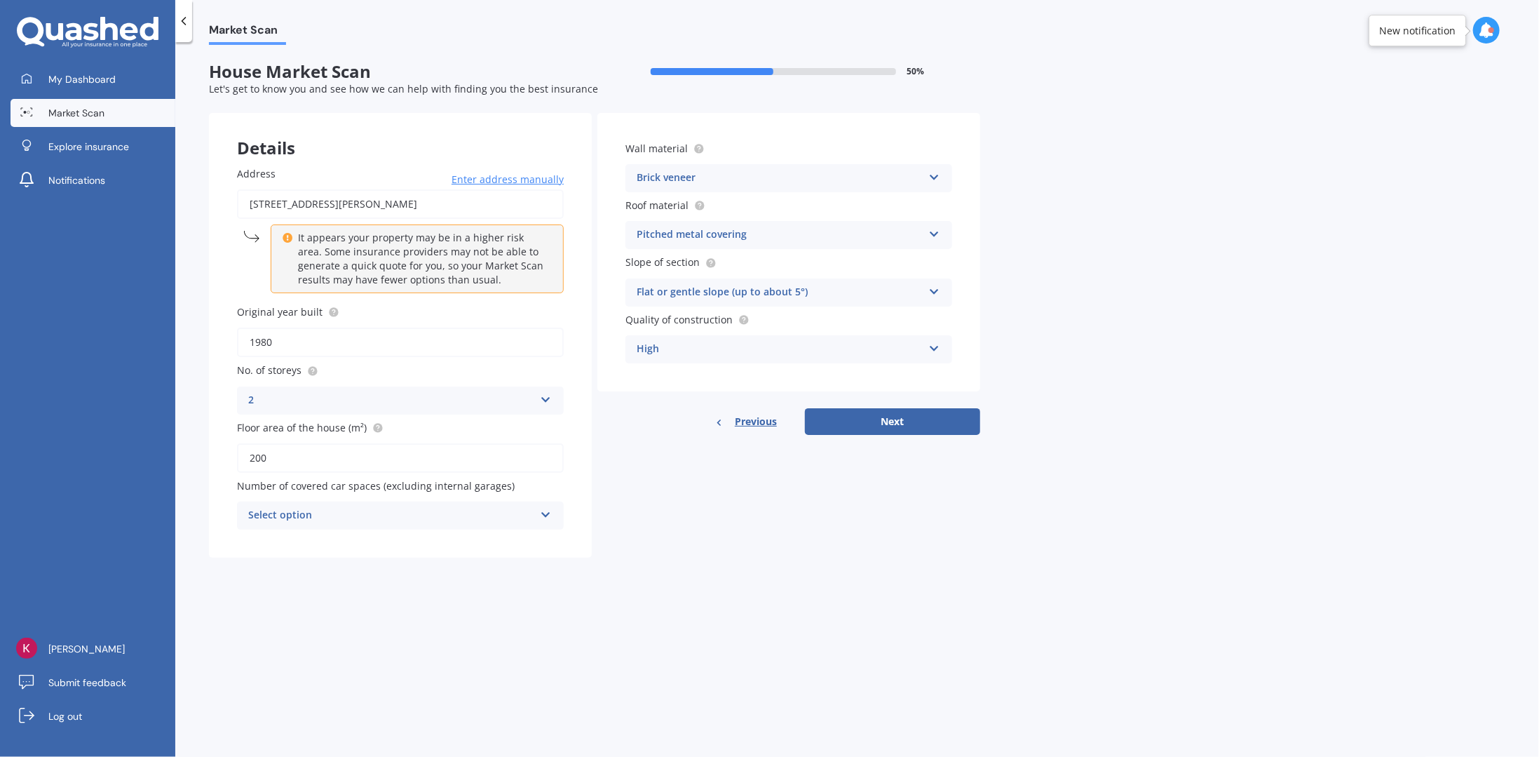
click at [525, 515] on div "Select option" at bounding box center [391, 515] width 286 height 17
click at [370, 562] on div "1" at bounding box center [400, 567] width 325 height 25
click at [739, 598] on div "Market Scan House Market Scan 50 % Let's get to know you and see how we can hel…" at bounding box center [857, 402] width 1364 height 714
click at [921, 182] on div "Brick veneer" at bounding box center [780, 178] width 286 height 17
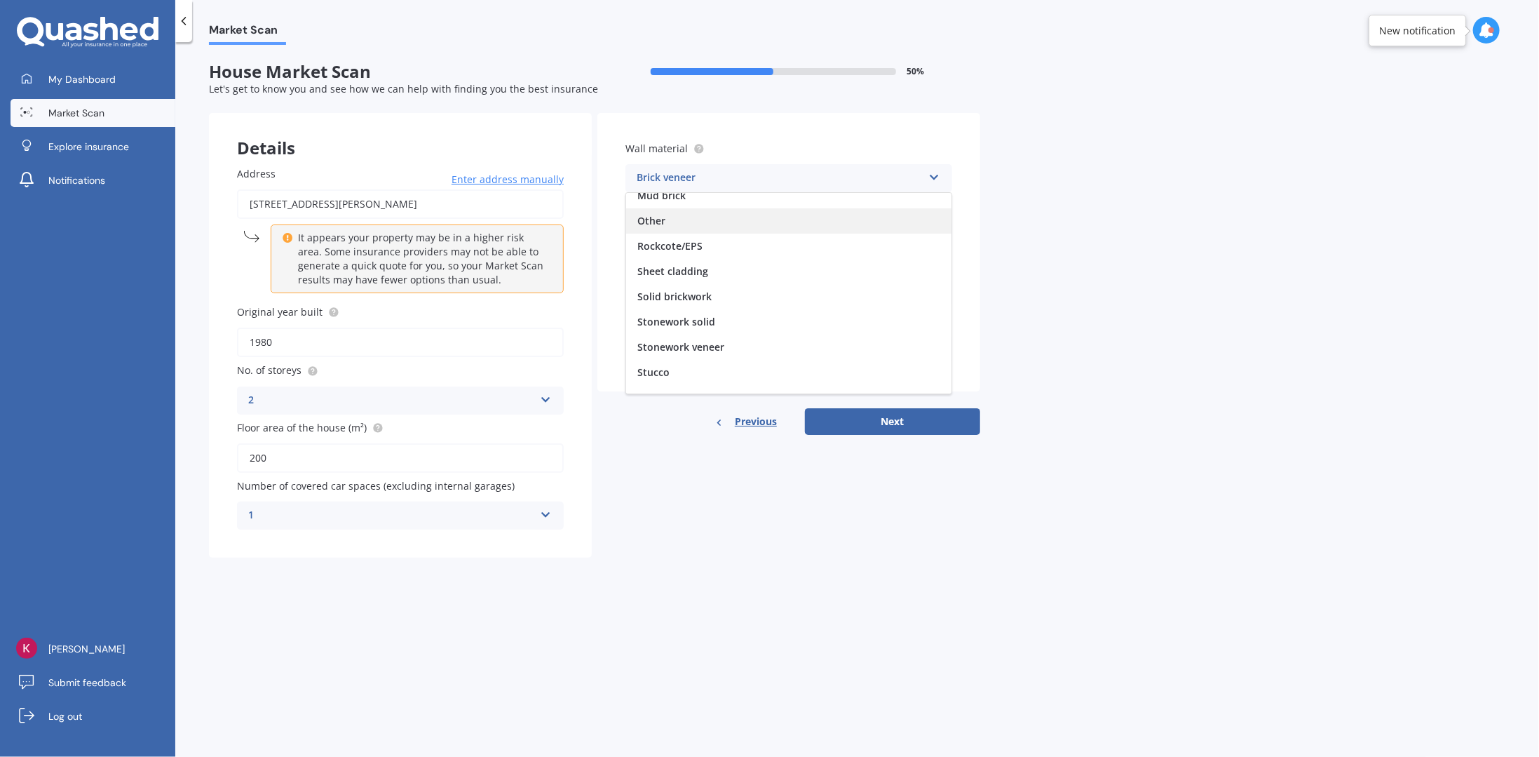
scroll to position [127, 0]
click at [792, 381] on div "Weatherboard/plank cladding" at bounding box center [788, 381] width 325 height 25
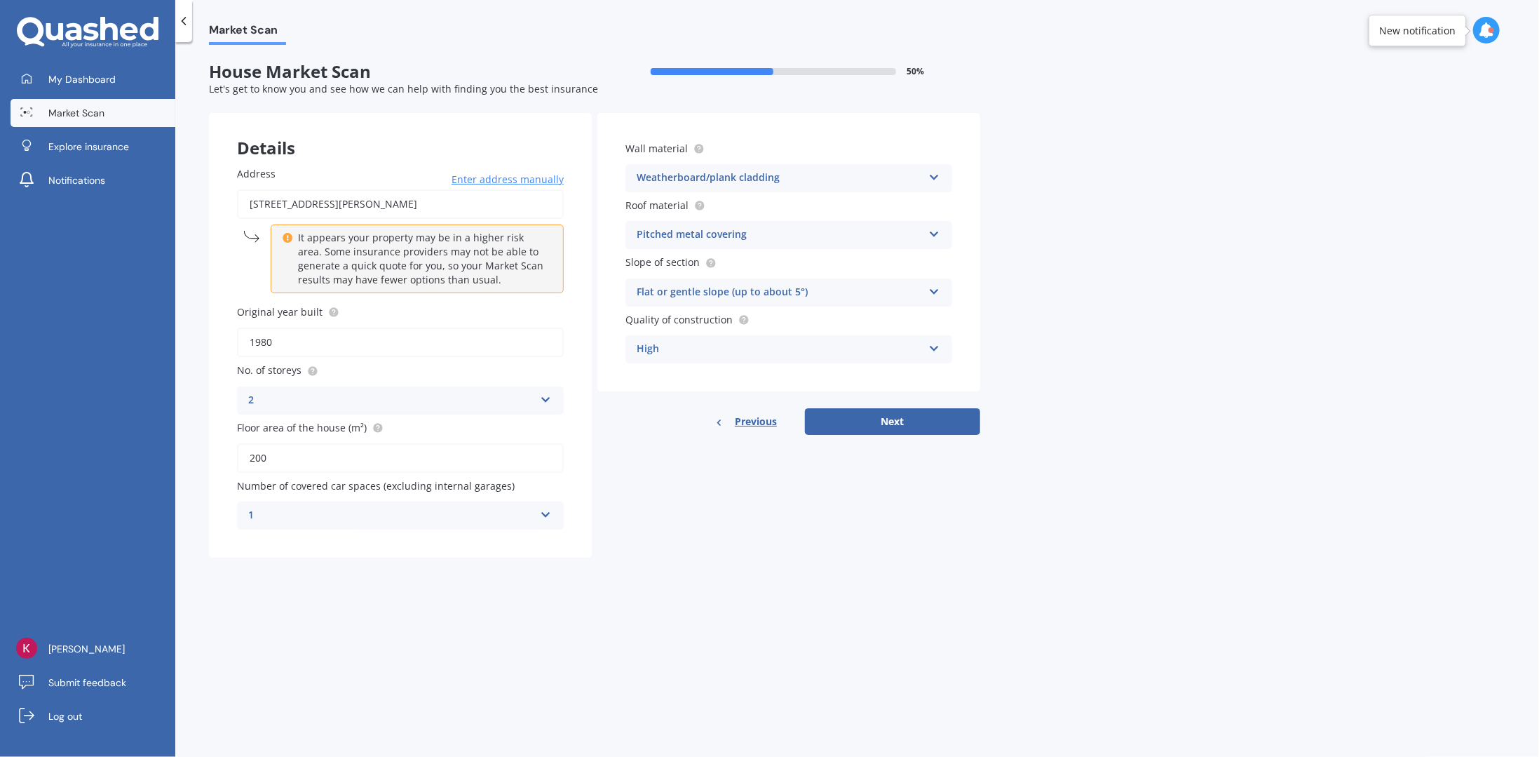
click at [935, 294] on icon at bounding box center [934, 289] width 12 height 10
click at [1127, 284] on div "Market Scan House Market Scan 50 % Let's get to know you and see how we can hel…" at bounding box center [857, 402] width 1364 height 714
click at [920, 349] on div "High" at bounding box center [780, 349] width 286 height 17
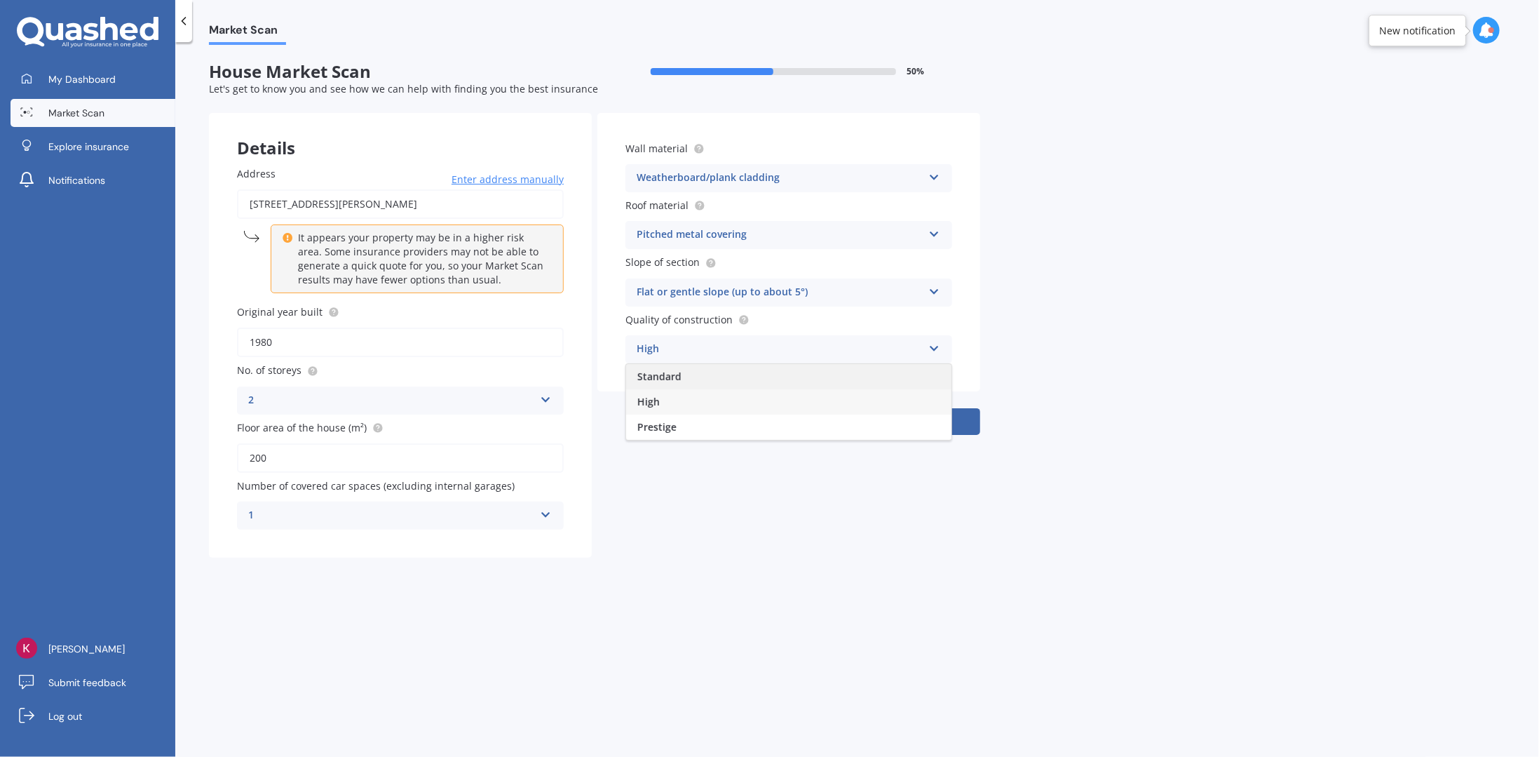
click at [741, 378] on div "Standard" at bounding box center [788, 376] width 325 height 25
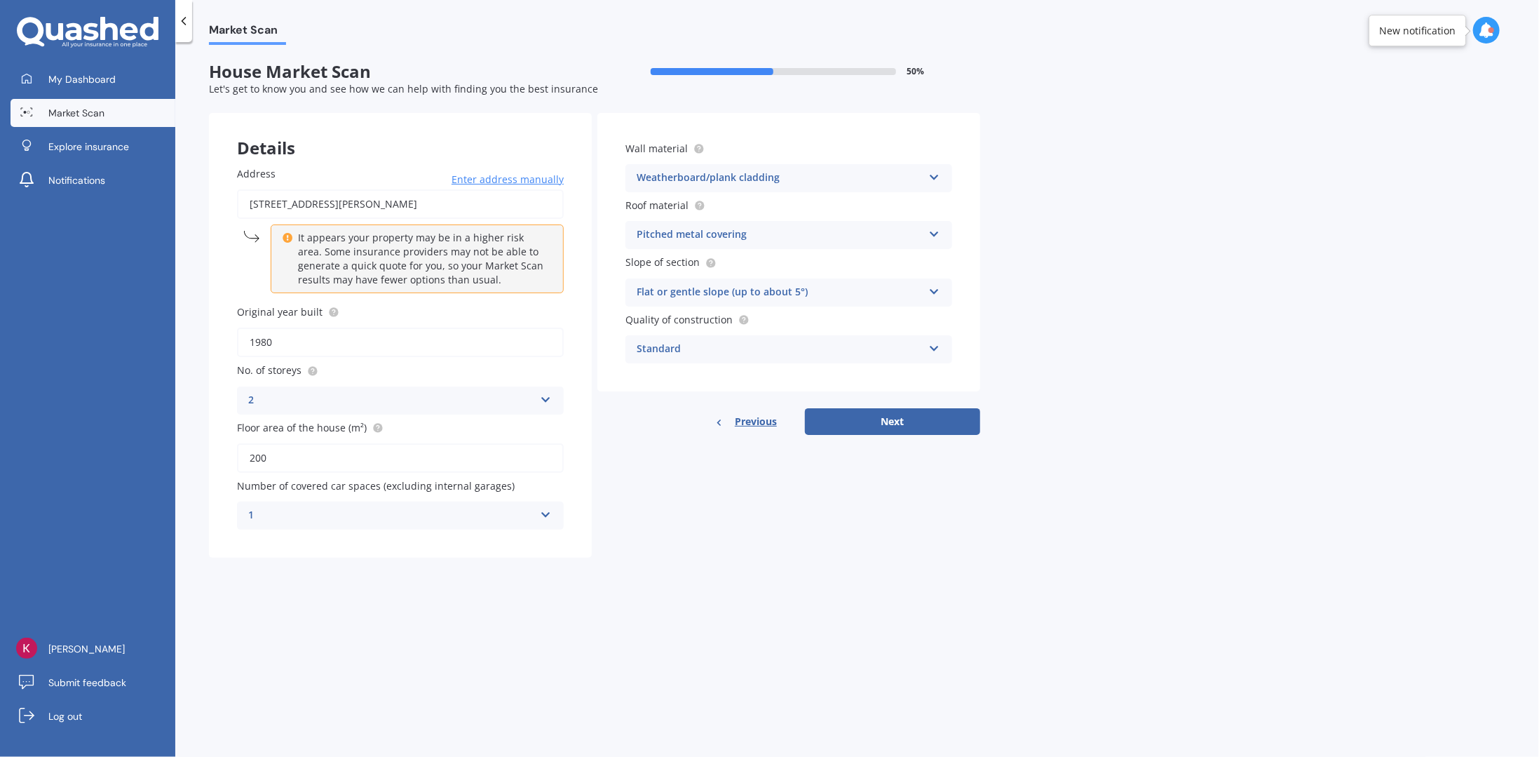
click at [1192, 360] on div "Market Scan House Market Scan 50 % Let's get to know you and see how we can hel…" at bounding box center [857, 402] width 1364 height 714
click at [903, 421] on button "Next" at bounding box center [892, 421] width 175 height 27
select select "03"
select select "10"
select select "1963"
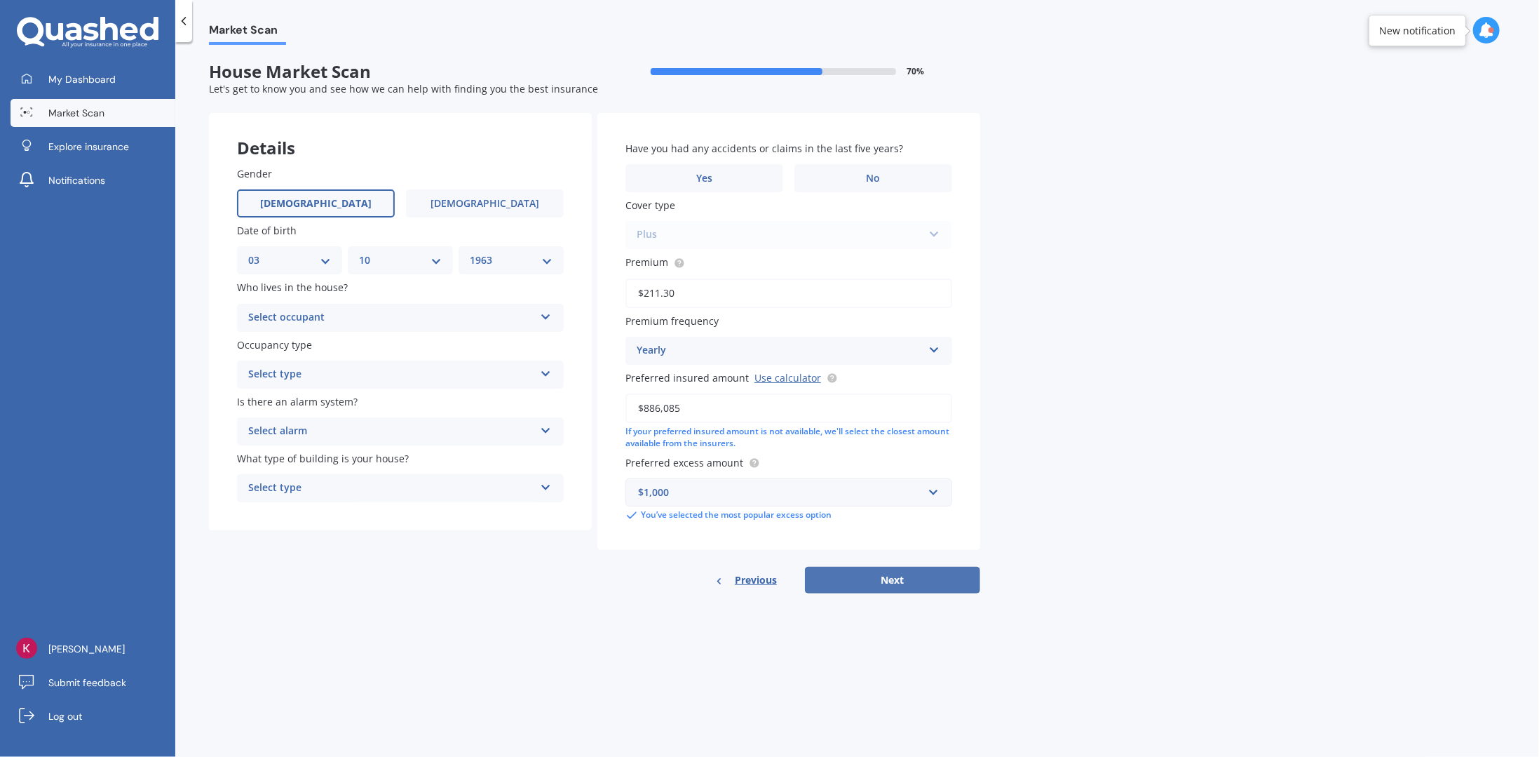
click at [903, 421] on input "$886,085" at bounding box center [788, 407] width 327 height 29
click at [1066, 425] on div "Market Scan House Market Scan 70 % Let's get to know you and see how we can hel…" at bounding box center [857, 402] width 1364 height 714
click at [283, 198] on label "[DEMOGRAPHIC_DATA]" at bounding box center [316, 203] width 158 height 28
click at [0, 0] on input "[DEMOGRAPHIC_DATA]" at bounding box center [0, 0] width 0 height 0
click at [430, 313] on div "Select occupant" at bounding box center [391, 317] width 286 height 17
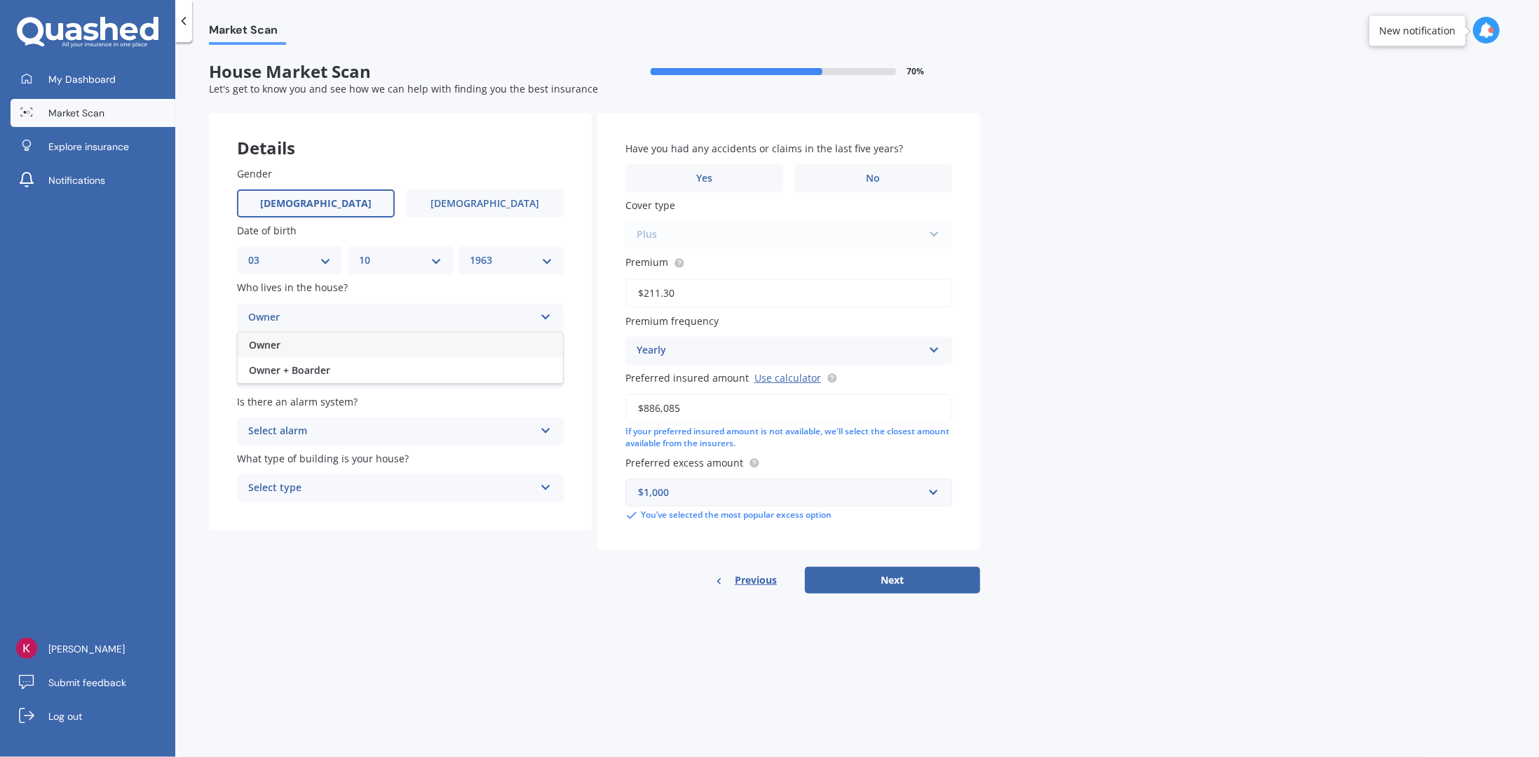
click at [391, 353] on div "Owner" at bounding box center [400, 344] width 325 height 25
click at [402, 381] on div "Select type" at bounding box center [391, 374] width 286 height 17
click at [394, 404] on div "Permanent" at bounding box center [400, 401] width 325 height 25
click at [405, 442] on div "Select alarm Yes, monitored Yes, not monitored No" at bounding box center [400, 431] width 327 height 28
click at [362, 592] on div "Details Gender [DEMOGRAPHIC_DATA] [DEMOGRAPHIC_DATA] Date of birth DD 01 02 03 …" at bounding box center [594, 353] width 771 height 480
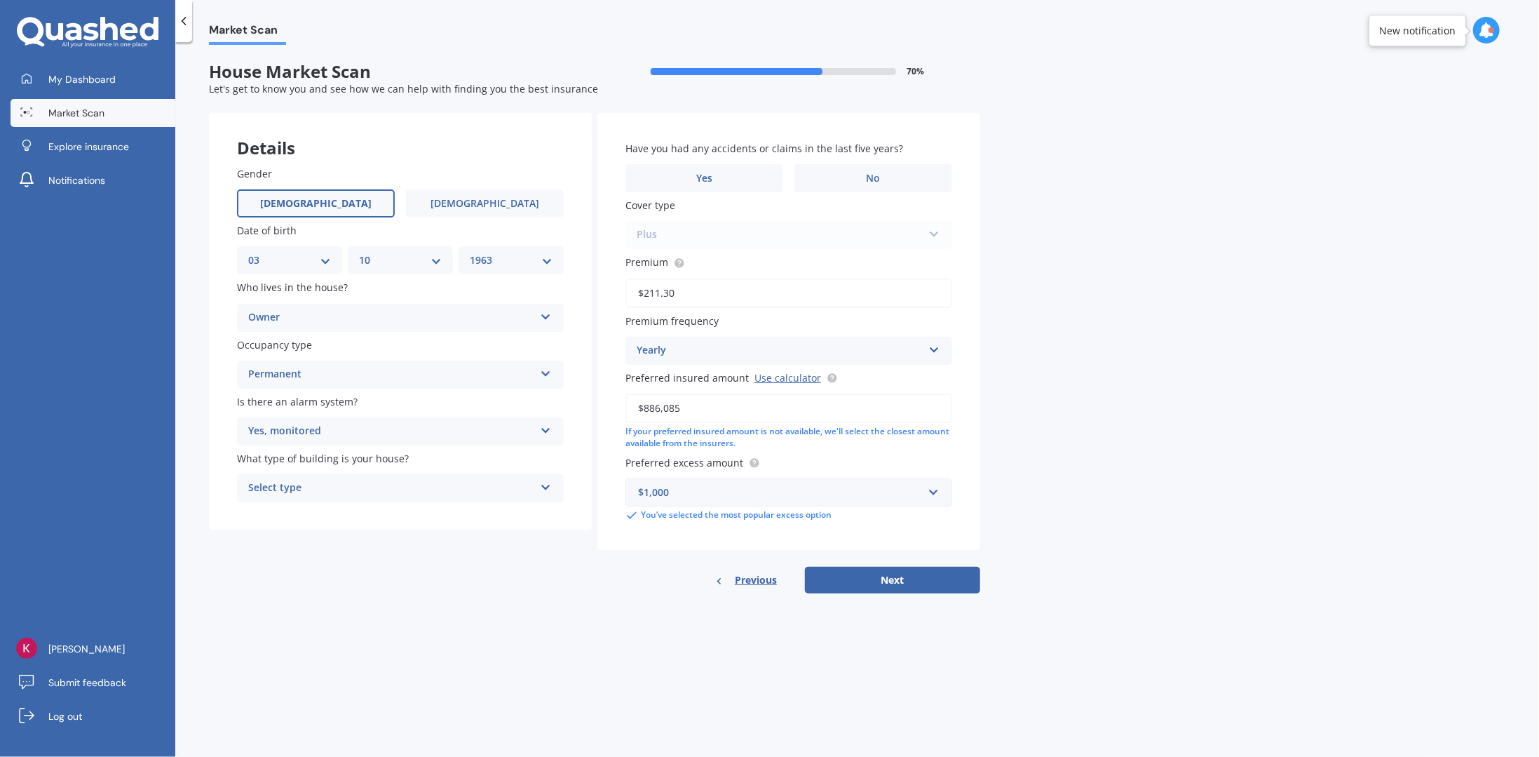
click at [324, 435] on div "Yes, monitored" at bounding box center [391, 431] width 286 height 17
click at [289, 507] on div "No" at bounding box center [400, 508] width 325 height 25
click at [398, 496] on div "Select type" at bounding box center [391, 488] width 286 height 17
click at [337, 522] on div "Freestanding" at bounding box center [400, 515] width 325 height 25
click at [464, 622] on div "Market Scan House Market Scan 70 % Let's get to know you and see how we can hel…" at bounding box center [857, 402] width 1364 height 714
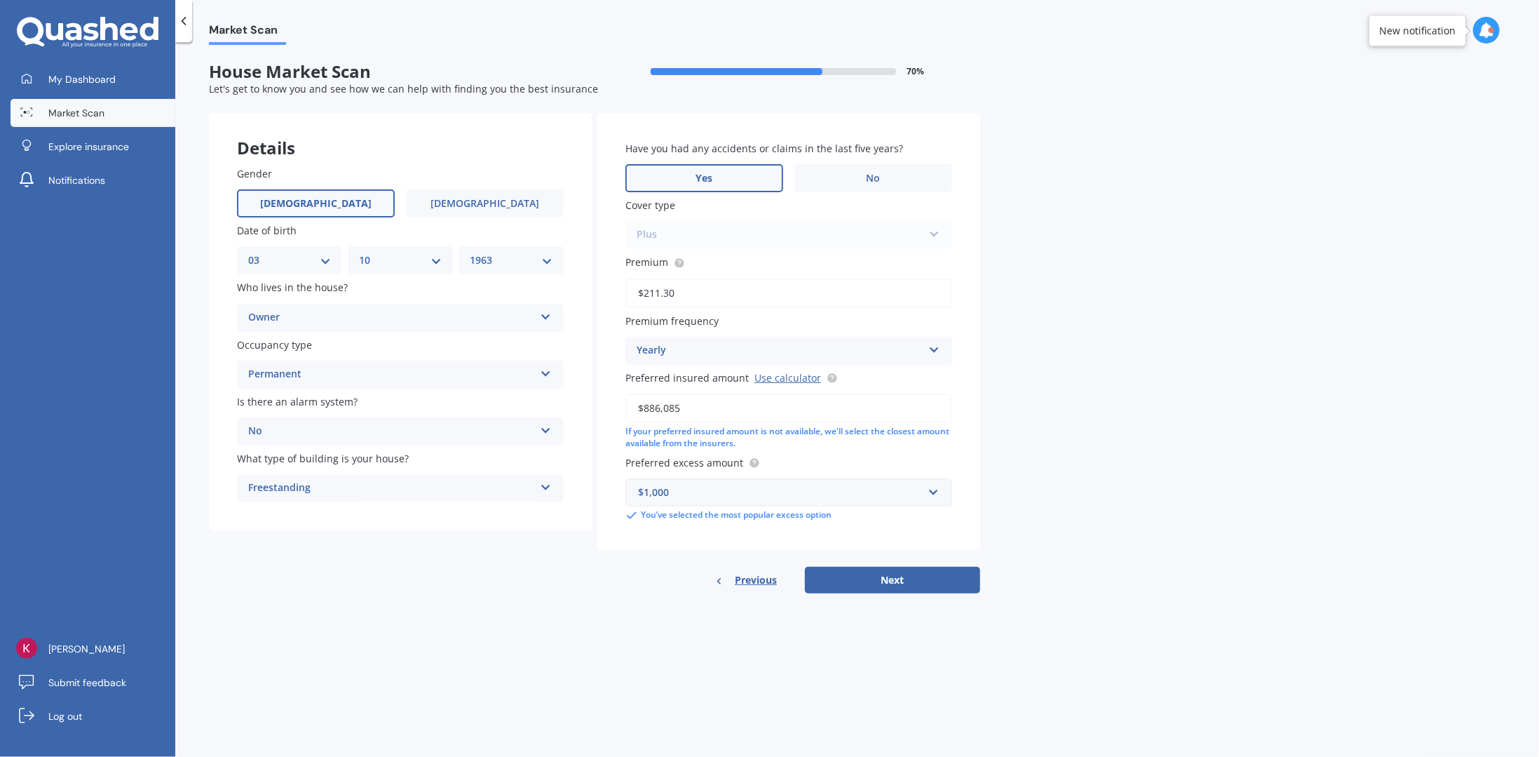
click at [721, 179] on label "Yes" at bounding box center [704, 178] width 158 height 28
click at [0, 0] on input "Yes" at bounding box center [0, 0] width 0 height 0
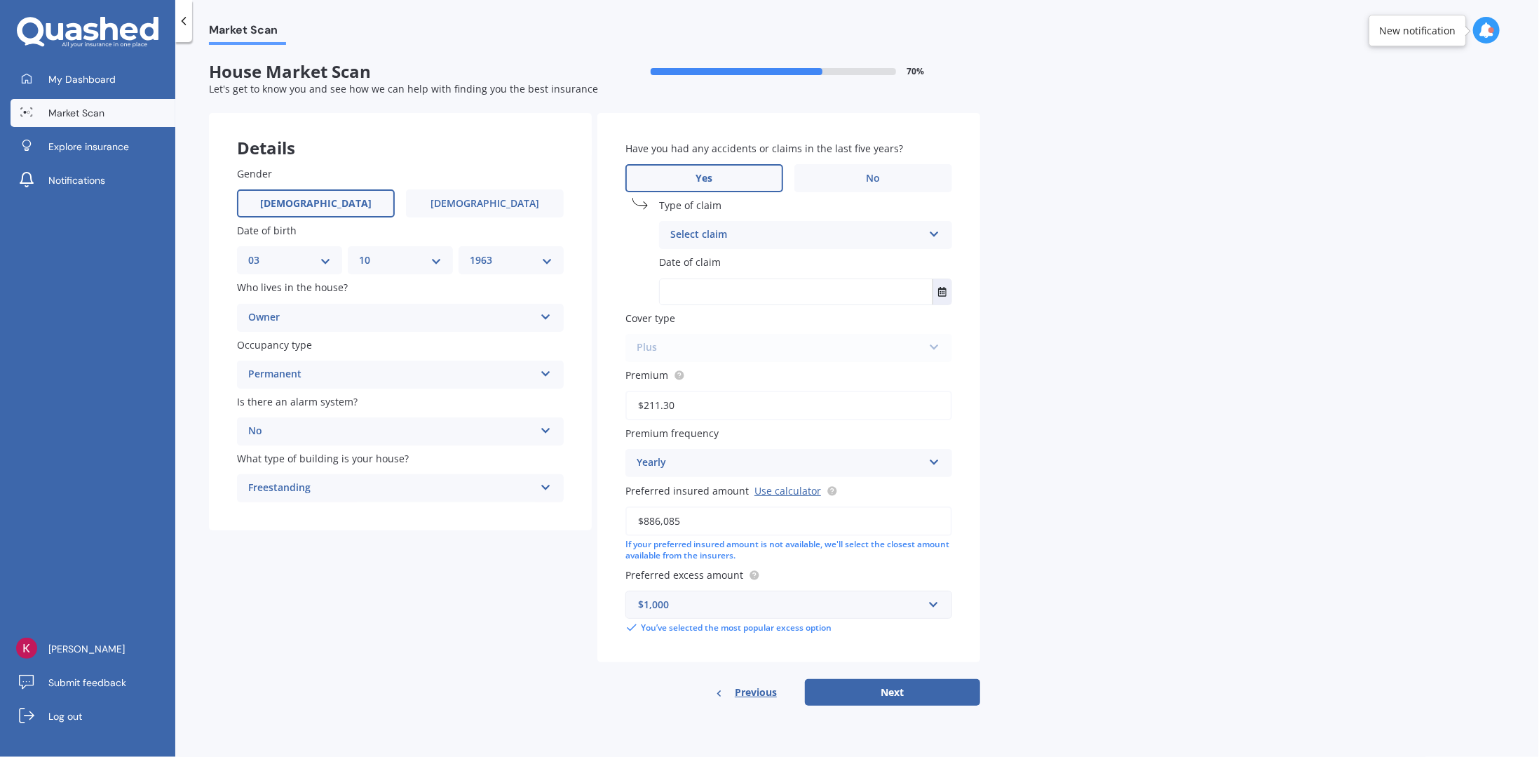
click at [721, 179] on label "Yes" at bounding box center [704, 178] width 158 height 28
click at [0, 0] on input "Yes" at bounding box center [0, 0] width 0 height 0
click at [1119, 252] on div "Market Scan House Market Scan 70 % Let's get to know you and see how we can hel…" at bounding box center [857, 402] width 1364 height 714
click at [866, 236] on div "Select claim" at bounding box center [796, 234] width 252 height 17
click at [877, 161] on div "Have you had any accidents or claims in the last five years? Yes No" at bounding box center [788, 166] width 327 height 51
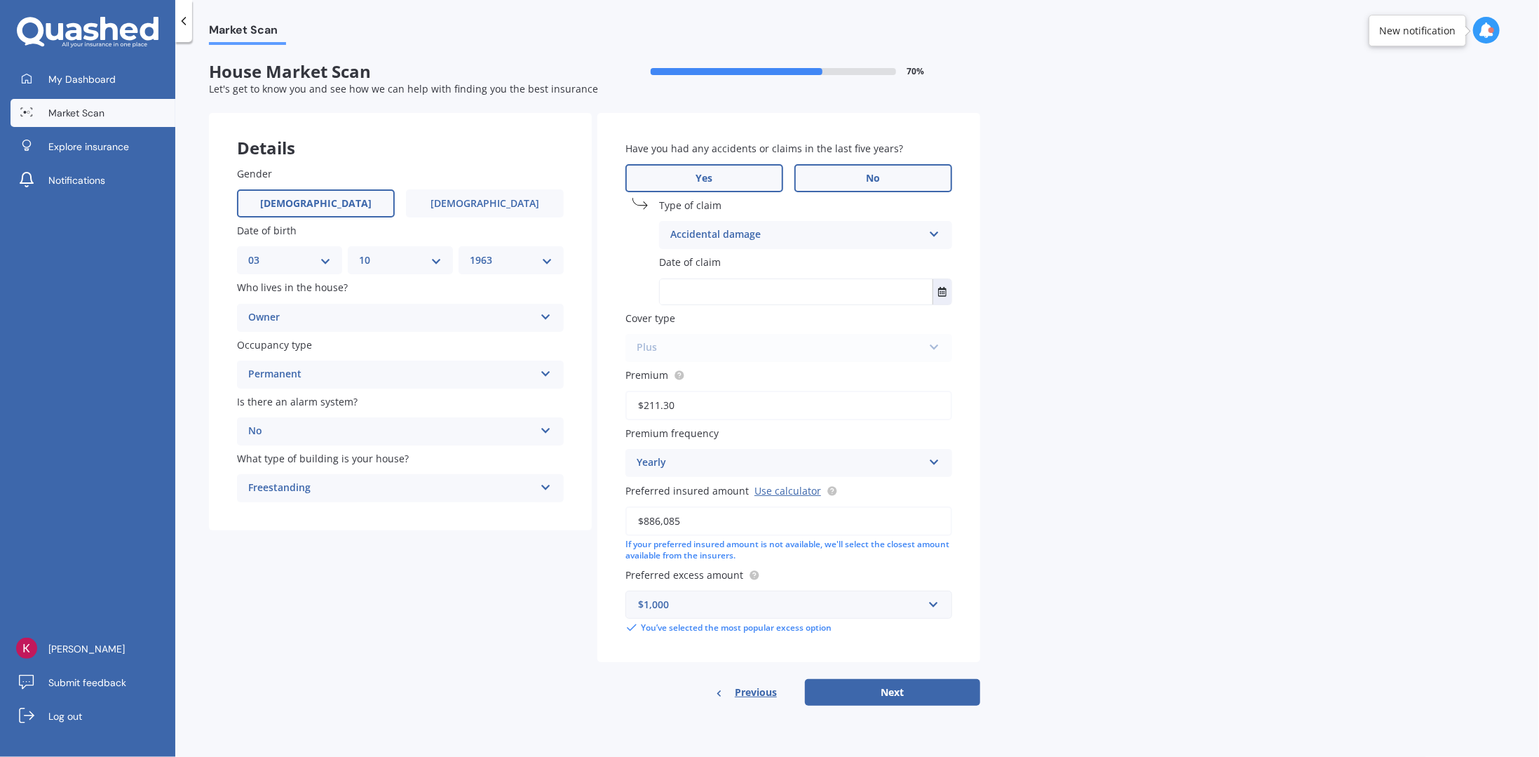
click at [876, 174] on span "No" at bounding box center [874, 178] width 14 height 12
click at [0, 0] on input "No" at bounding box center [0, 0] width 0 height 0
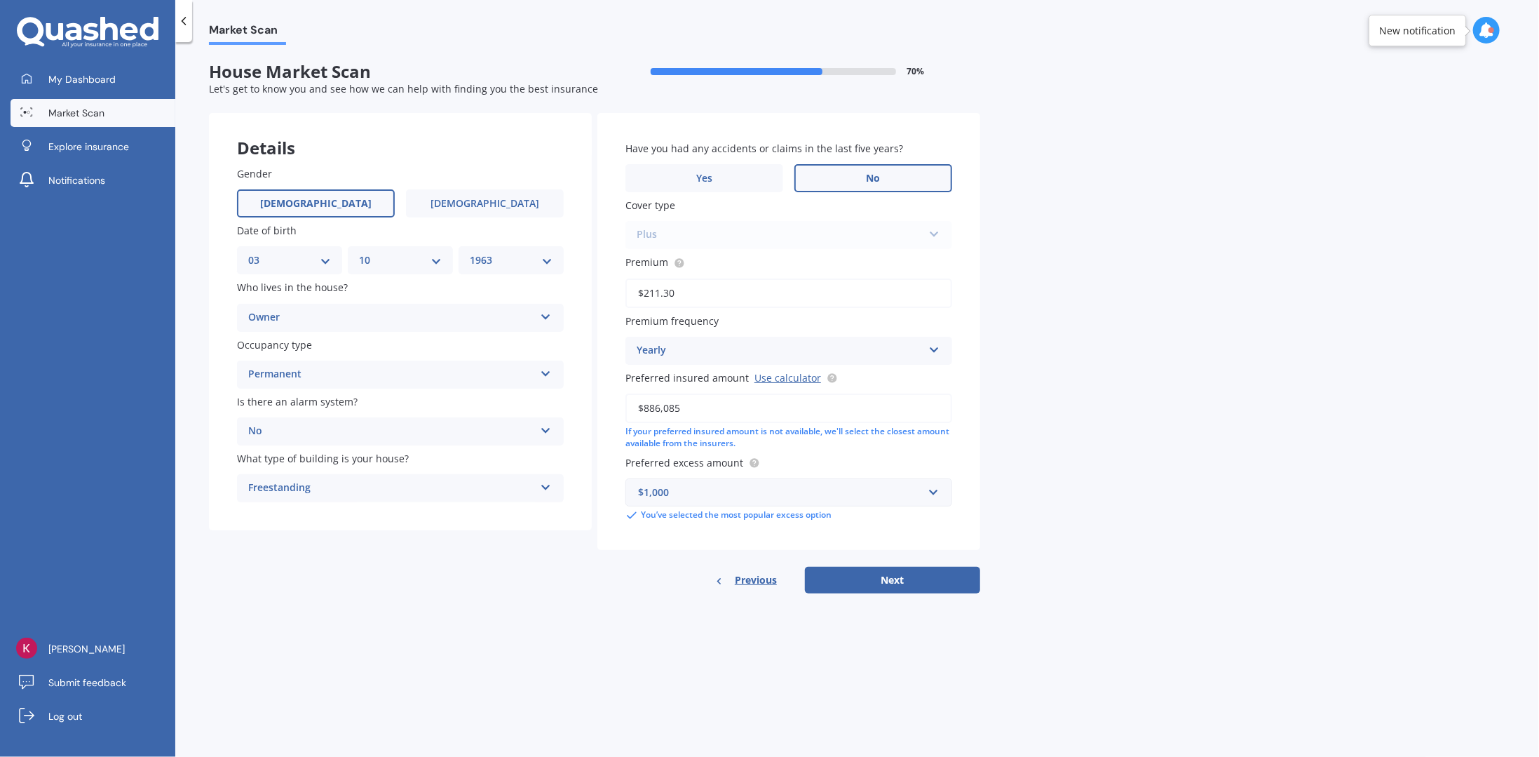
click at [1102, 253] on div "Market Scan House Market Scan 70 % Let's get to know you and see how we can hel…" at bounding box center [857, 402] width 1364 height 714
click at [733, 410] on input "$886,085" at bounding box center [788, 407] width 327 height 29
drag, startPoint x: 733, startPoint y: 406, endPoint x: 610, endPoint y: 400, distance: 123.5
click at [610, 400] on div "Have you had any accidents or claims in the last five years? Yes No Cover type …" at bounding box center [788, 331] width 383 height 437
type input "$920,000"
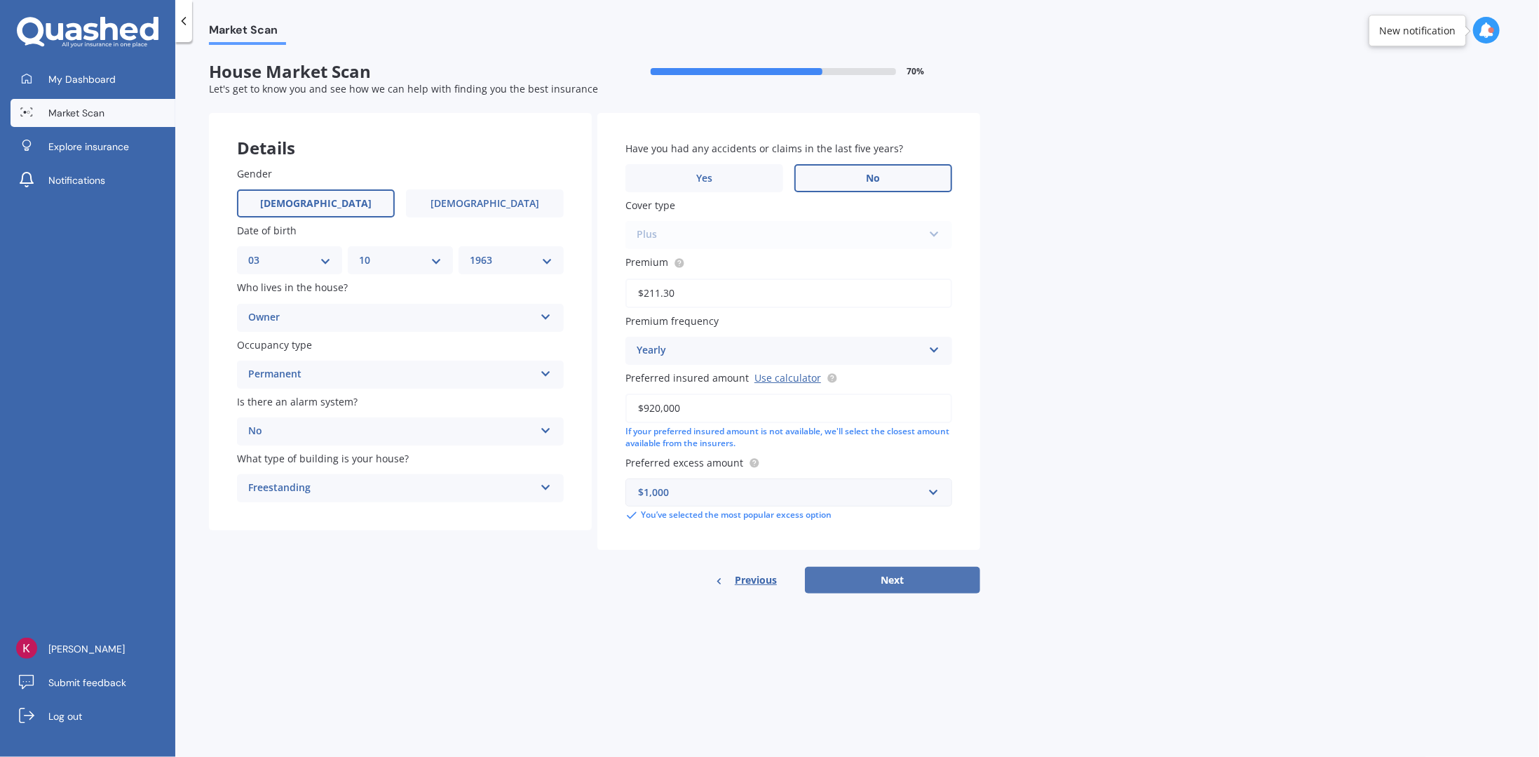
click at [903, 585] on button "Next" at bounding box center [892, 580] width 175 height 27
select select "03"
select select "10"
select select "1963"
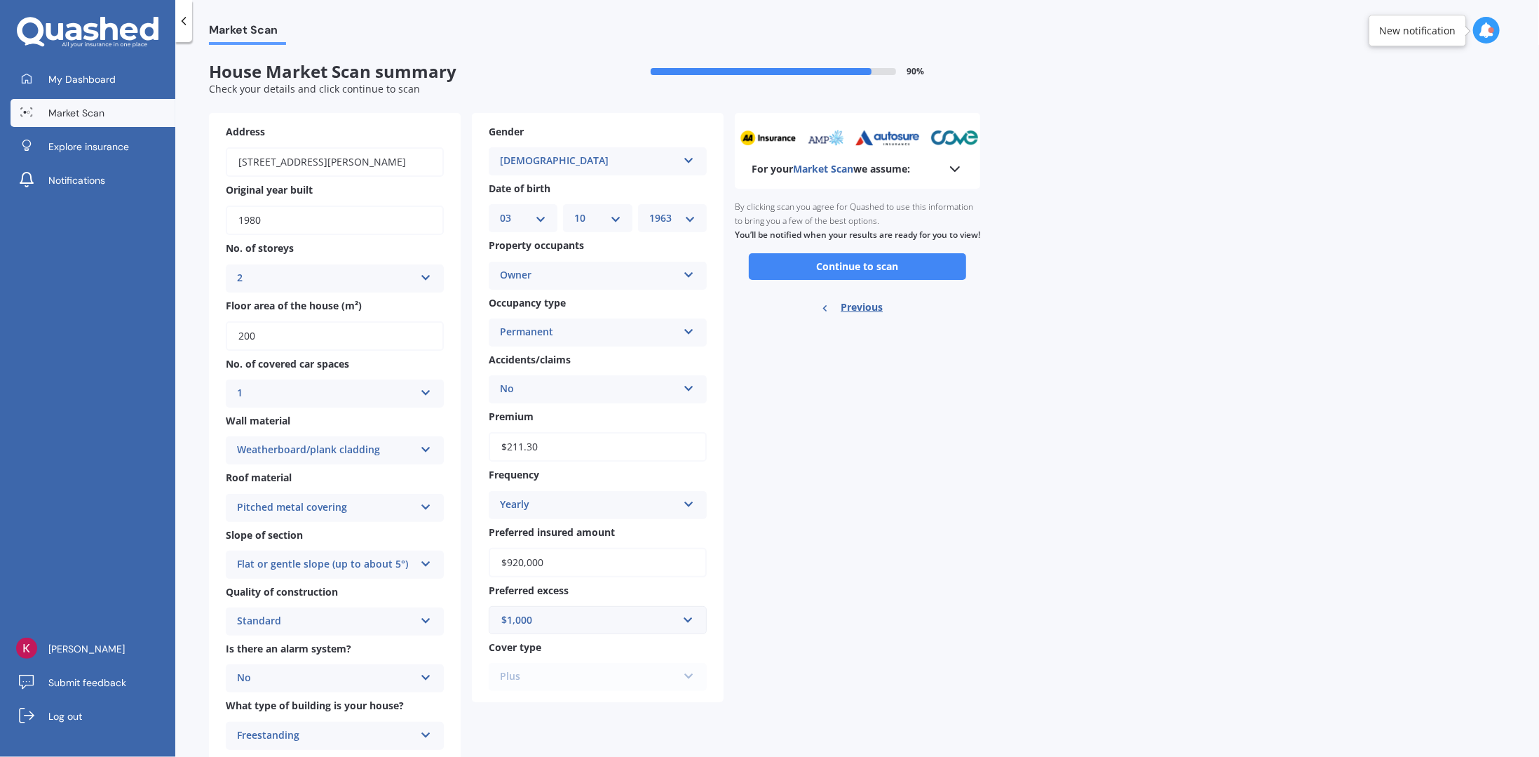
click at [419, 280] on div "2 1 2 3 4 5+" at bounding box center [335, 278] width 218 height 28
click at [324, 346] on div "3" at bounding box center [334, 356] width 217 height 25
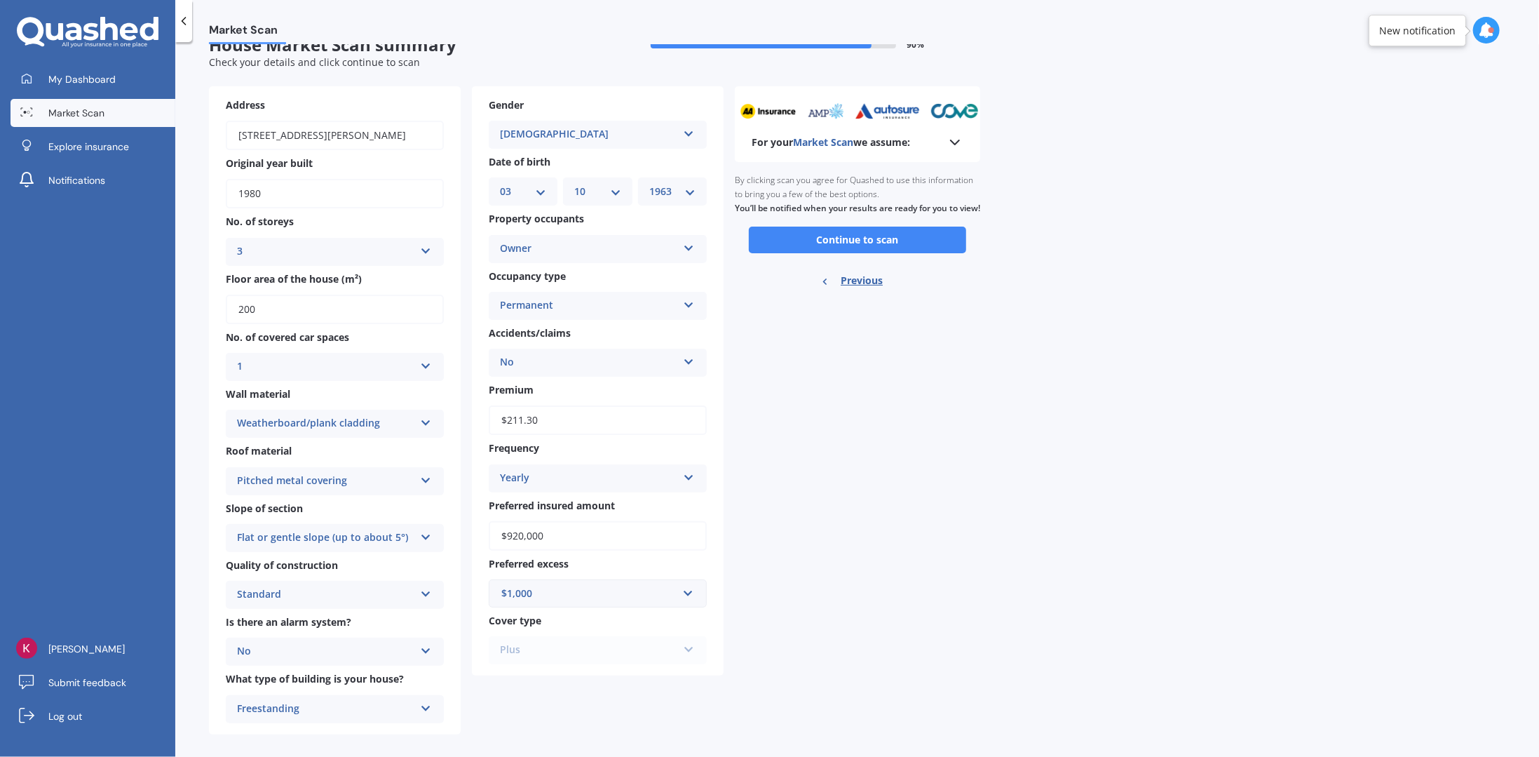
scroll to position [42, 0]
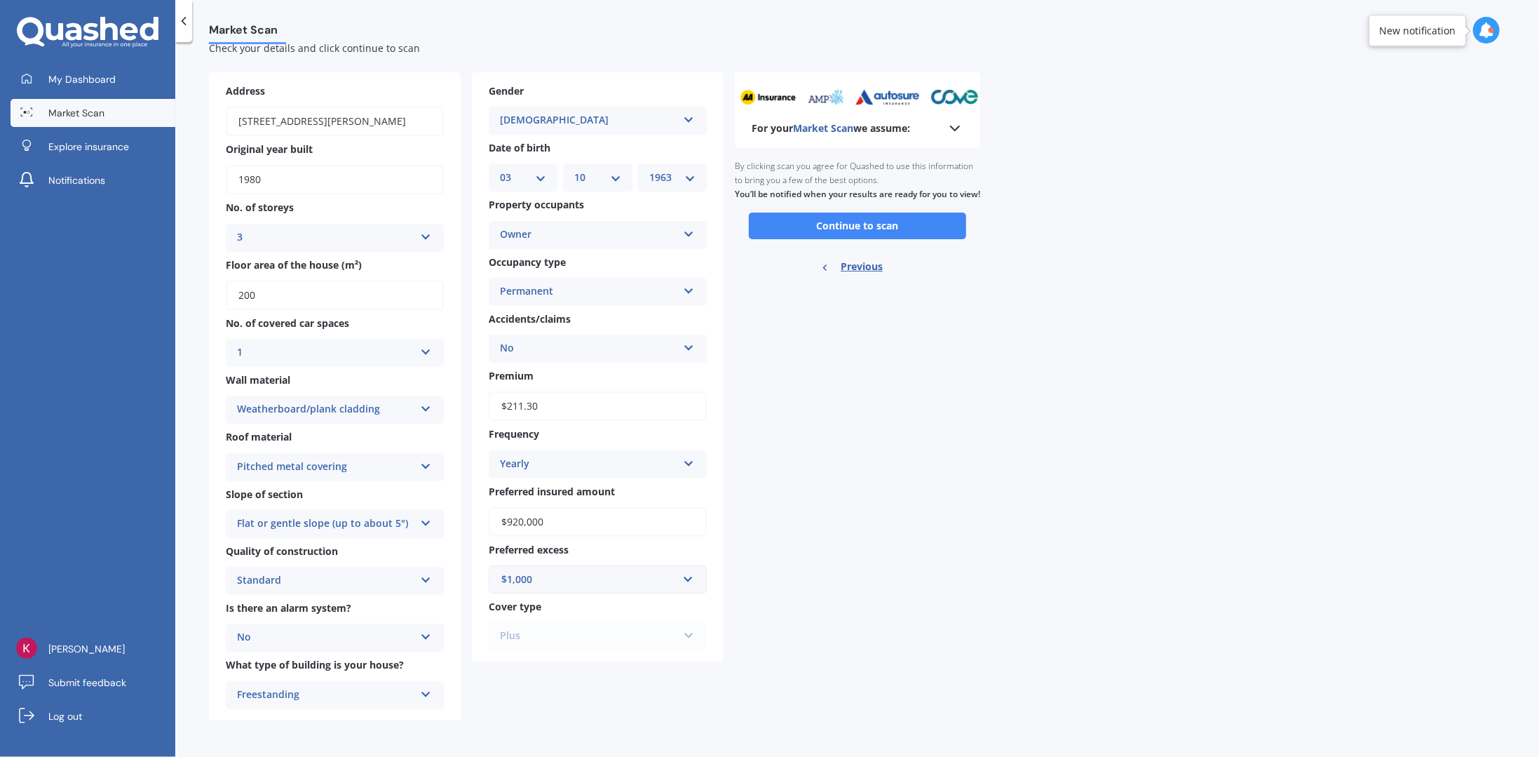
click at [407, 355] on div "1" at bounding box center [325, 352] width 177 height 17
click at [948, 389] on div "For your Market Scan we assume: Ready to go By clicking scan you agree for Quas…" at bounding box center [857, 396] width 245 height 648
click at [427, 523] on icon at bounding box center [426, 520] width 12 height 10
click at [382, 567] on div "Moderate slope (about 15°)" at bounding box center [334, 576] width 217 height 25
click at [996, 532] on div "Market Scan House Market Scan summary 90 % Check your details and click continu…" at bounding box center [857, 402] width 1364 height 714
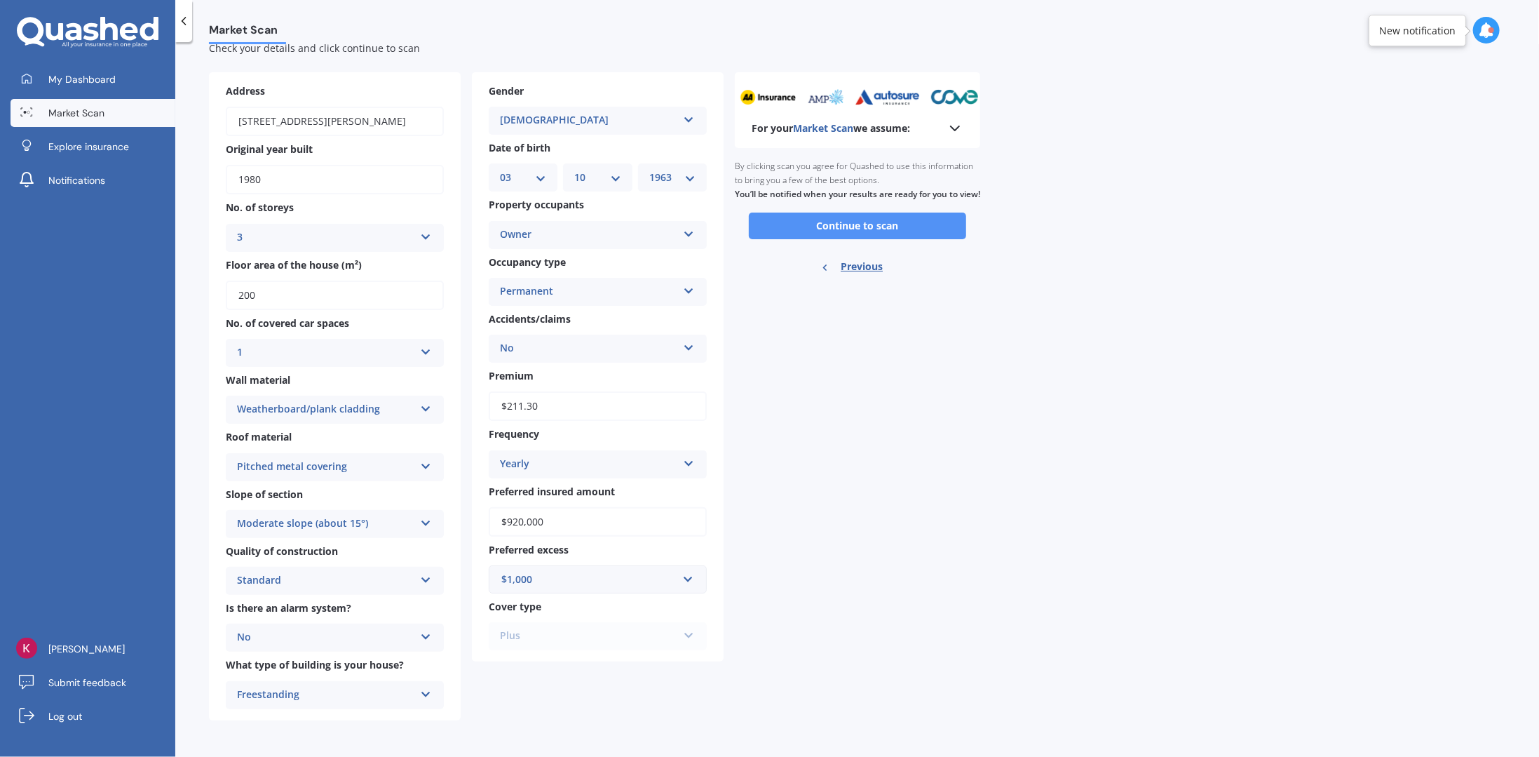
click at [865, 239] on button "Continue to scan" at bounding box center [857, 225] width 217 height 27
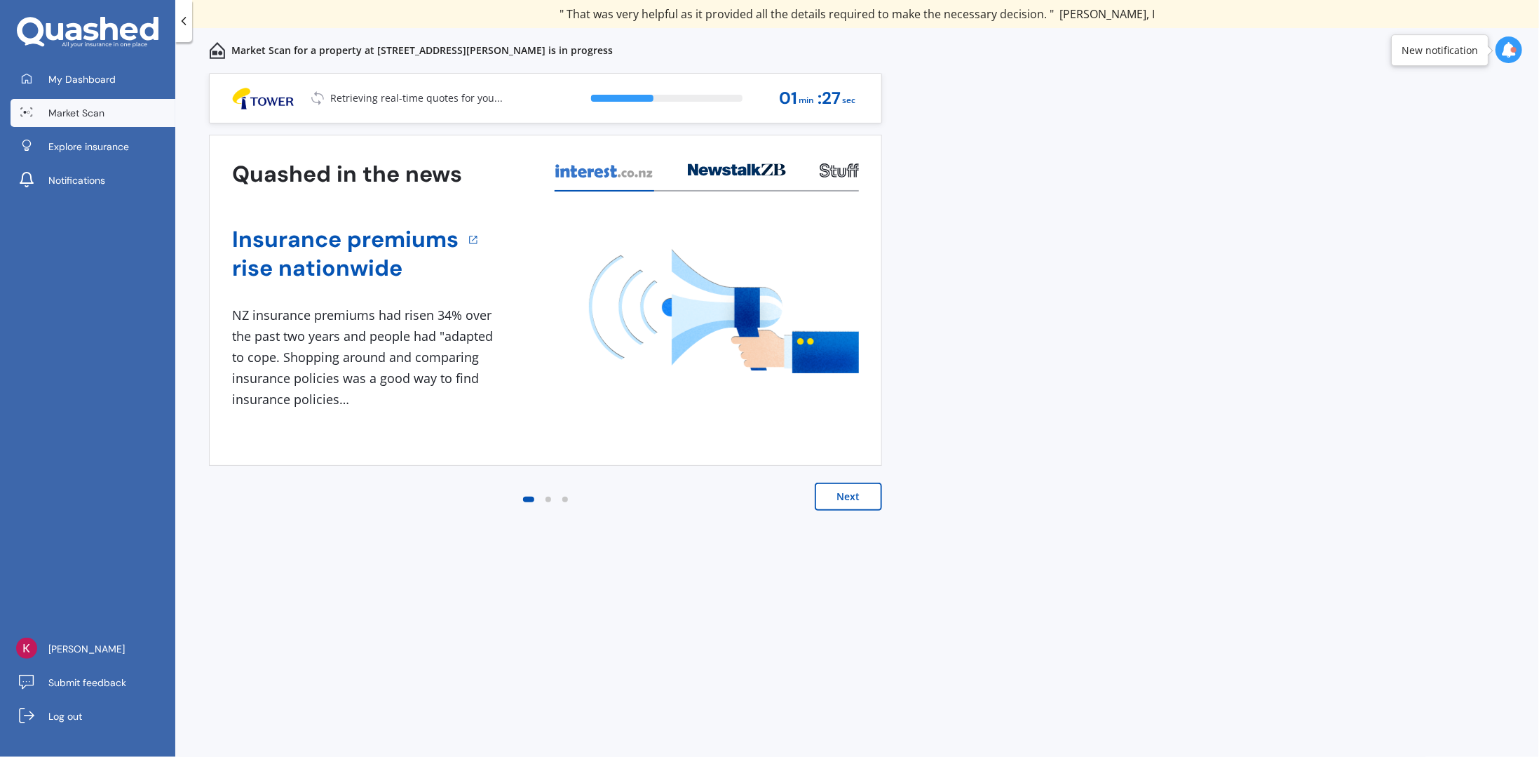
click at [843, 492] on button "Next" at bounding box center [848, 496] width 67 height 28
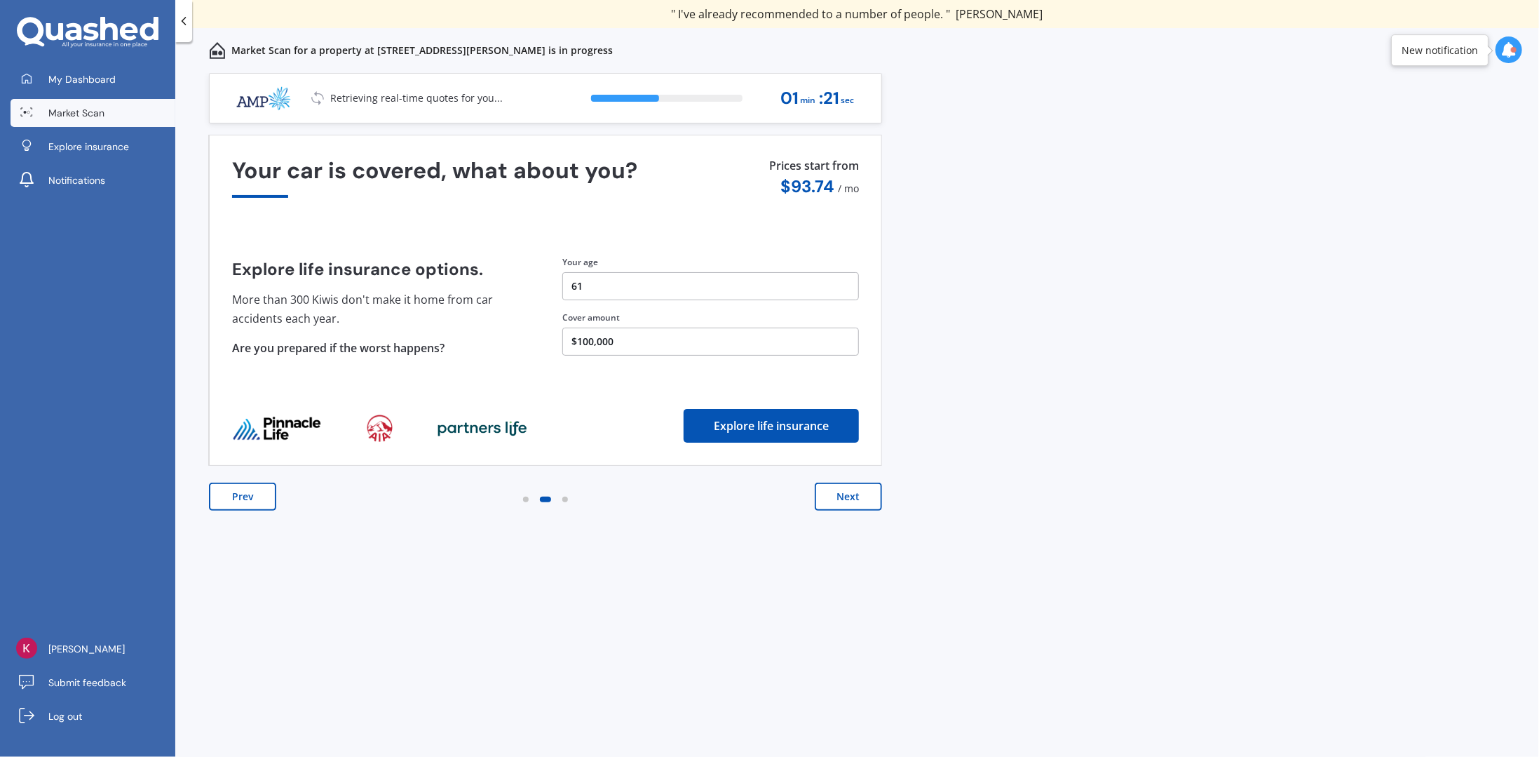
click at [850, 500] on button "Next" at bounding box center [848, 496] width 67 height 28
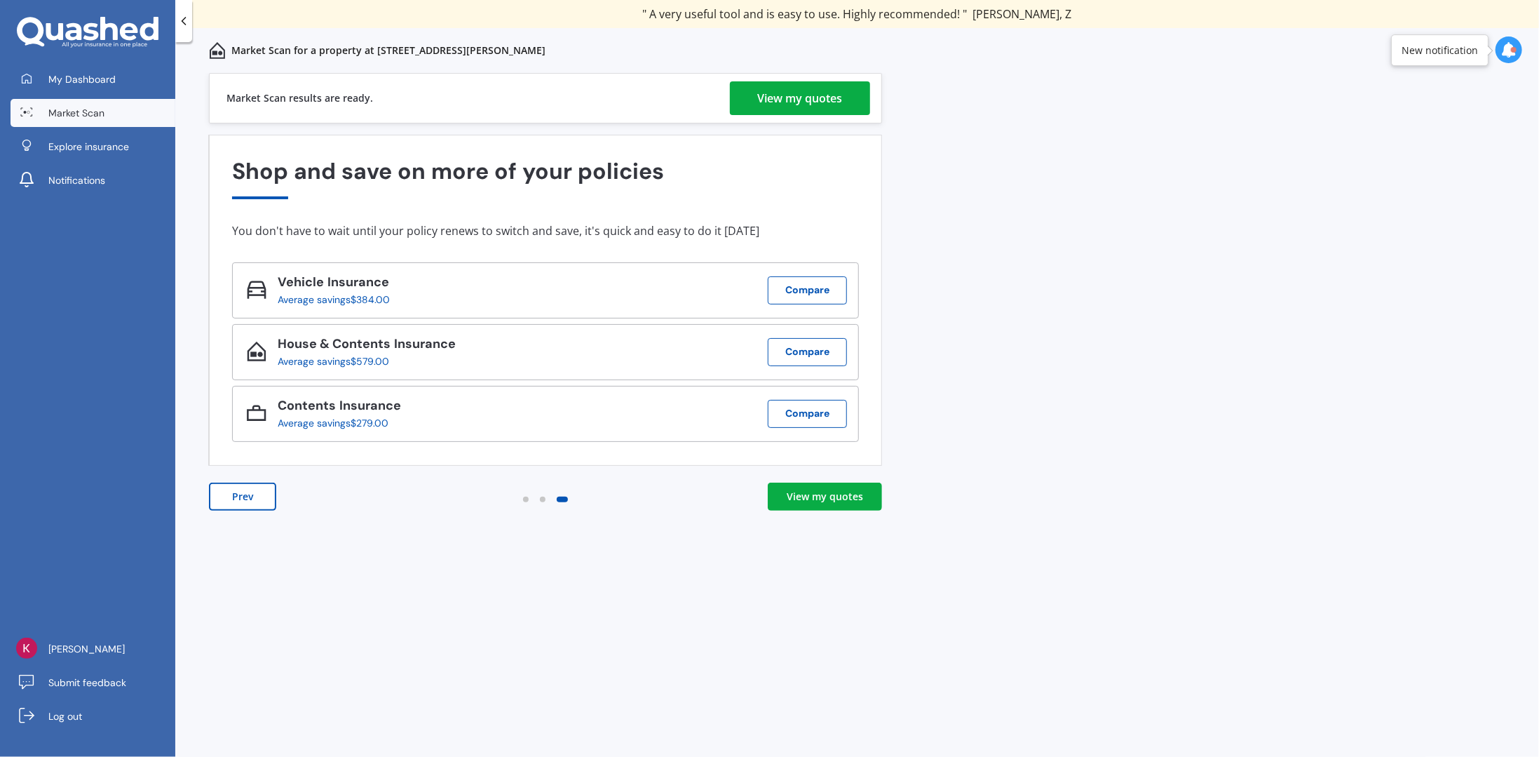
click at [791, 104] on div "View my quotes" at bounding box center [800, 98] width 85 height 34
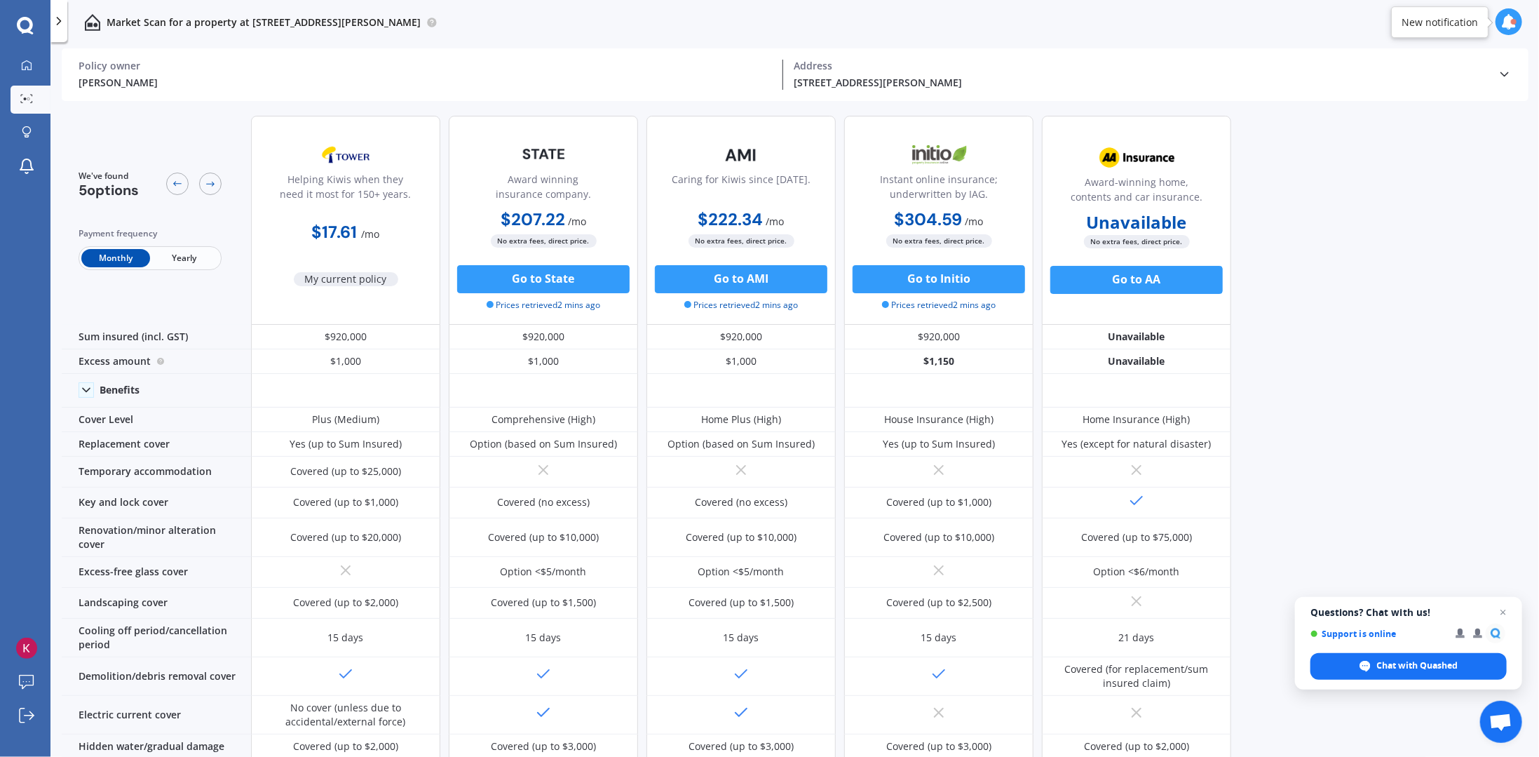
click at [1414, 323] on div "We've found 5 options Payment frequency Monthly Yearly Helping Kiwis when they …" at bounding box center [800, 432] width 1477 height 656
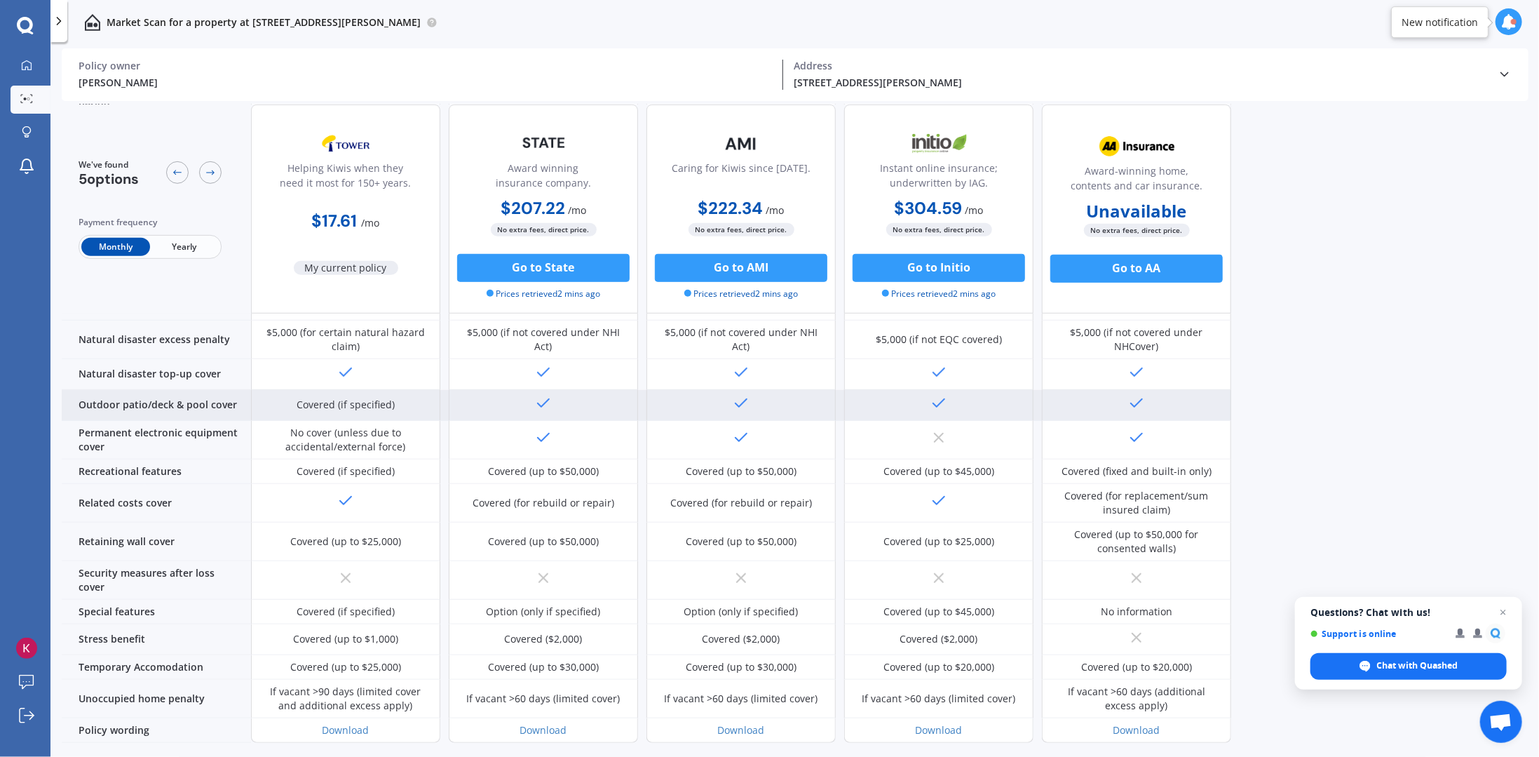
scroll to position [560, 0]
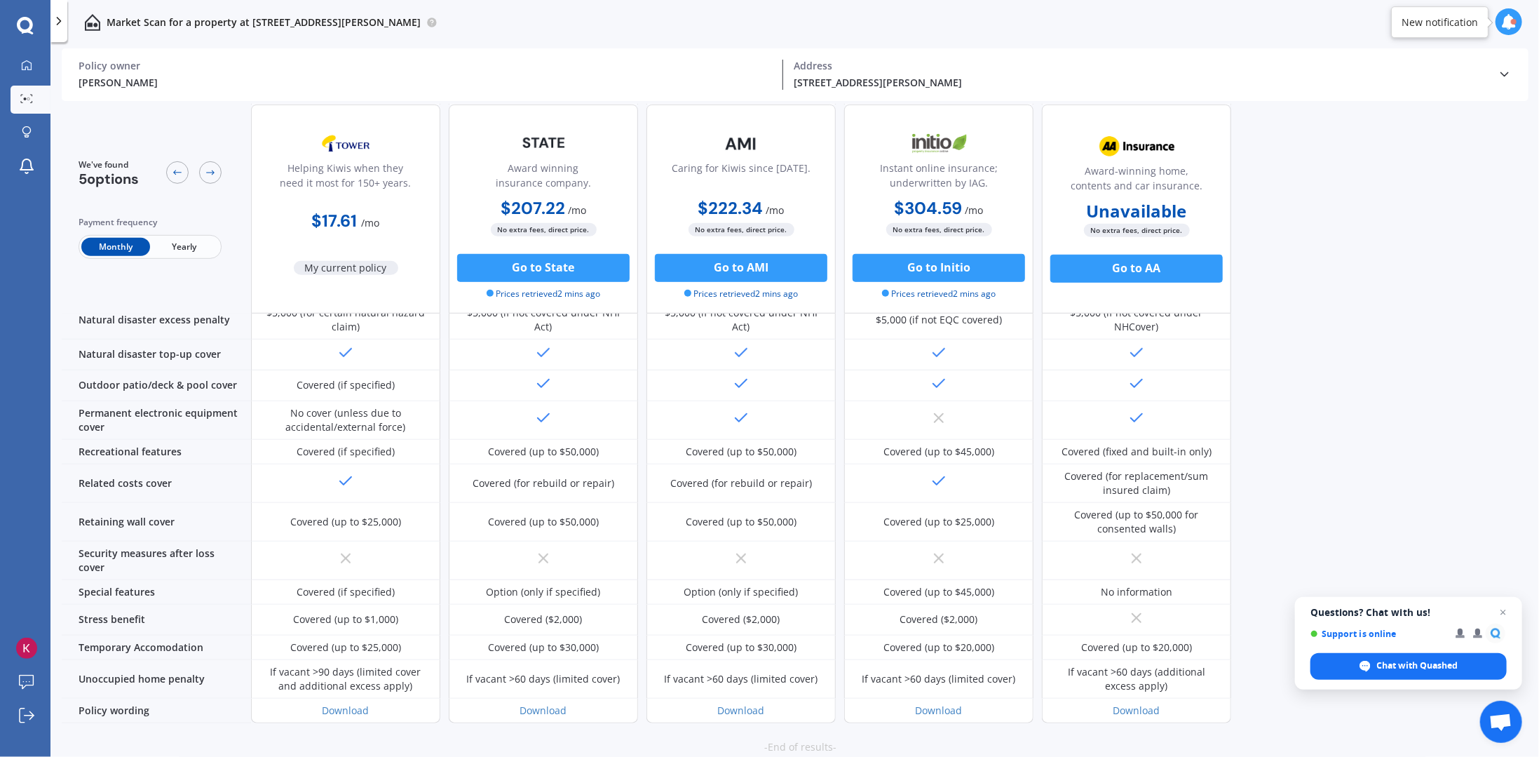
click at [817, 754] on button "Go back to the top" at bounding box center [809, 762] width 108 height 17
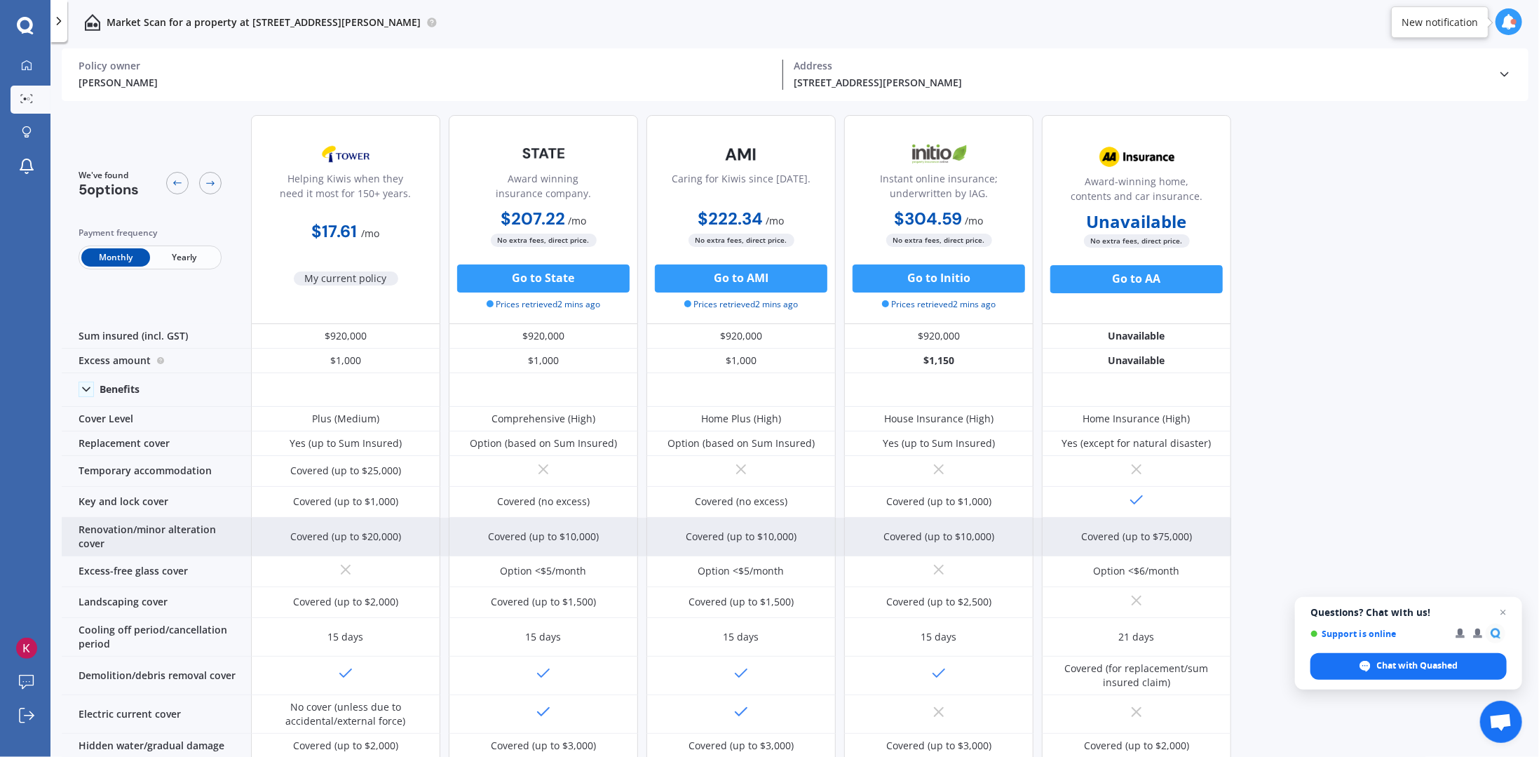
scroll to position [0, 0]
